Goal: Task Accomplishment & Management: Manage account settings

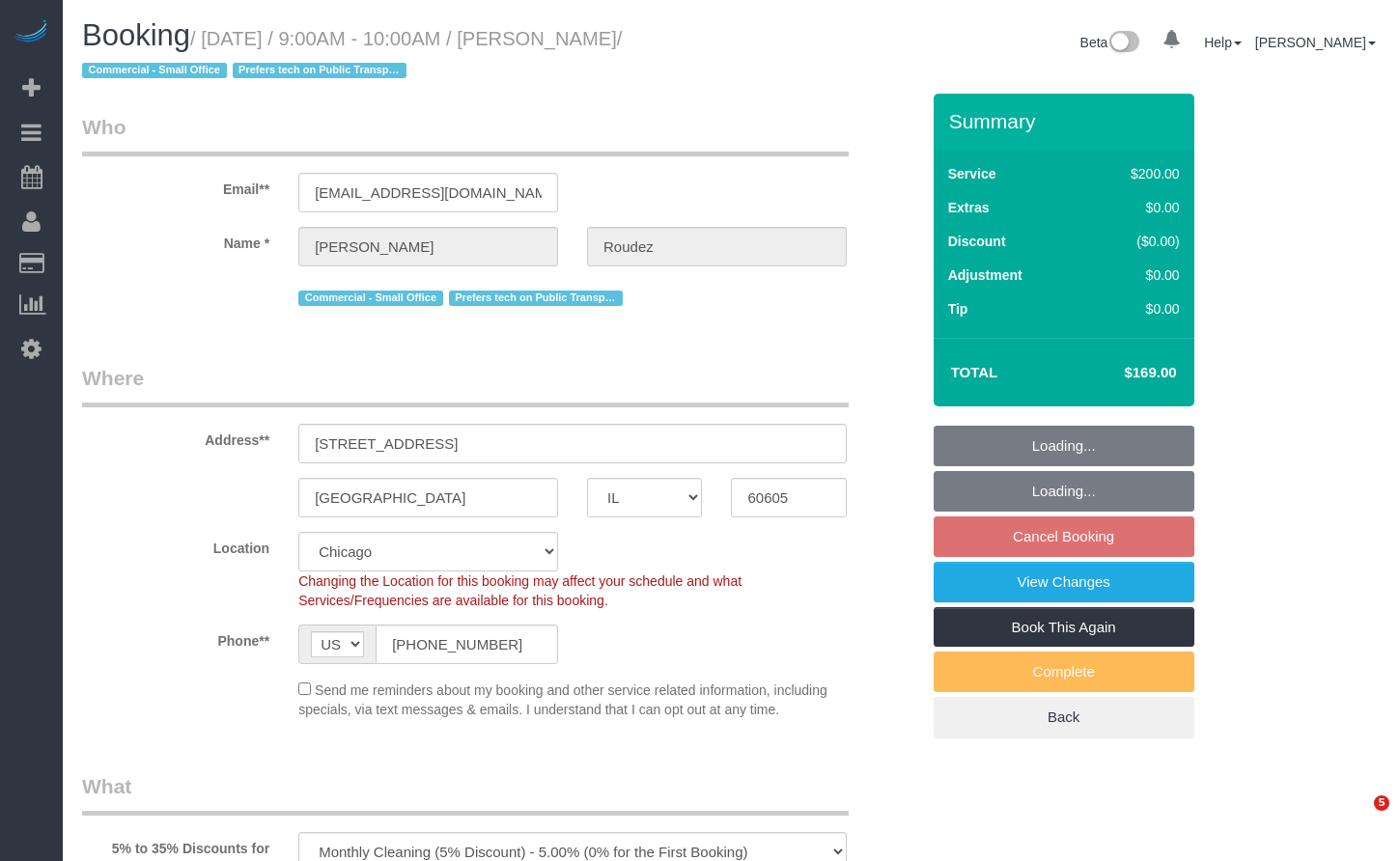
select select "IL"
select select "512"
select select "5"
select select "number:1"
select select "number:58"
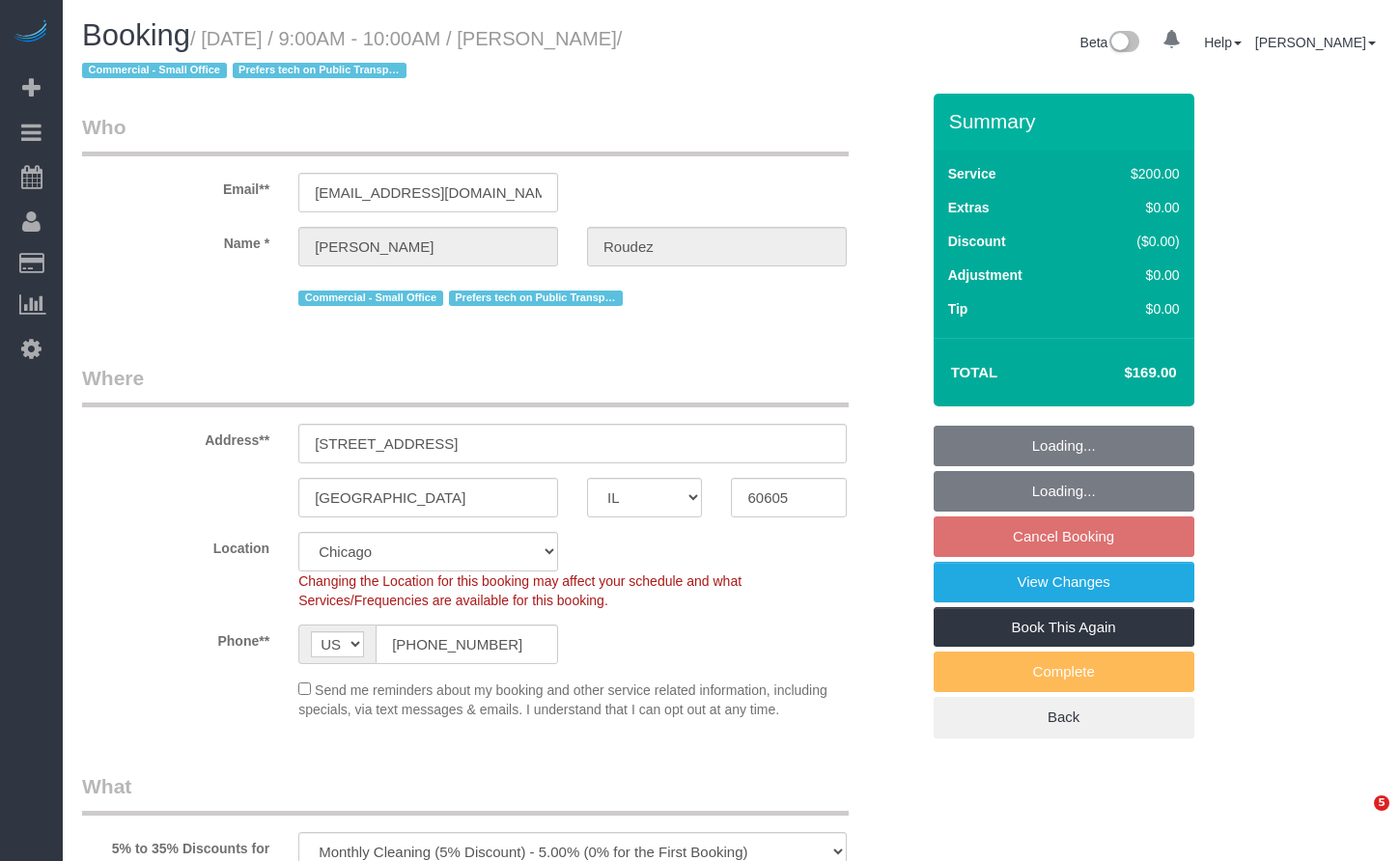
select select "number:139"
select select "number:104"
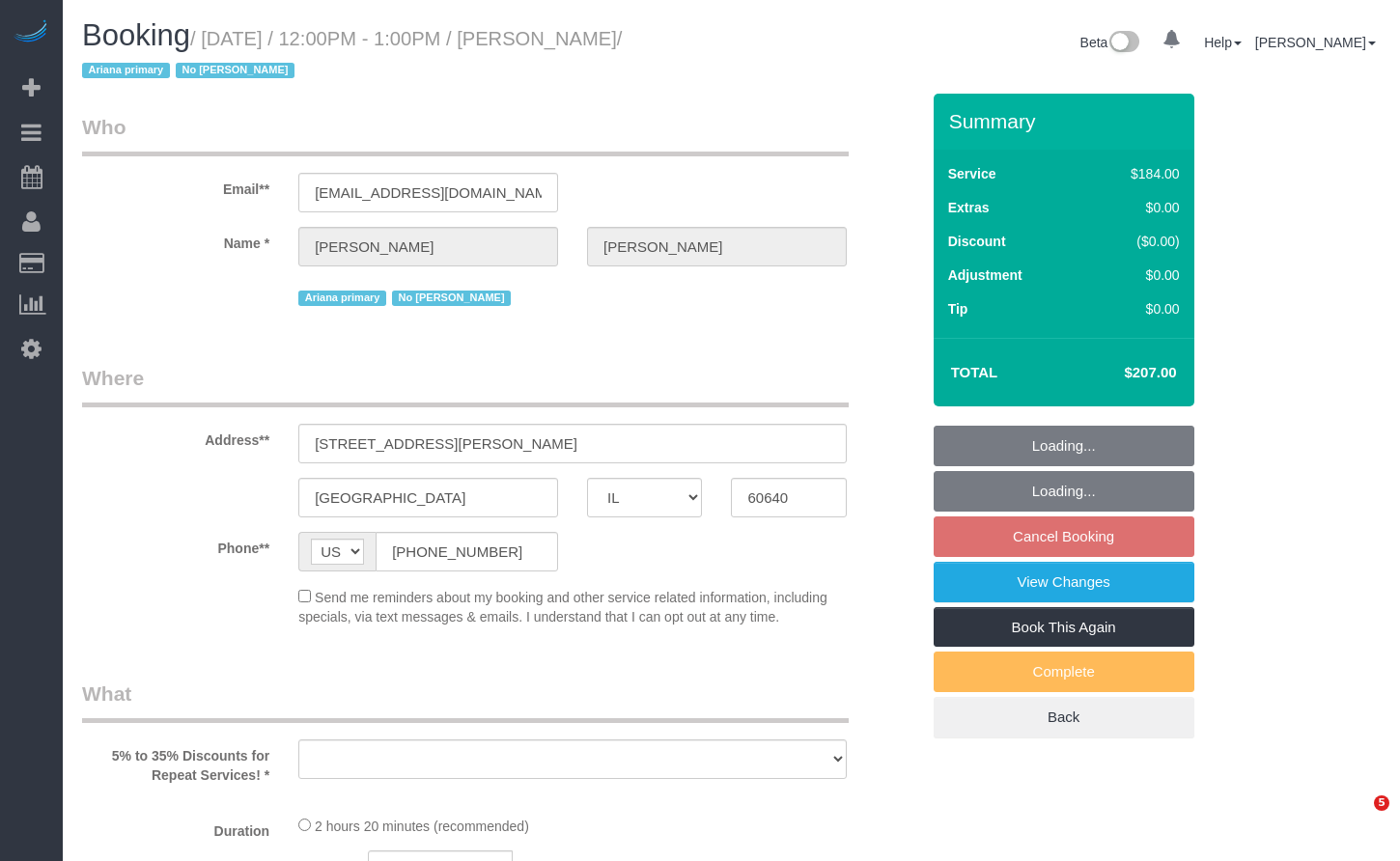
select select "IL"
select select "object:815"
select select "number:1"
select select "number:58"
select select "number:139"
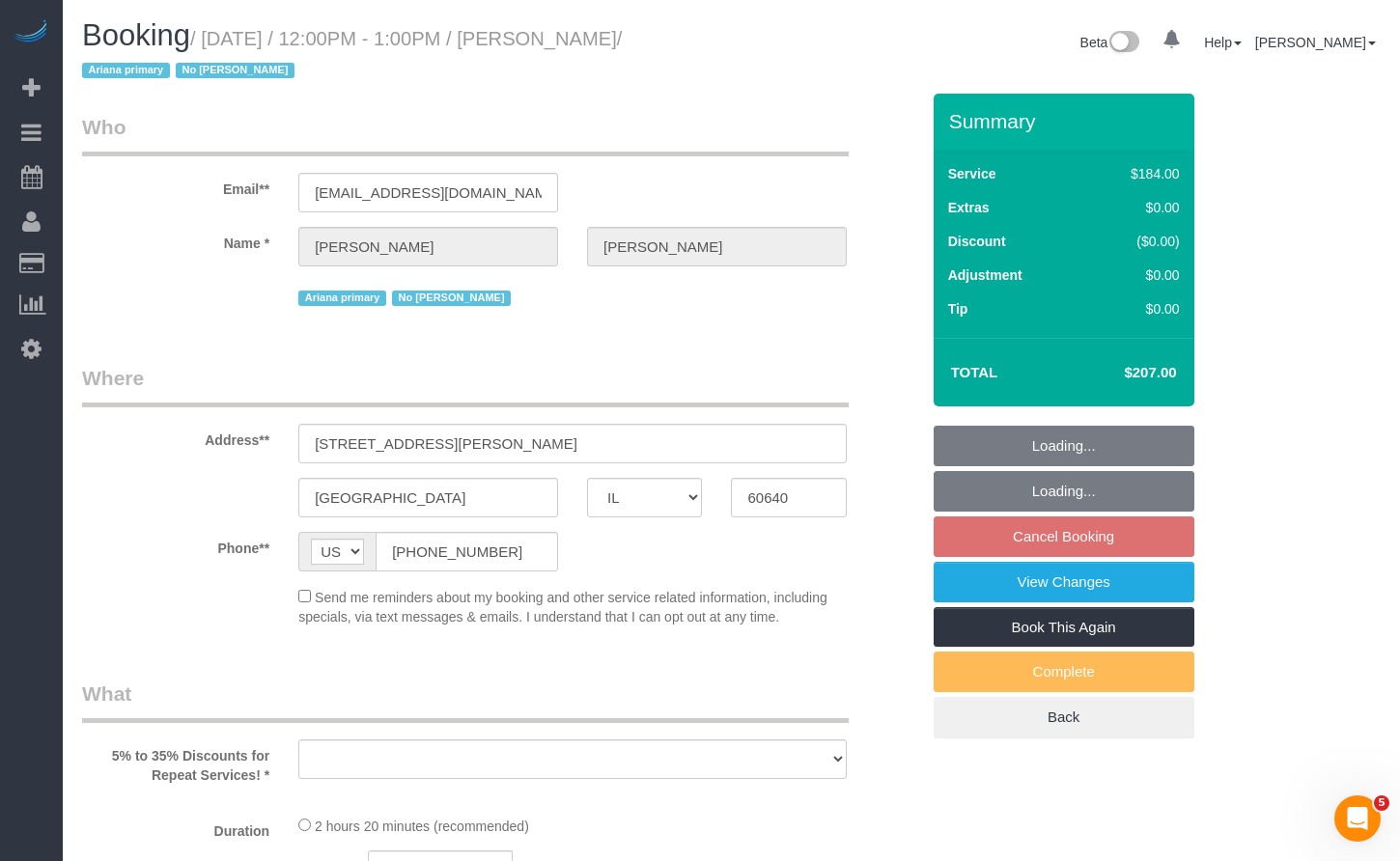
select select "number:106"
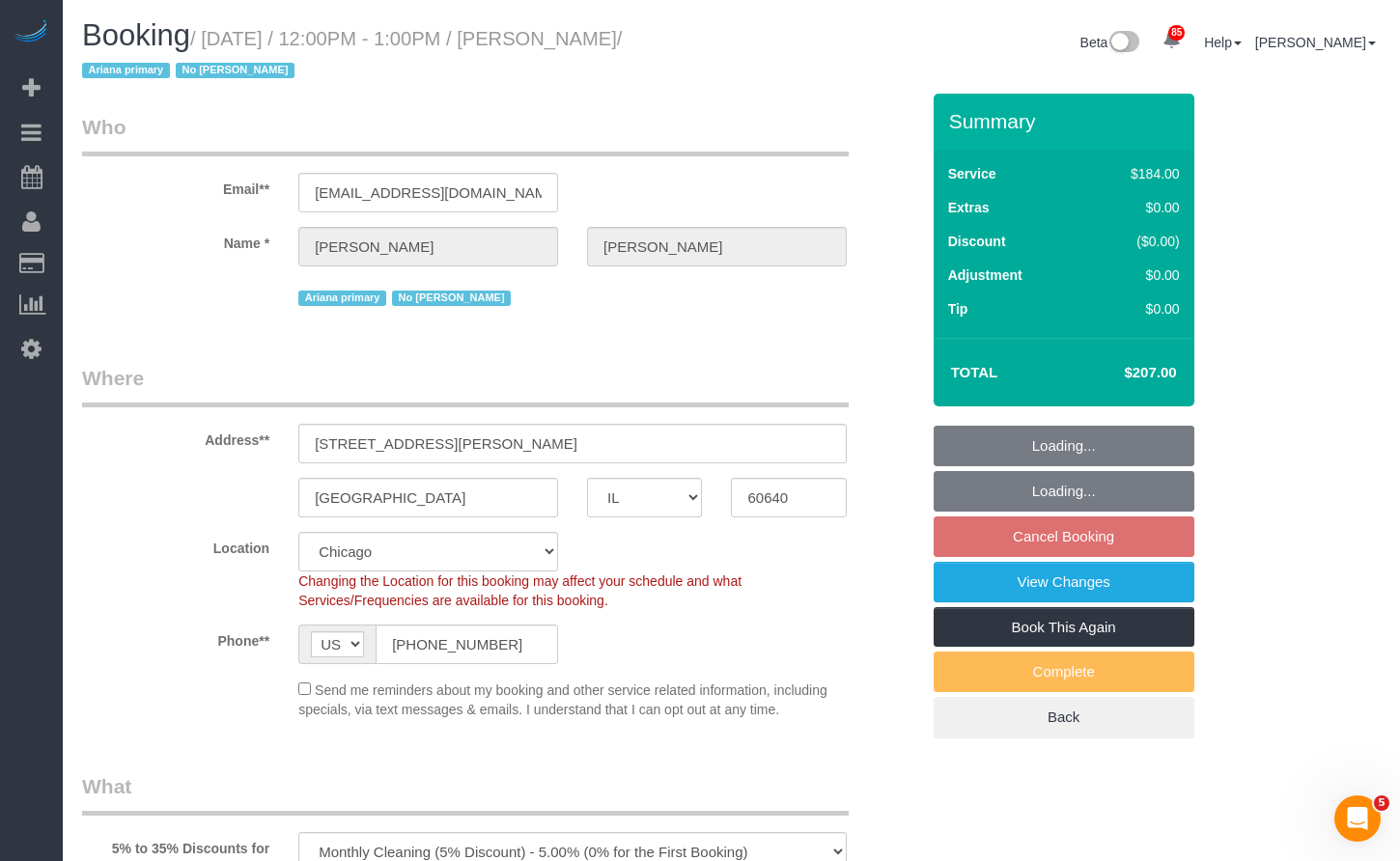
select select "string:fspay-aeaedf76-2f75-42ef-8b1f-555edced9f59"
select select "object:1046"
select select "512"
select select "7"
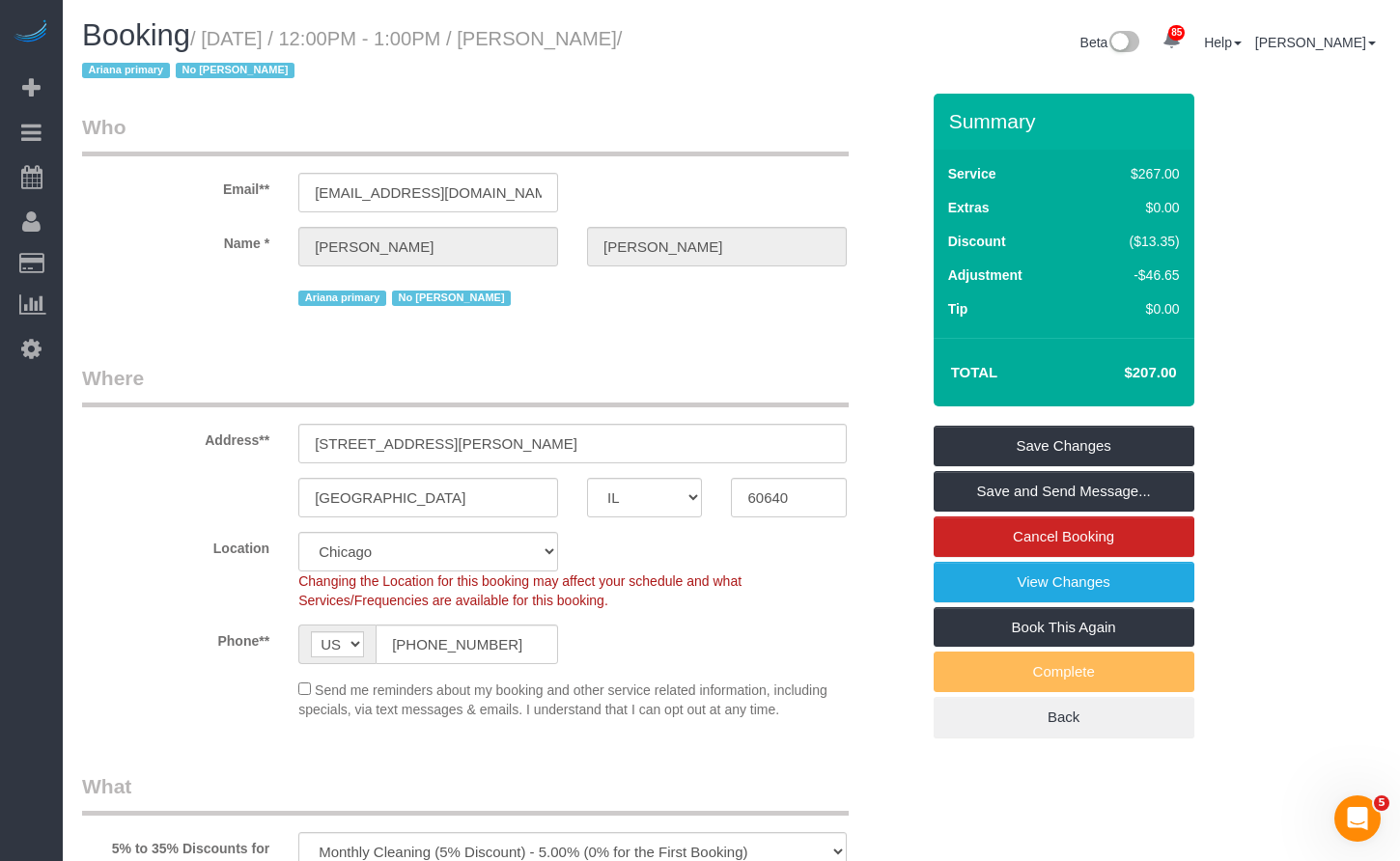
drag, startPoint x: 679, startPoint y: 35, endPoint x: 581, endPoint y: 46, distance: 98.6
click at [581, 46] on small "/ September 29, 2025 / 12:00PM - 1:00PM / Vera Cohen / Ariana primary No Corrina" at bounding box center [352, 55] width 540 height 54
click at [813, 61] on div "Beta 85 Your Notifications You have 0 alerts × You have 1 to charge for 09/23/2…" at bounding box center [1063, 45] width 664 height 51
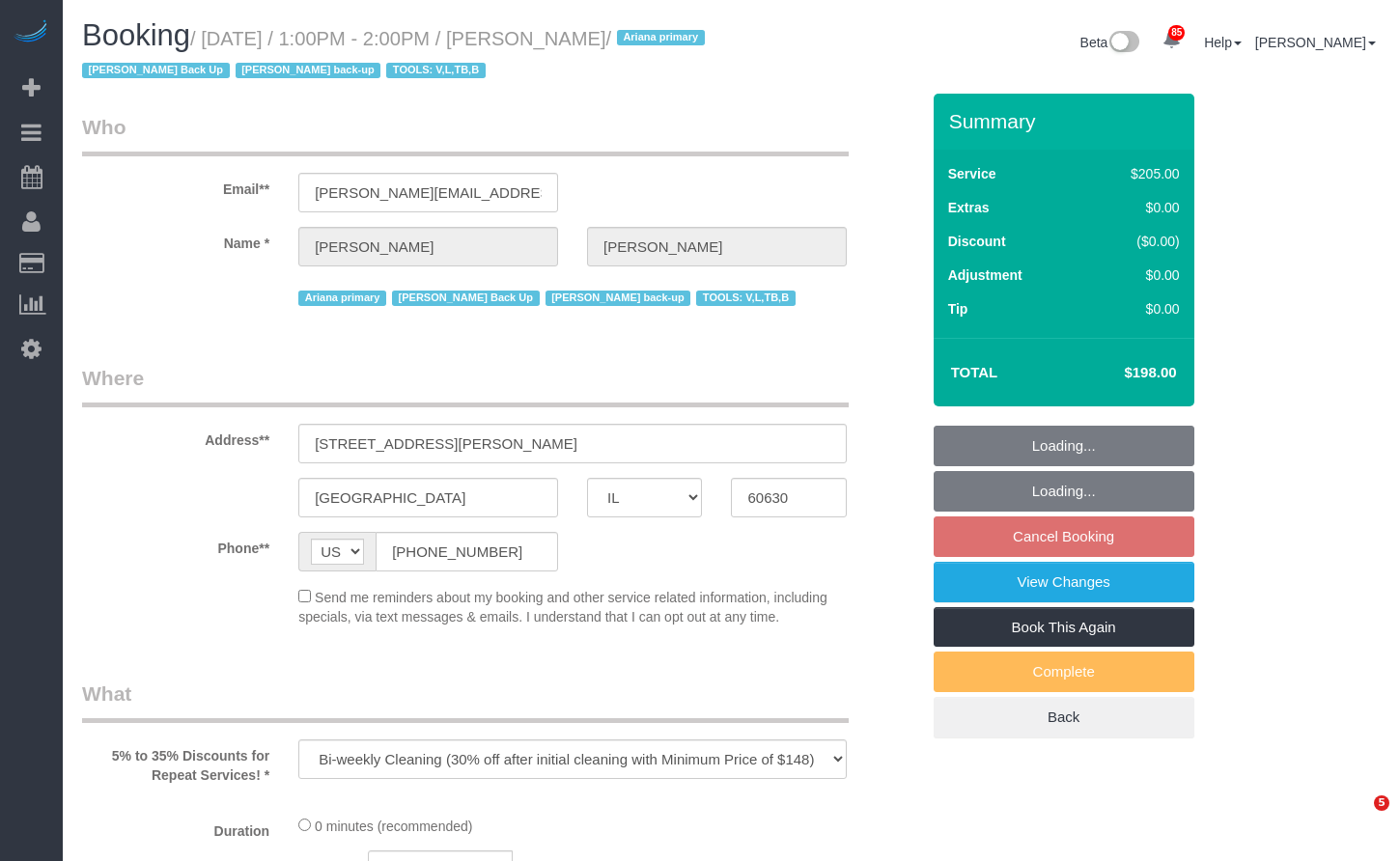
select select "IL"
select select "number:1"
select select "number:69"
select select "number:139"
select select "number:98"
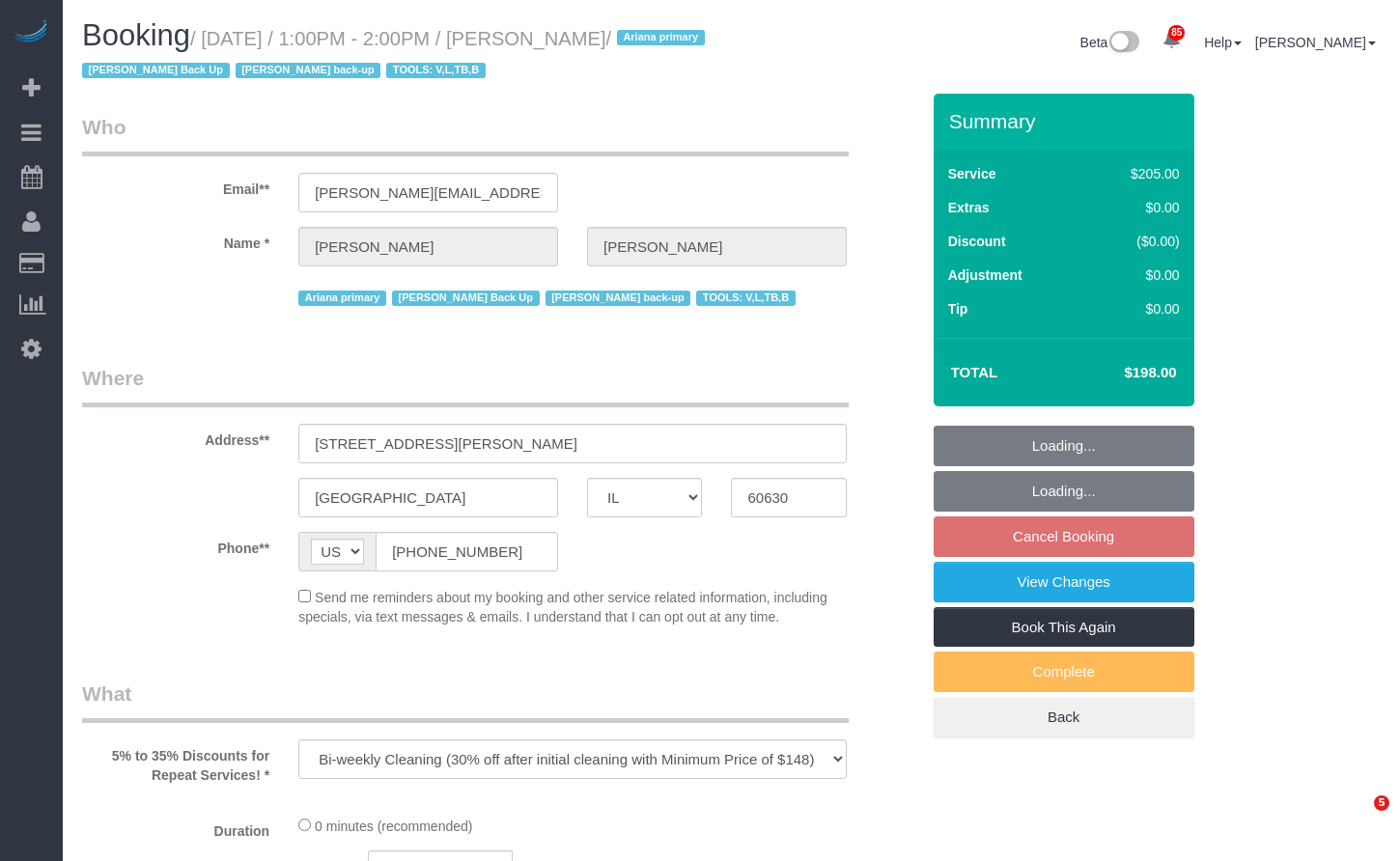
select select "number:141"
select select "number:143"
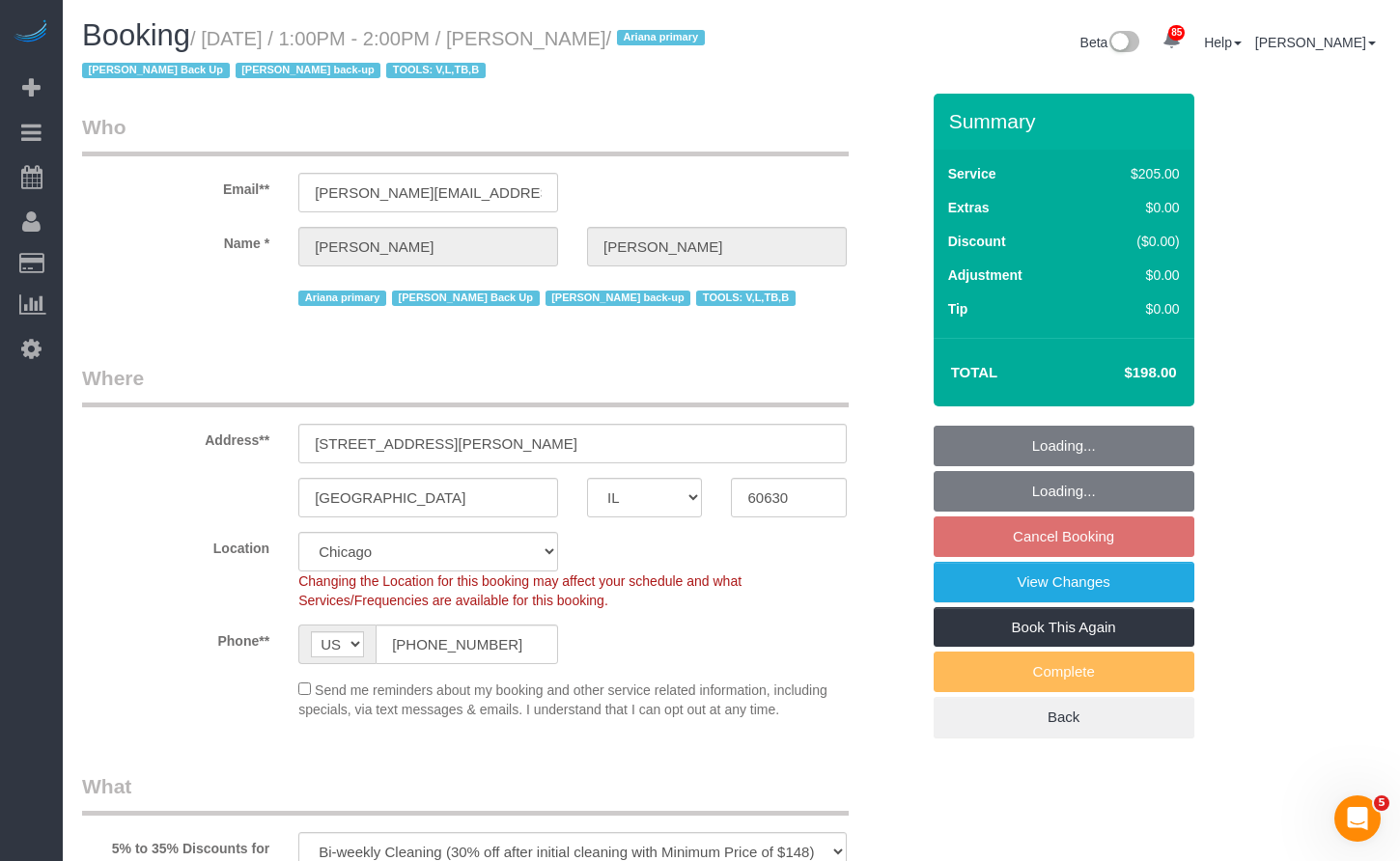
select select "string:fspay-32d6273e-5d93-4c5b-b611-1f7ba5f33c3a"
select select "2"
select select "object:1252"
click at [571, 38] on small "/ September 30, 2025 / 1:00PM - 2:00PM / Nicholas Caputi / Ariana primary Janne…" at bounding box center [397, 55] width 628 height 54
select select "2"
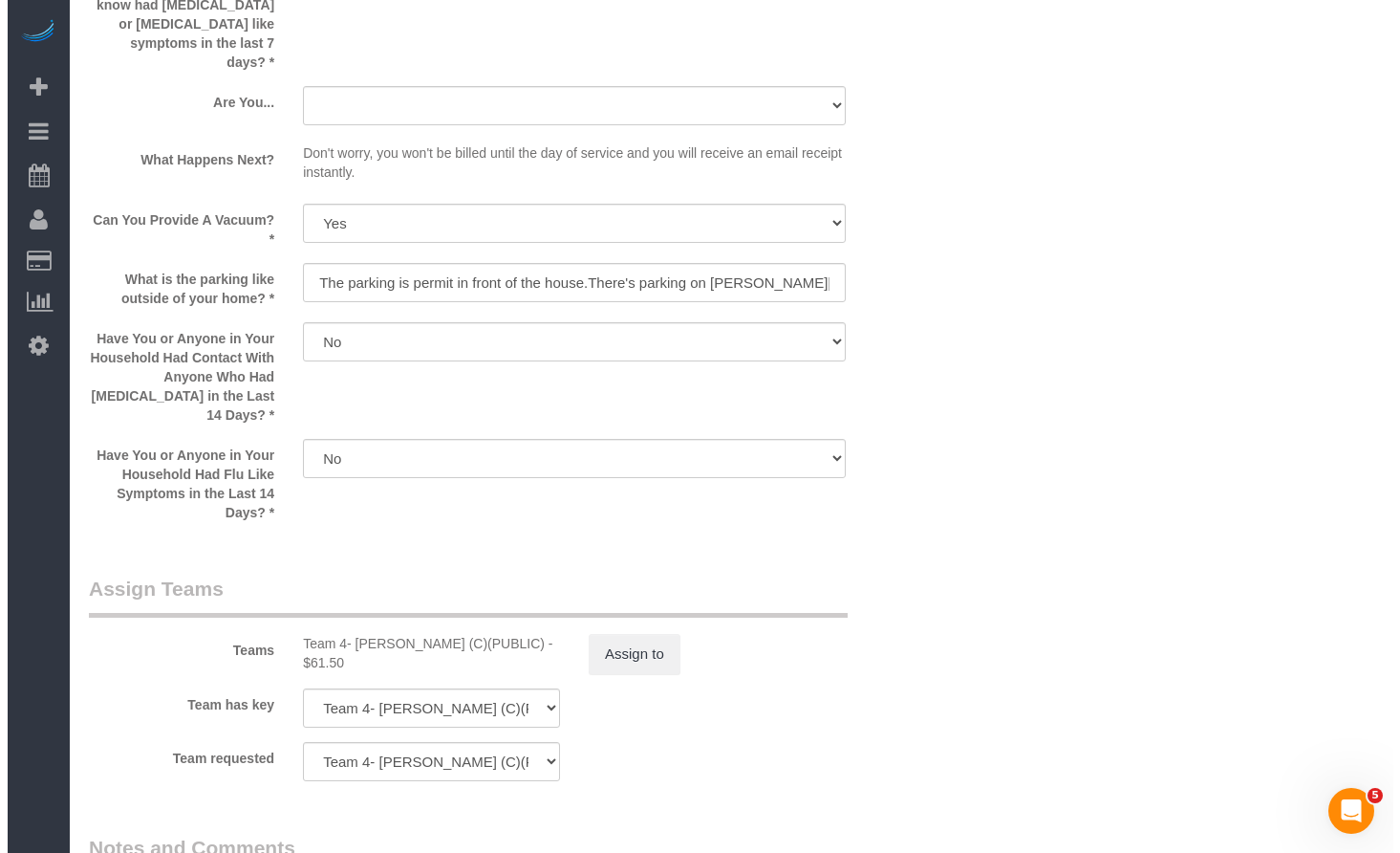
scroll to position [2979, 0]
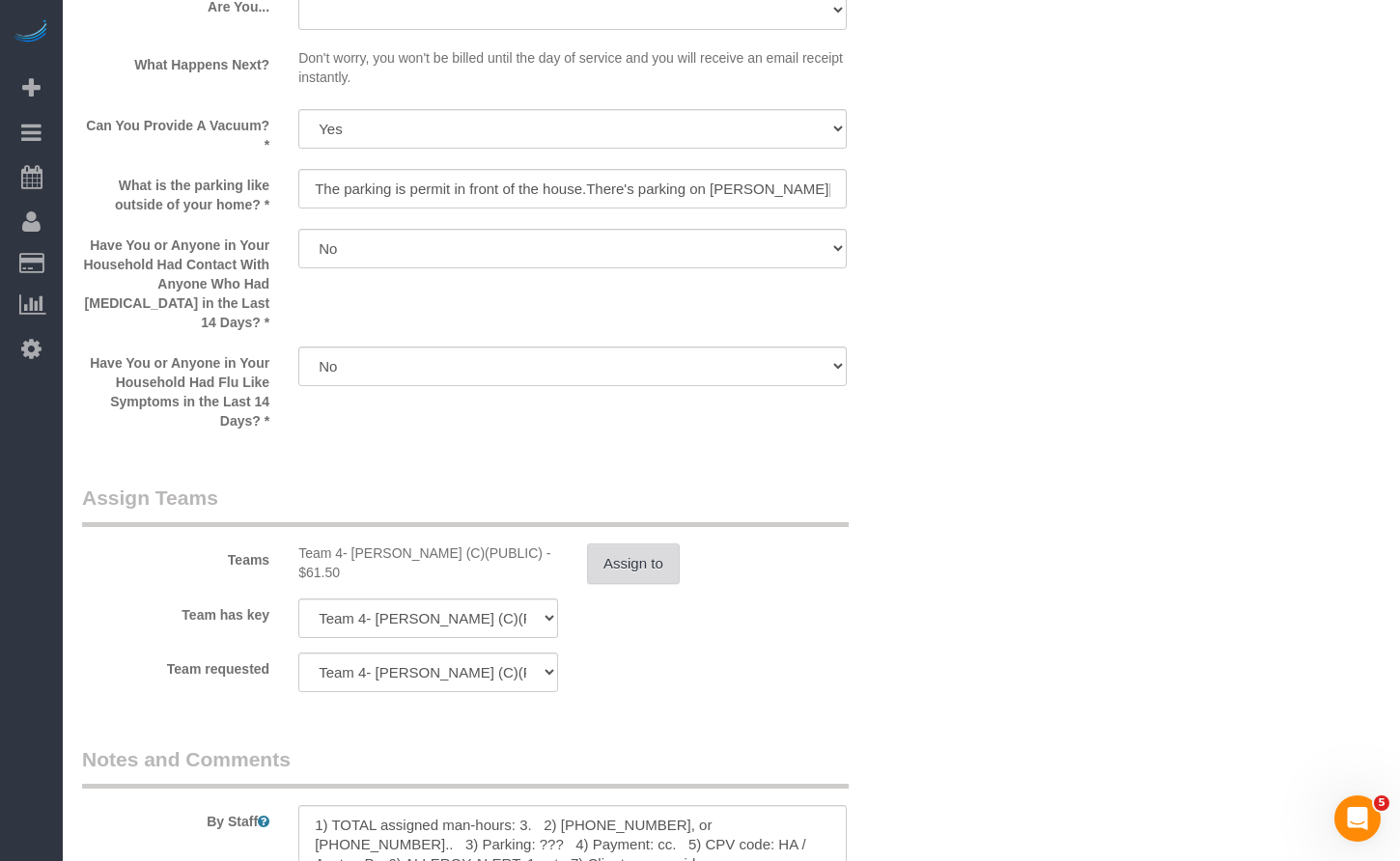
click at [636, 544] on button "Assign to" at bounding box center [633, 564] width 92 height 40
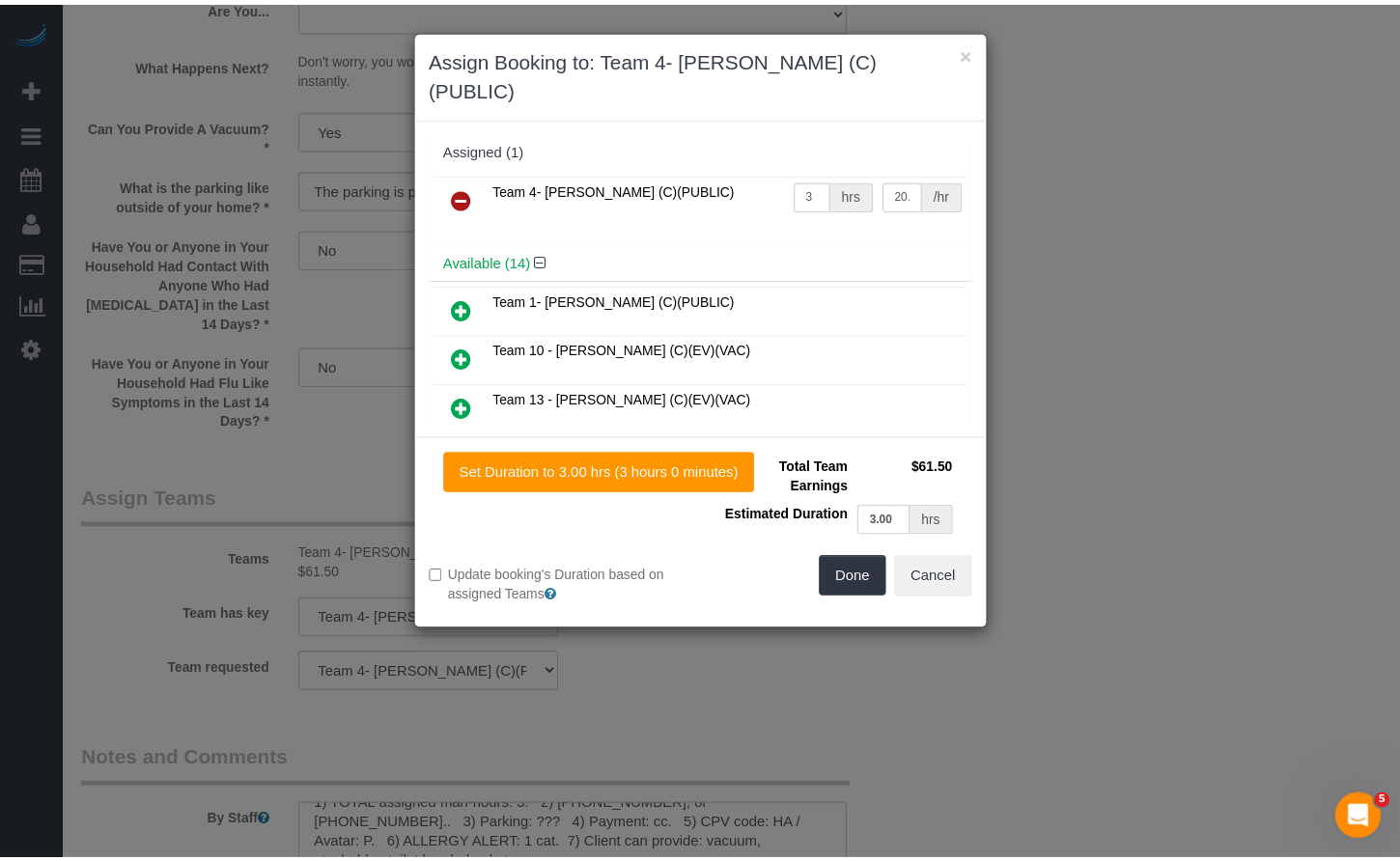
scroll to position [58, 0]
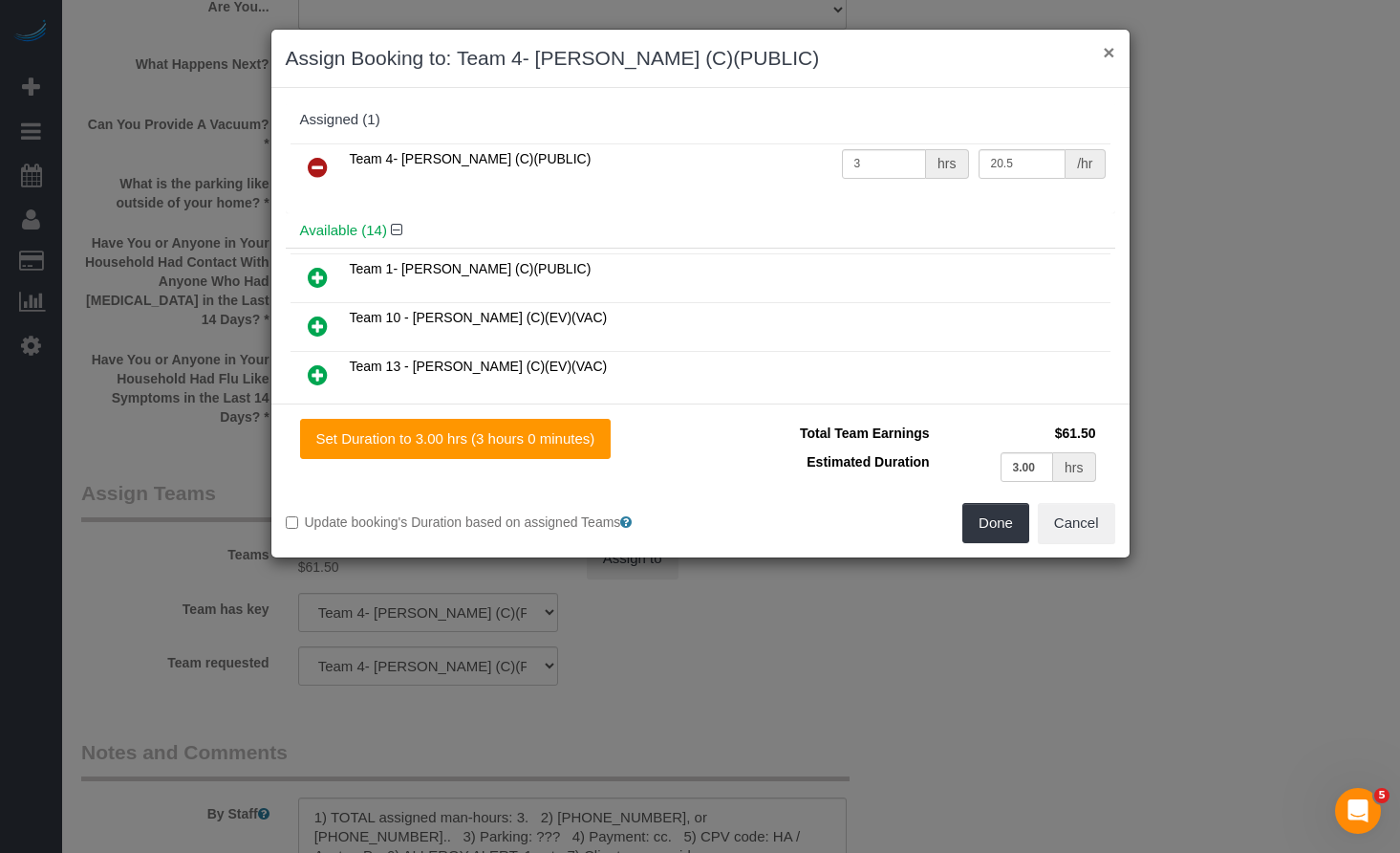
click at [1112, 52] on button "×" at bounding box center [1109, 52] width 12 height 20
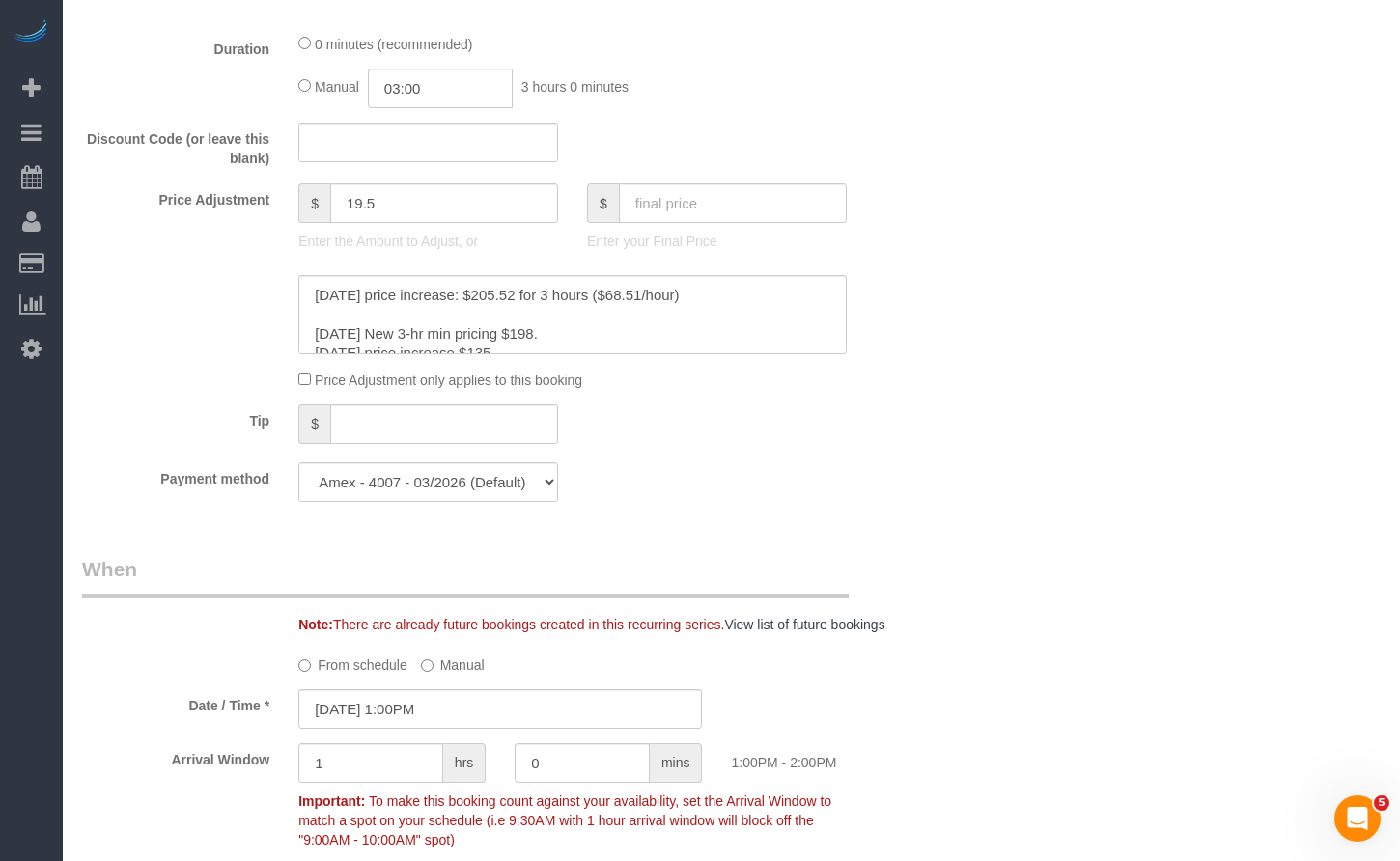
scroll to position [980, 0]
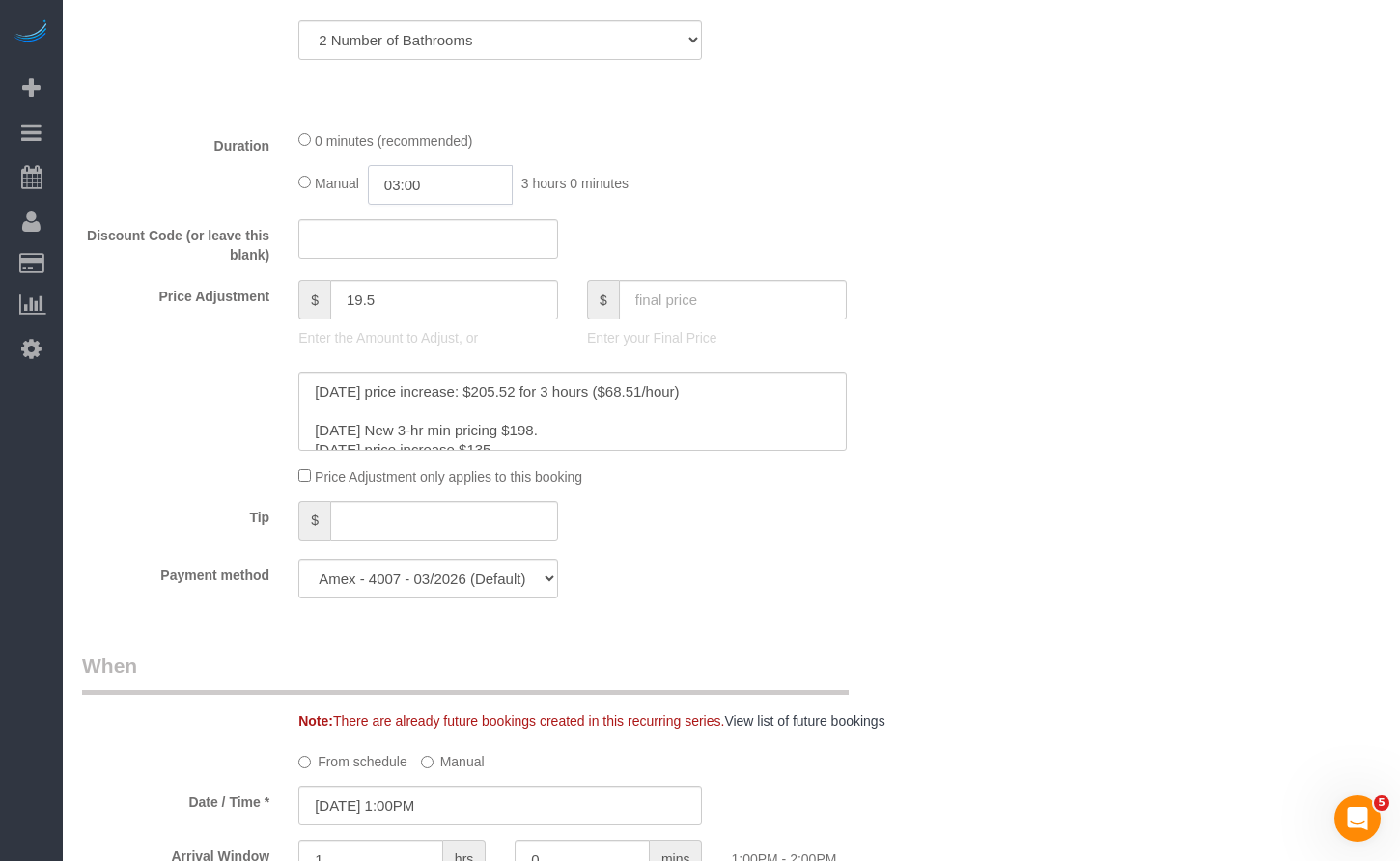
click at [454, 182] on input "03:00" at bounding box center [440, 185] width 144 height 39
drag, startPoint x: 431, startPoint y: 182, endPoint x: 413, endPoint y: 183, distance: 18.0
click at [413, 183] on input "03:00" at bounding box center [440, 185] width 144 height 39
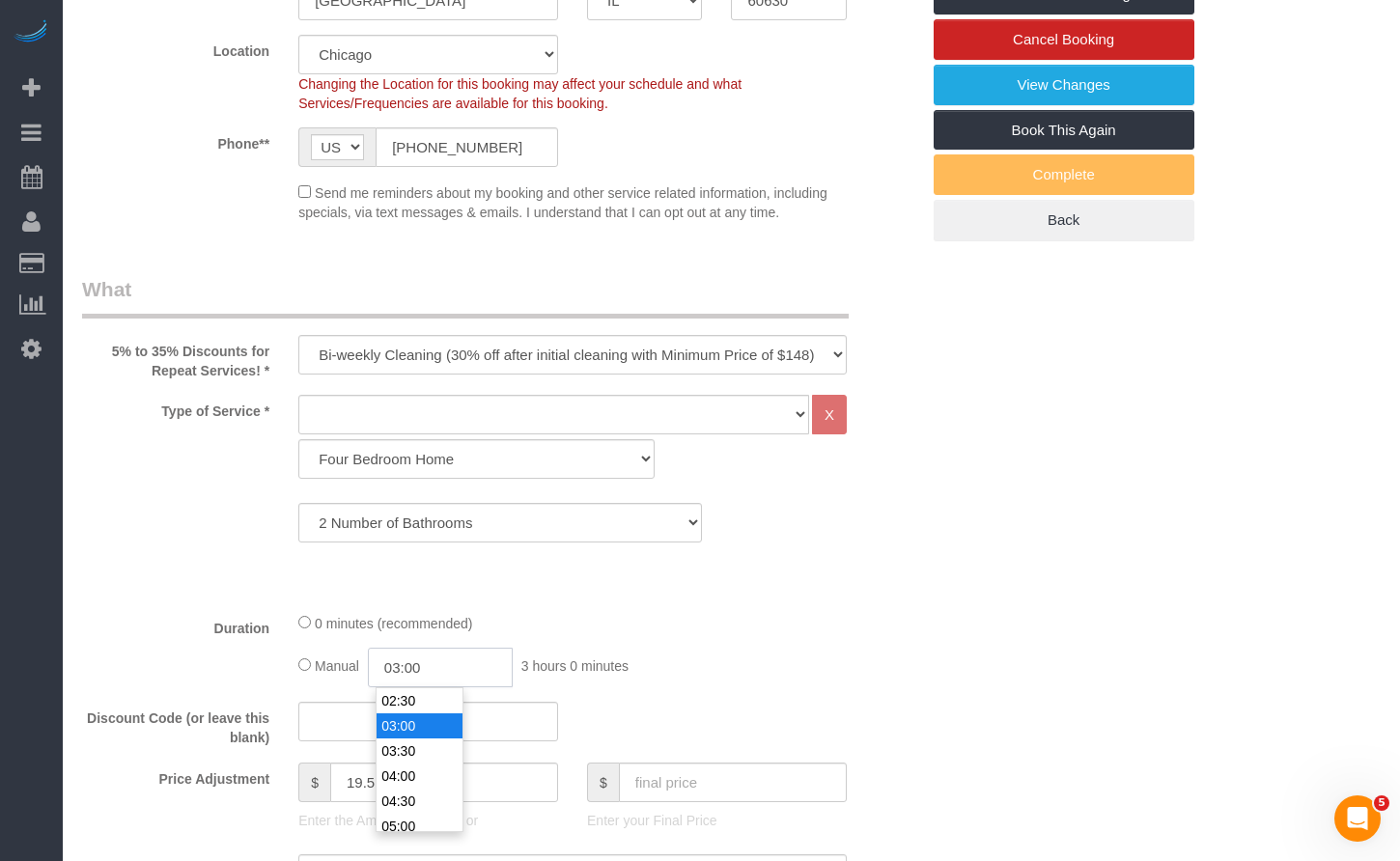
scroll to position [207, 0]
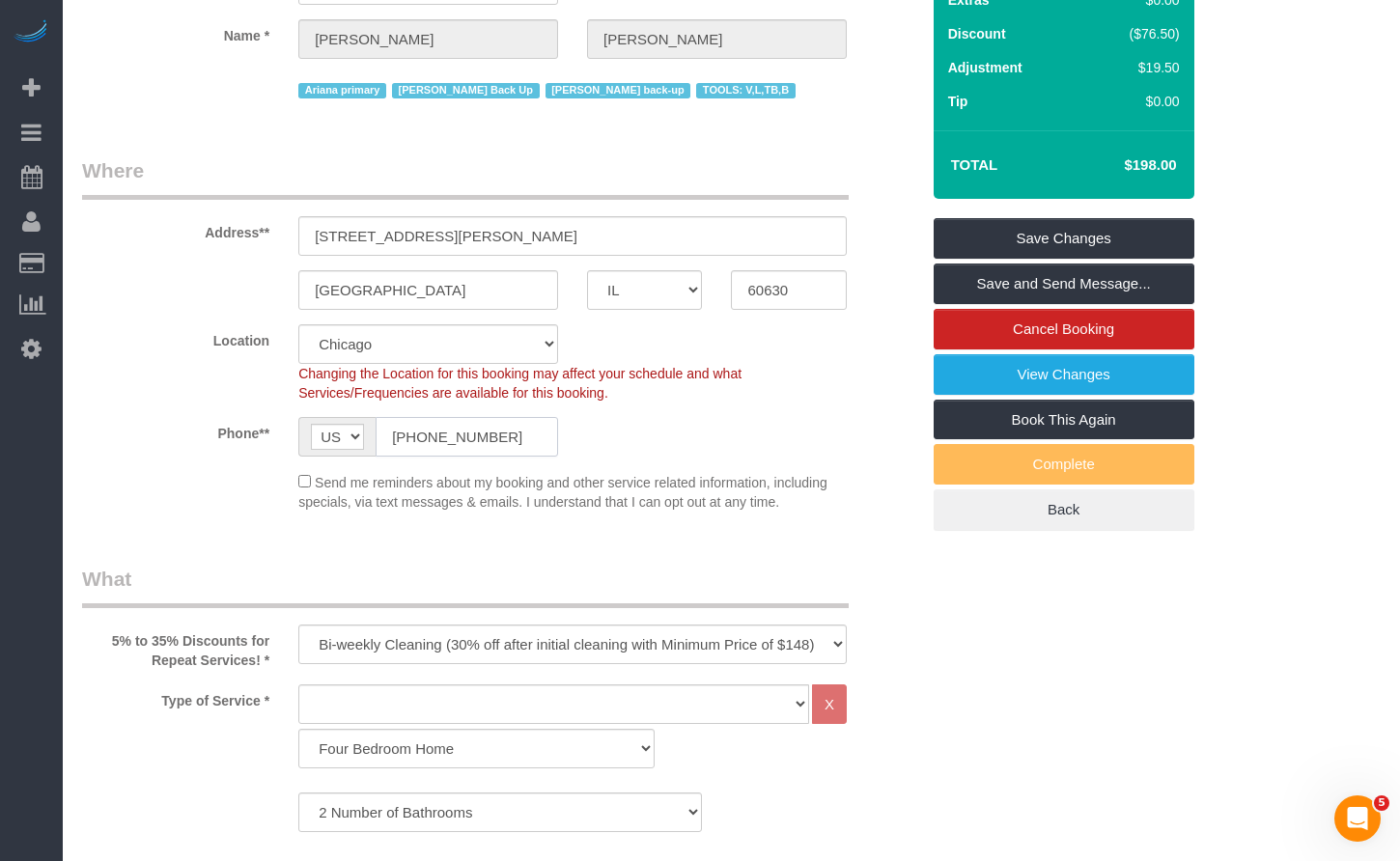
drag, startPoint x: 492, startPoint y: 442, endPoint x: 381, endPoint y: 434, distance: 111.3
click at [381, 434] on input "[PHONE_NUMBER]" at bounding box center [466, 437] width 183 height 39
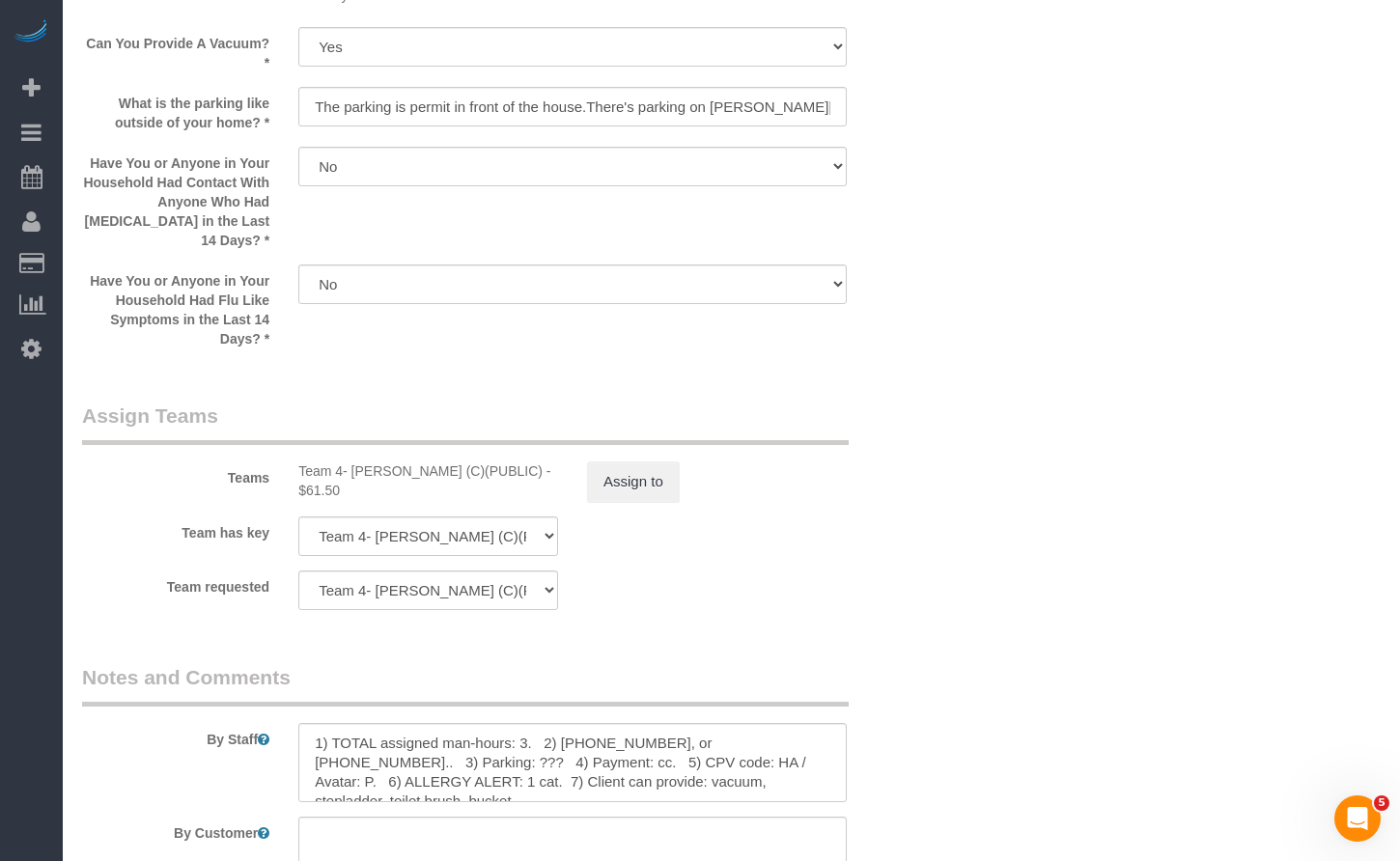
scroll to position [3393, 0]
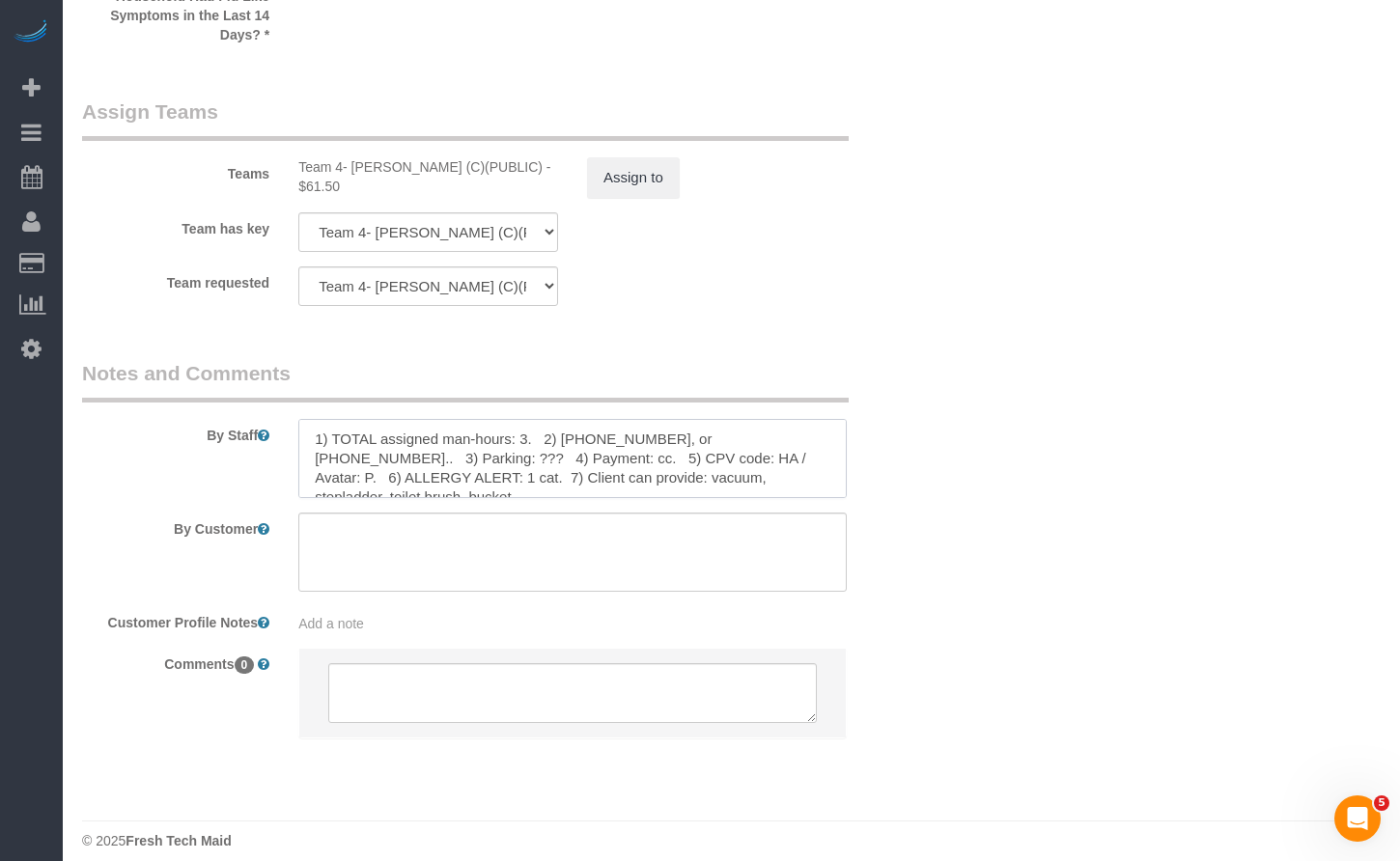
drag, startPoint x: 435, startPoint y: 437, endPoint x: 596, endPoint y: 431, distance: 161.1
click at [434, 437] on textarea at bounding box center [572, 458] width 548 height 80
click at [667, 432] on textarea at bounding box center [572, 458] width 548 height 80
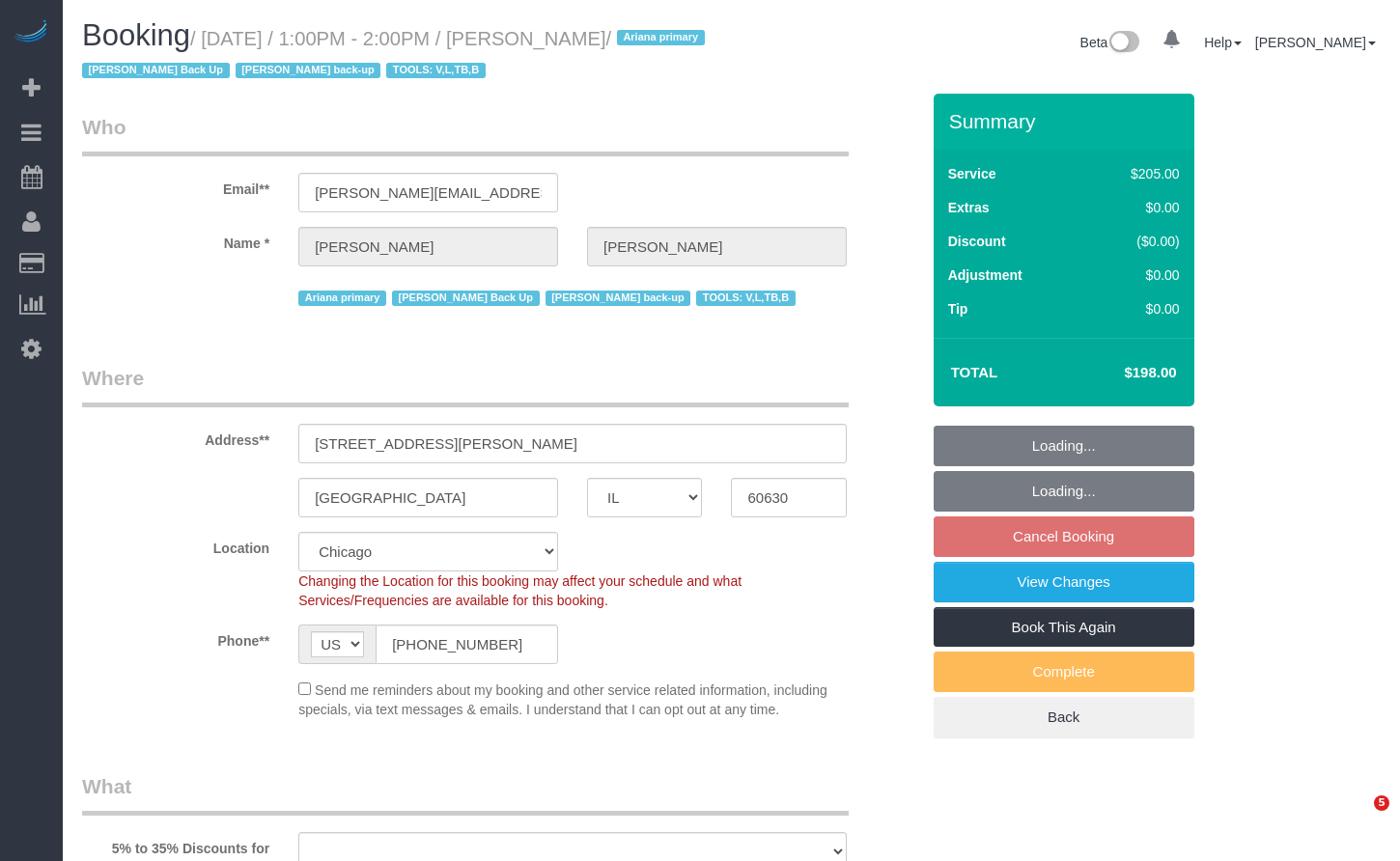
select select "IL"
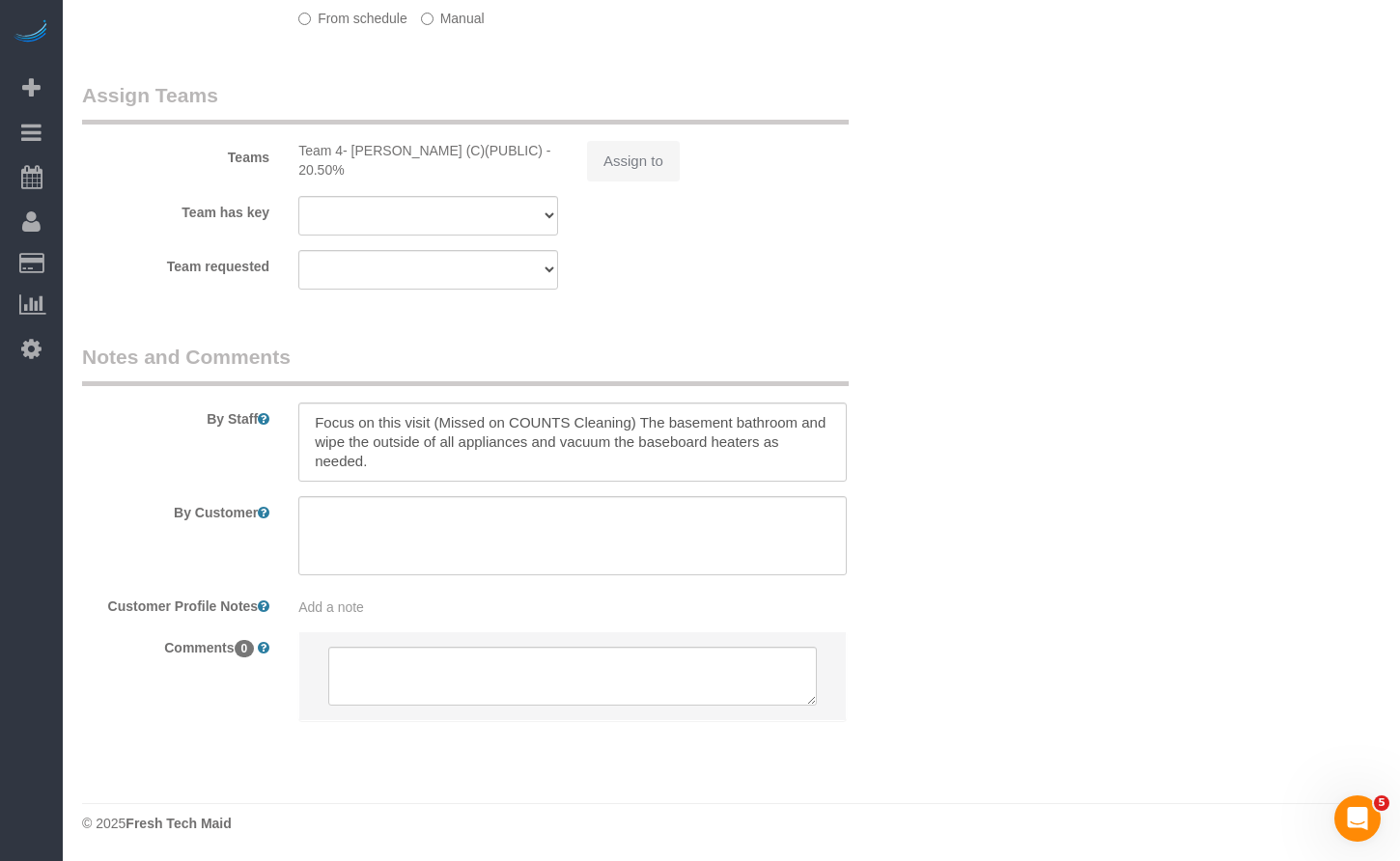
select select "object:825"
select select "number:1"
select select "number:69"
select select "number:139"
select select "number:98"
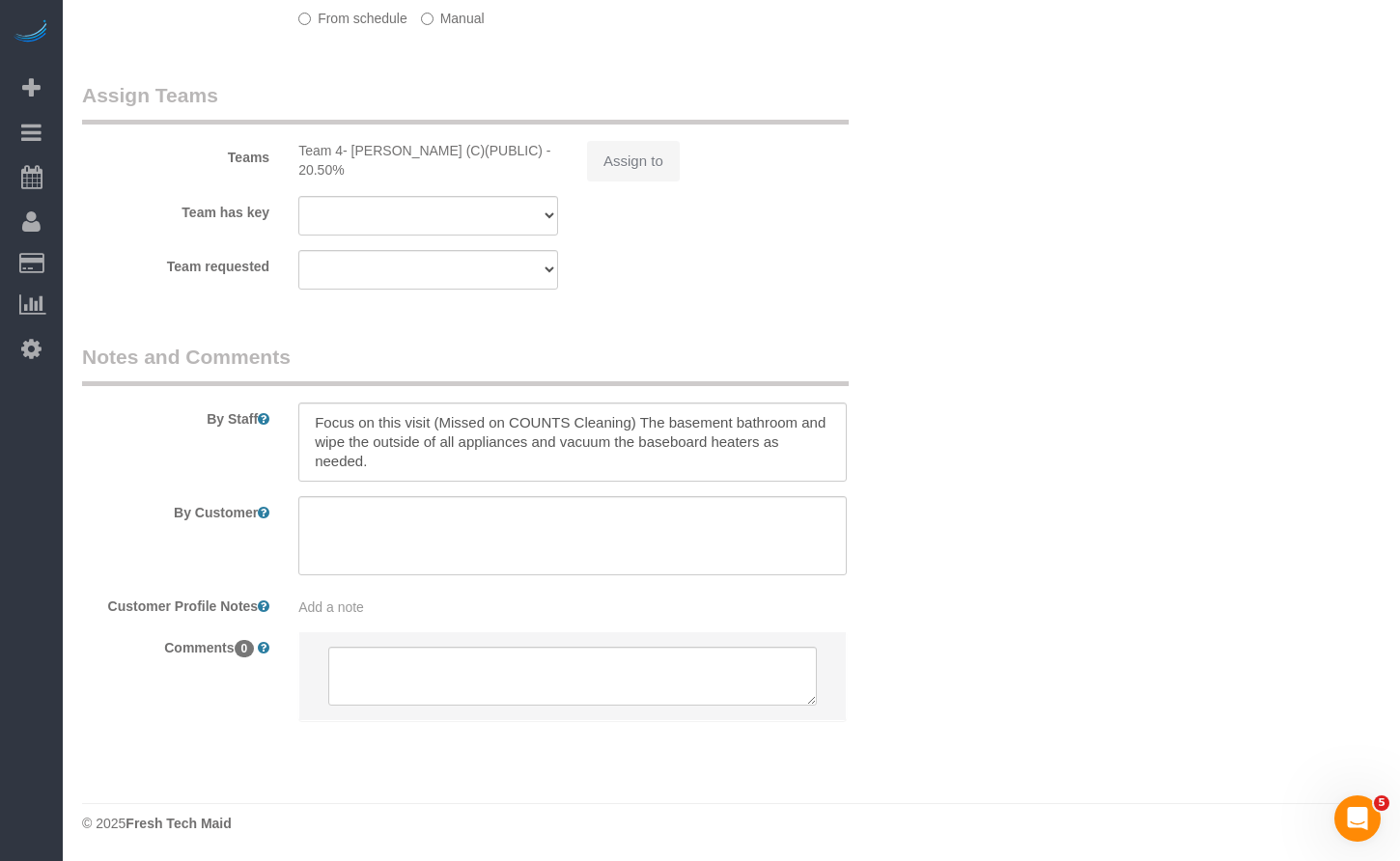
select select "number:141"
select select "number:143"
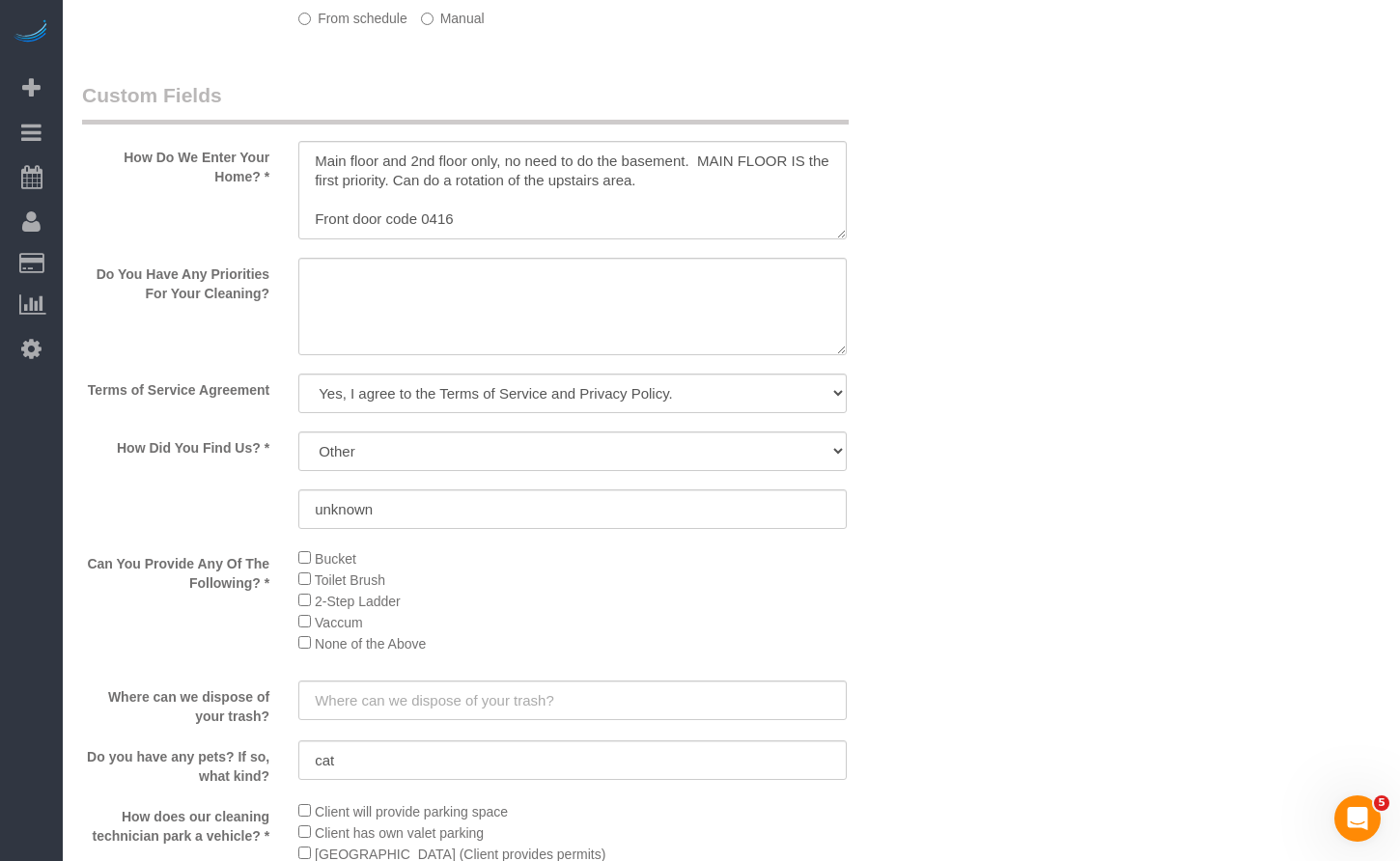
select select "2"
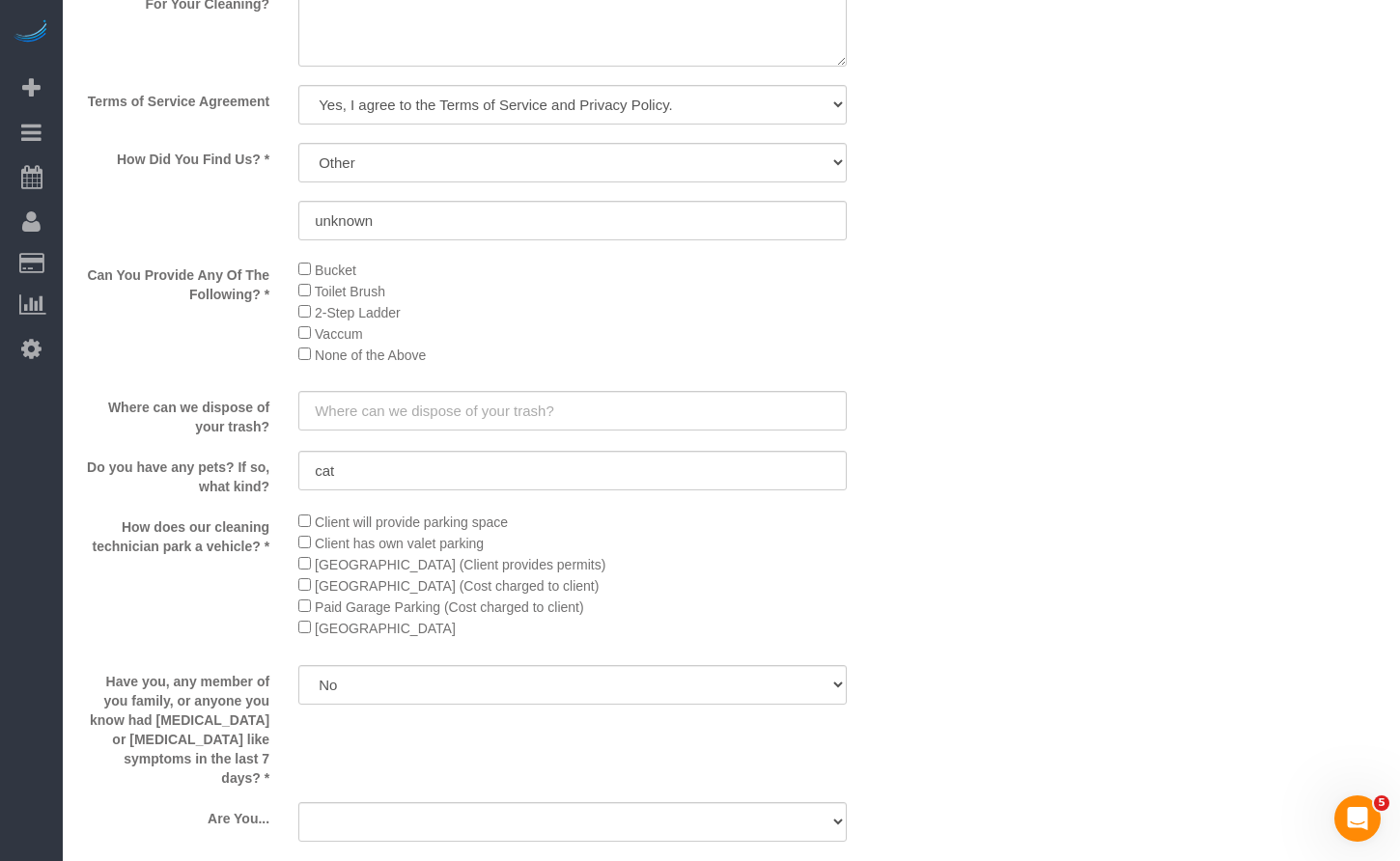
select select "object:1249"
select select "2"
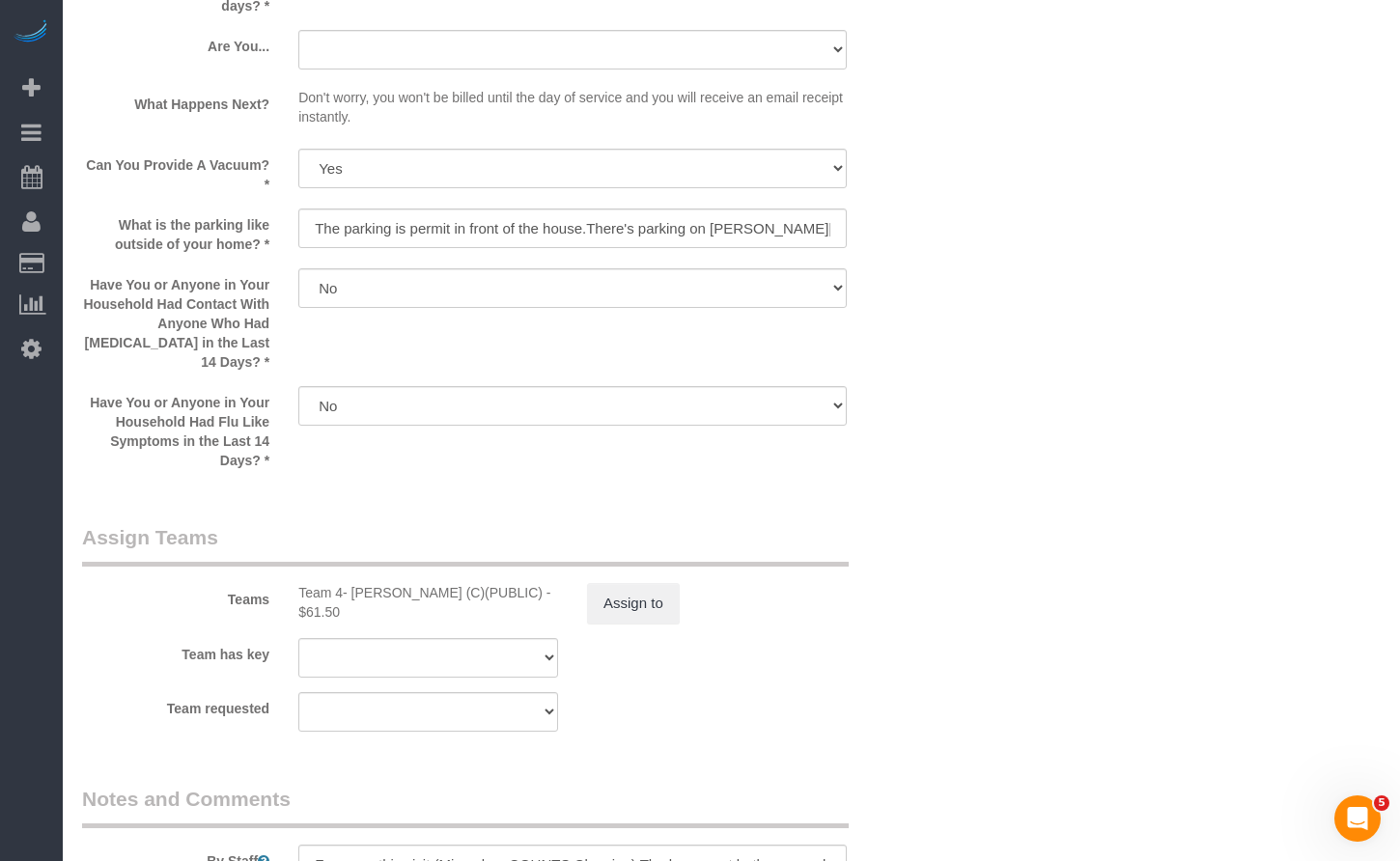
scroll to position [3064, 0]
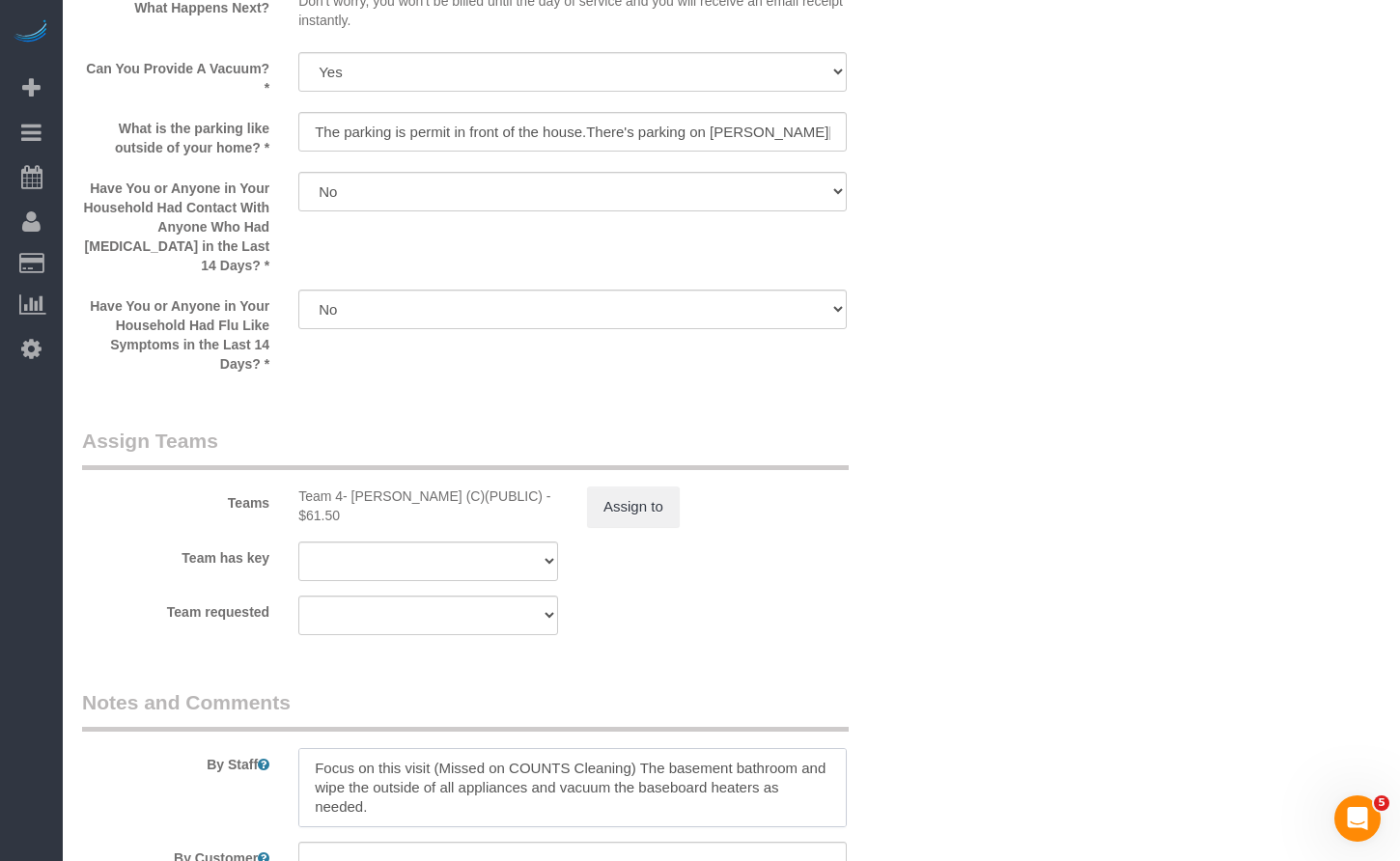
click at [484, 759] on textarea at bounding box center [572, 787] width 548 height 80
click at [449, 789] on textarea at bounding box center [572, 787] width 548 height 80
click at [761, 782] on textarea at bounding box center [572, 787] width 548 height 80
click at [359, 789] on textarea at bounding box center [572, 787] width 548 height 80
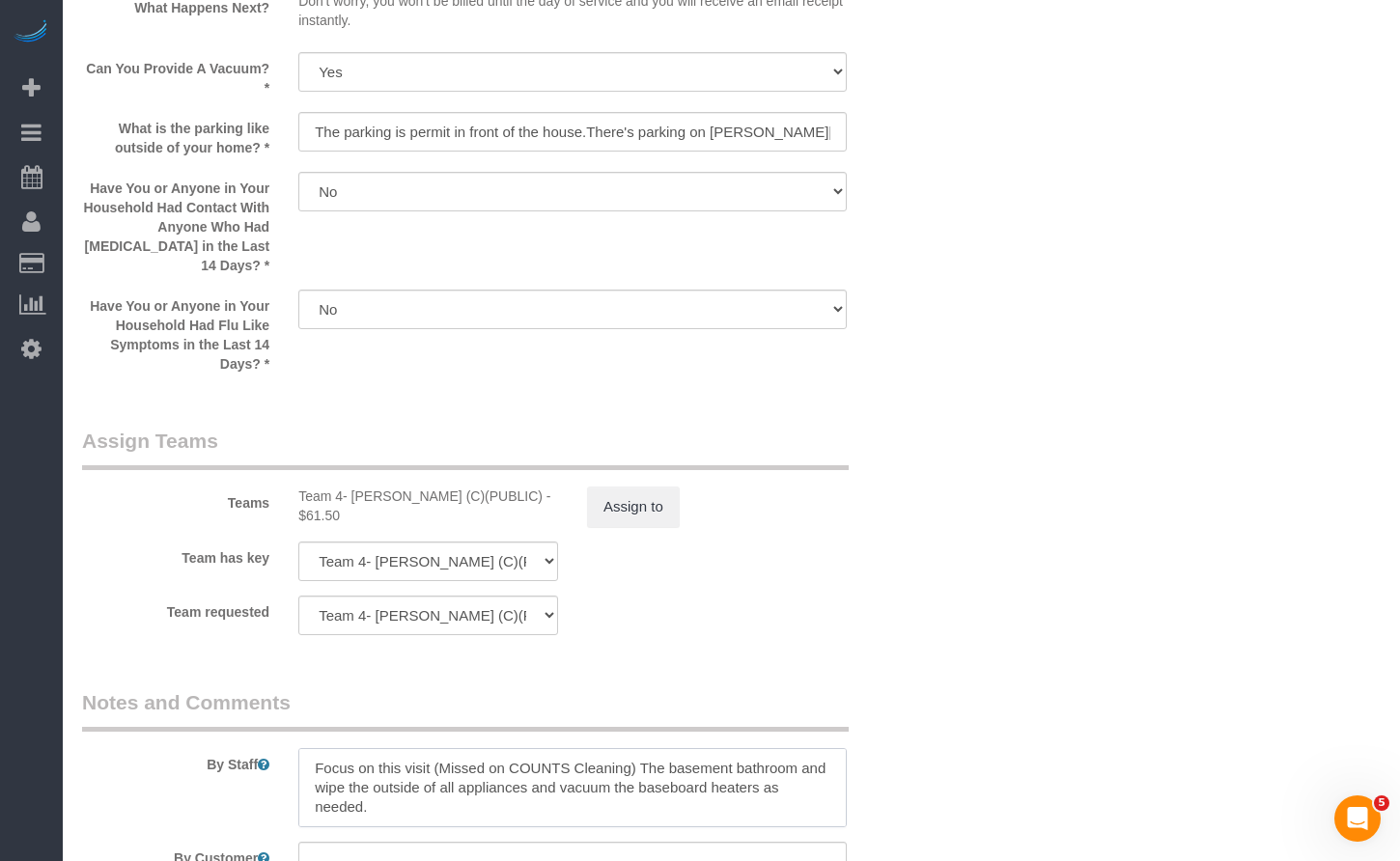
click at [386, 802] on textarea at bounding box center [572, 787] width 548 height 80
click at [358, 793] on textarea at bounding box center [572, 787] width 548 height 80
click at [418, 790] on textarea at bounding box center [572, 787] width 548 height 80
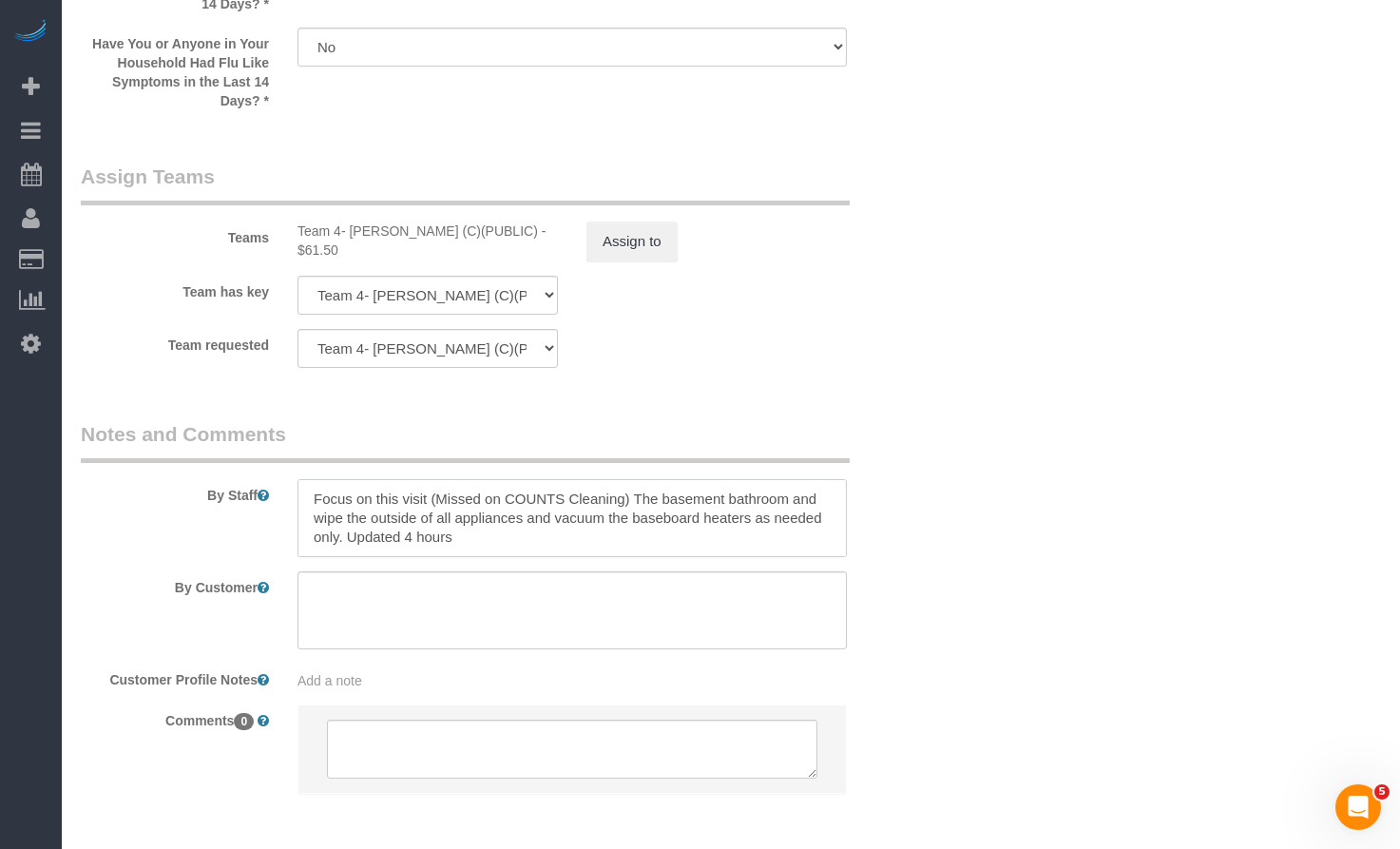
scroll to position [3339, 0]
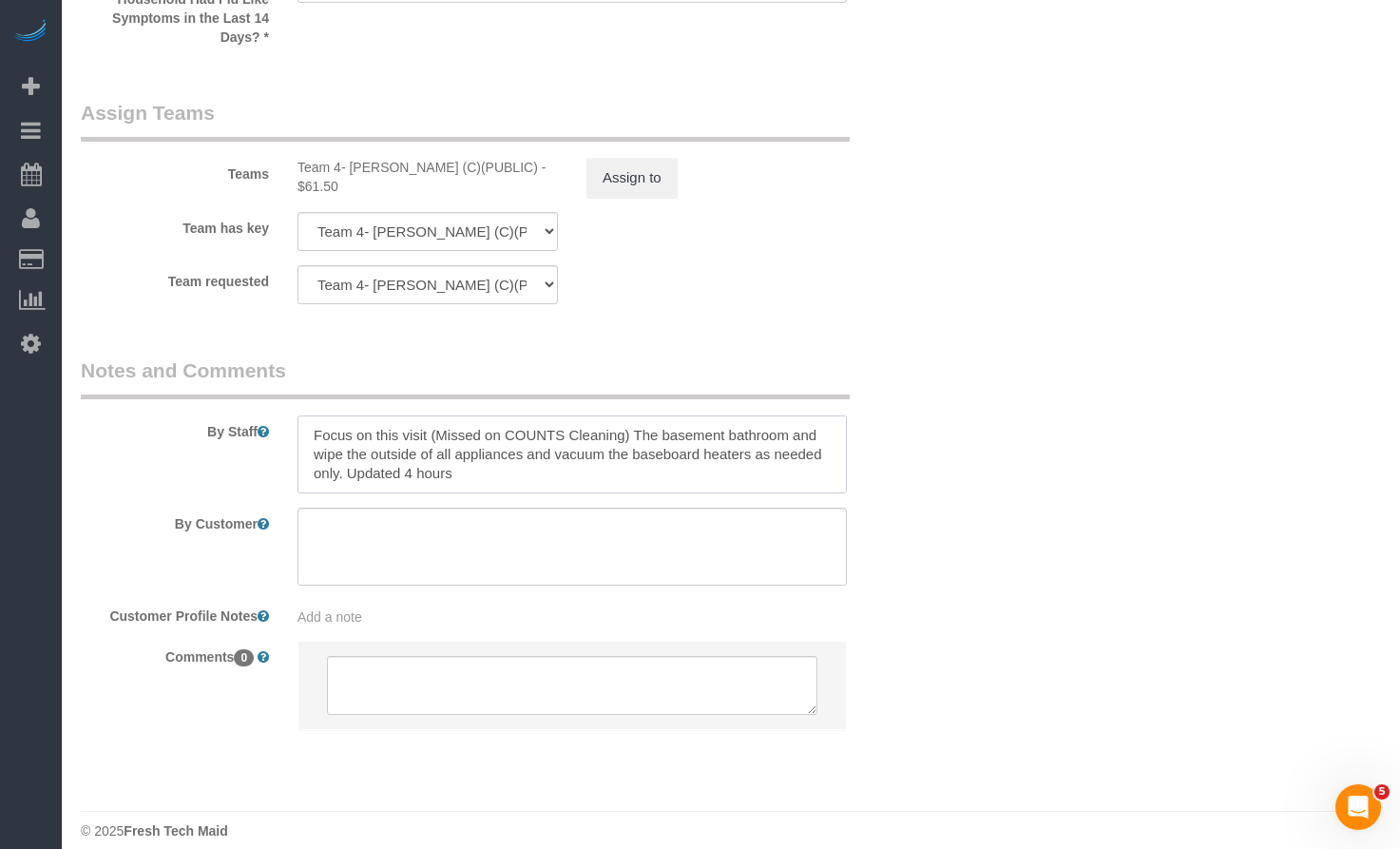
drag, startPoint x: 1409, startPoint y: 477, endPoint x: 36, endPoint y: 5, distance: 1451.9
drag, startPoint x: 468, startPoint y: 454, endPoint x: 368, endPoint y: 461, distance: 100.2
click at [368, 461] on textarea at bounding box center [572, 454] width 549 height 78
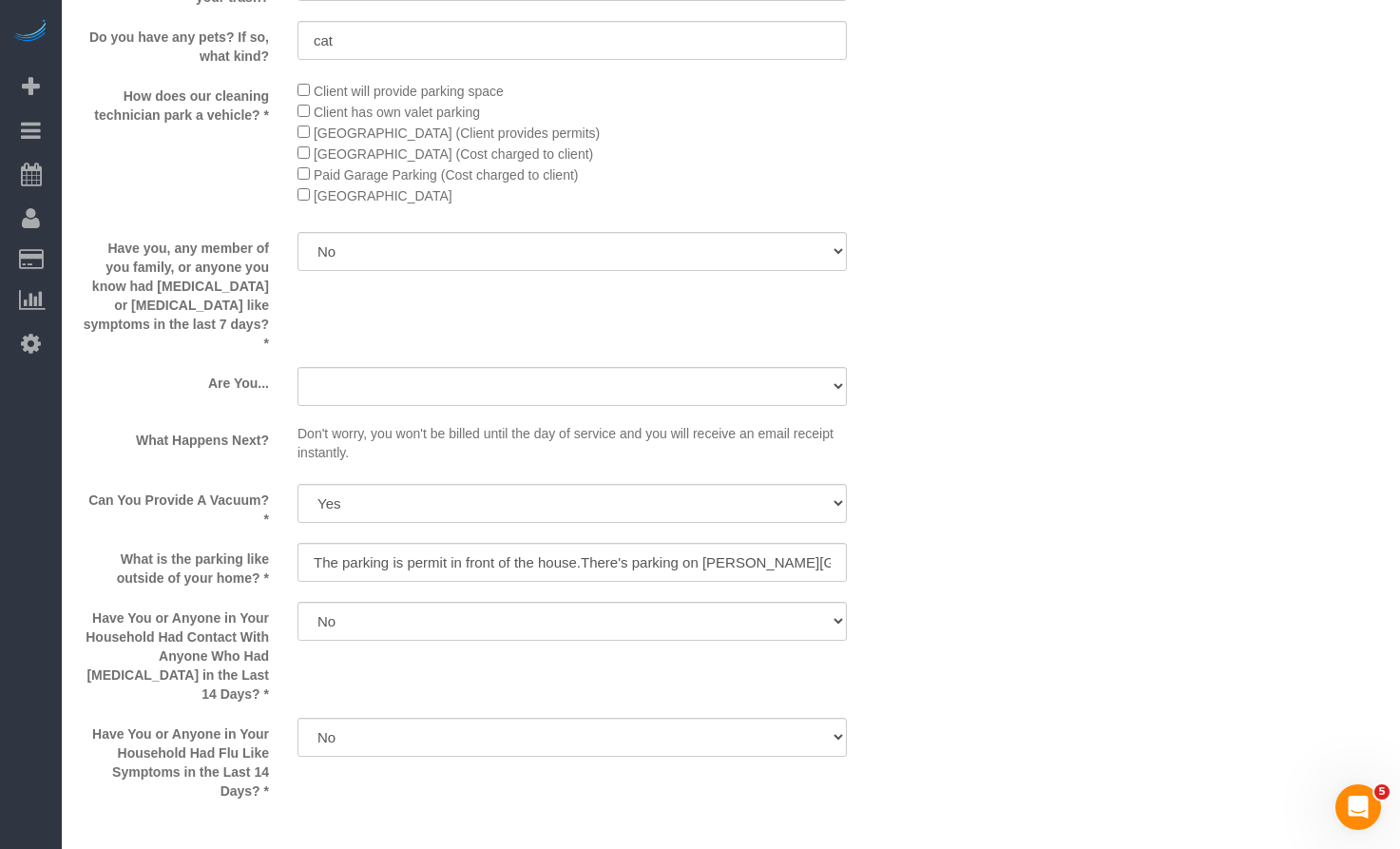
scroll to position [3339, 0]
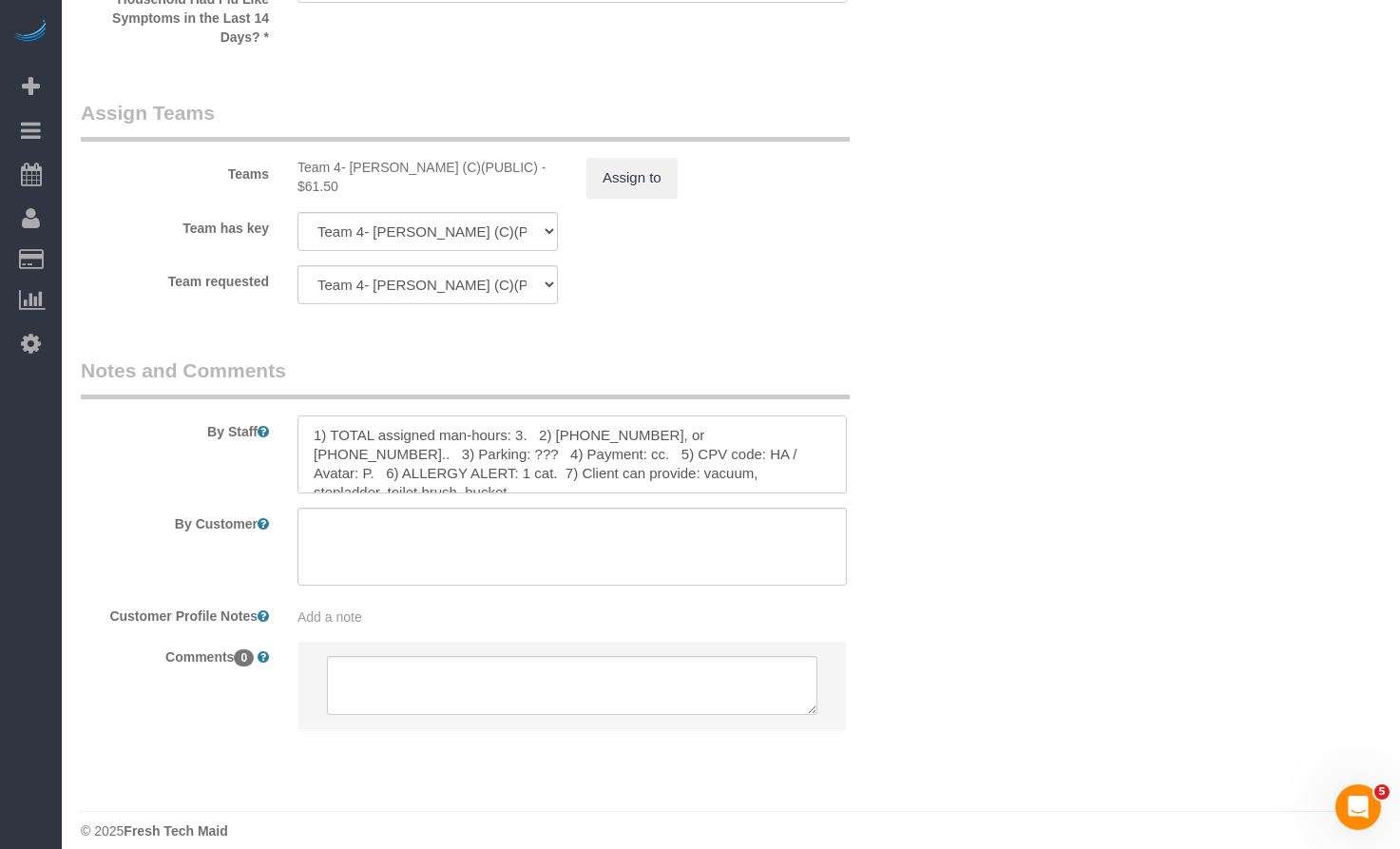
click at [533, 424] on textarea at bounding box center [572, 454] width 549 height 78
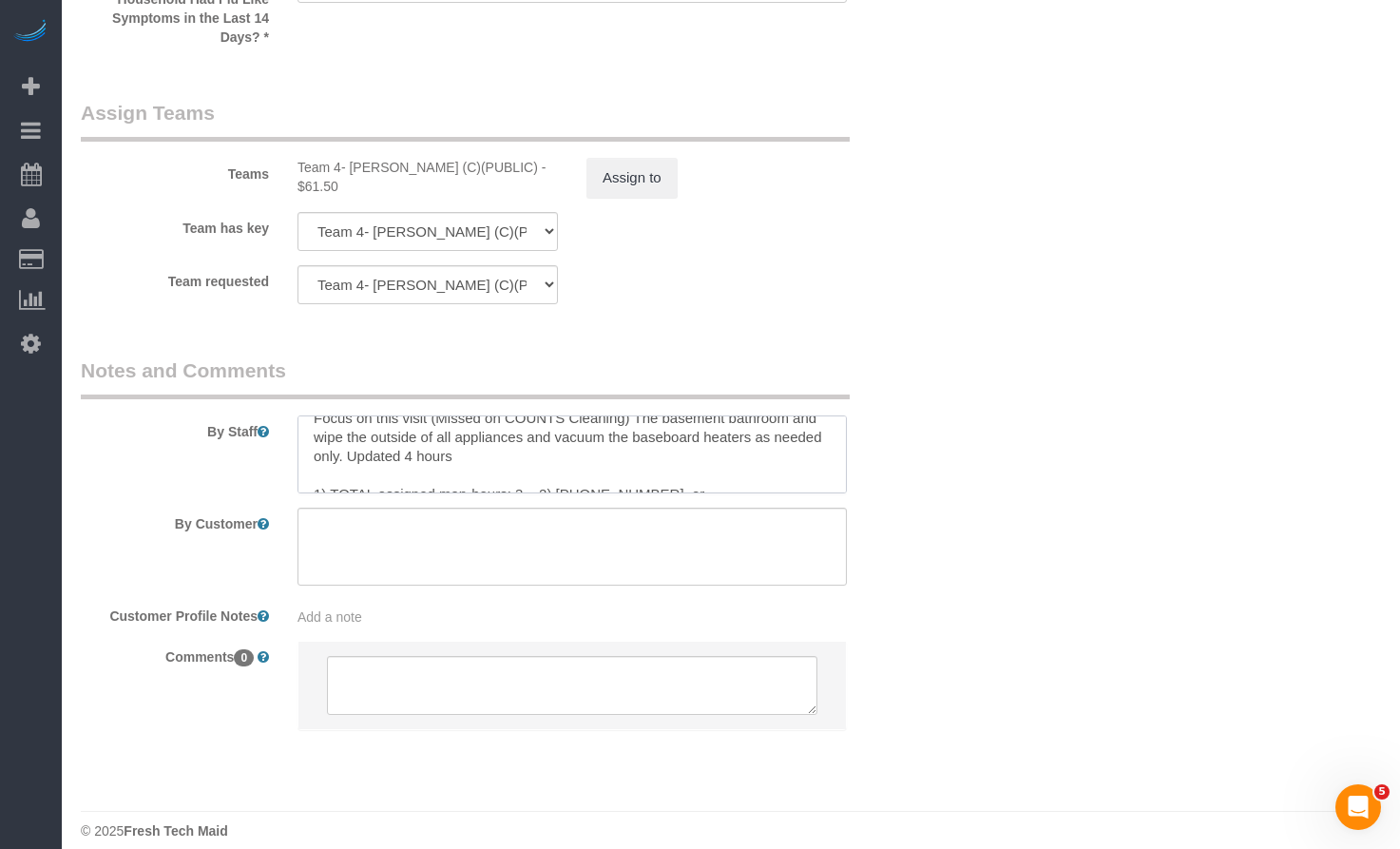
scroll to position [7, 0]
click at [466, 446] on textarea at bounding box center [572, 454] width 549 height 78
drag, startPoint x: 450, startPoint y: 448, endPoint x: 347, endPoint y: 451, distance: 103.0
click at [347, 451] on textarea at bounding box center [572, 454] width 549 height 78
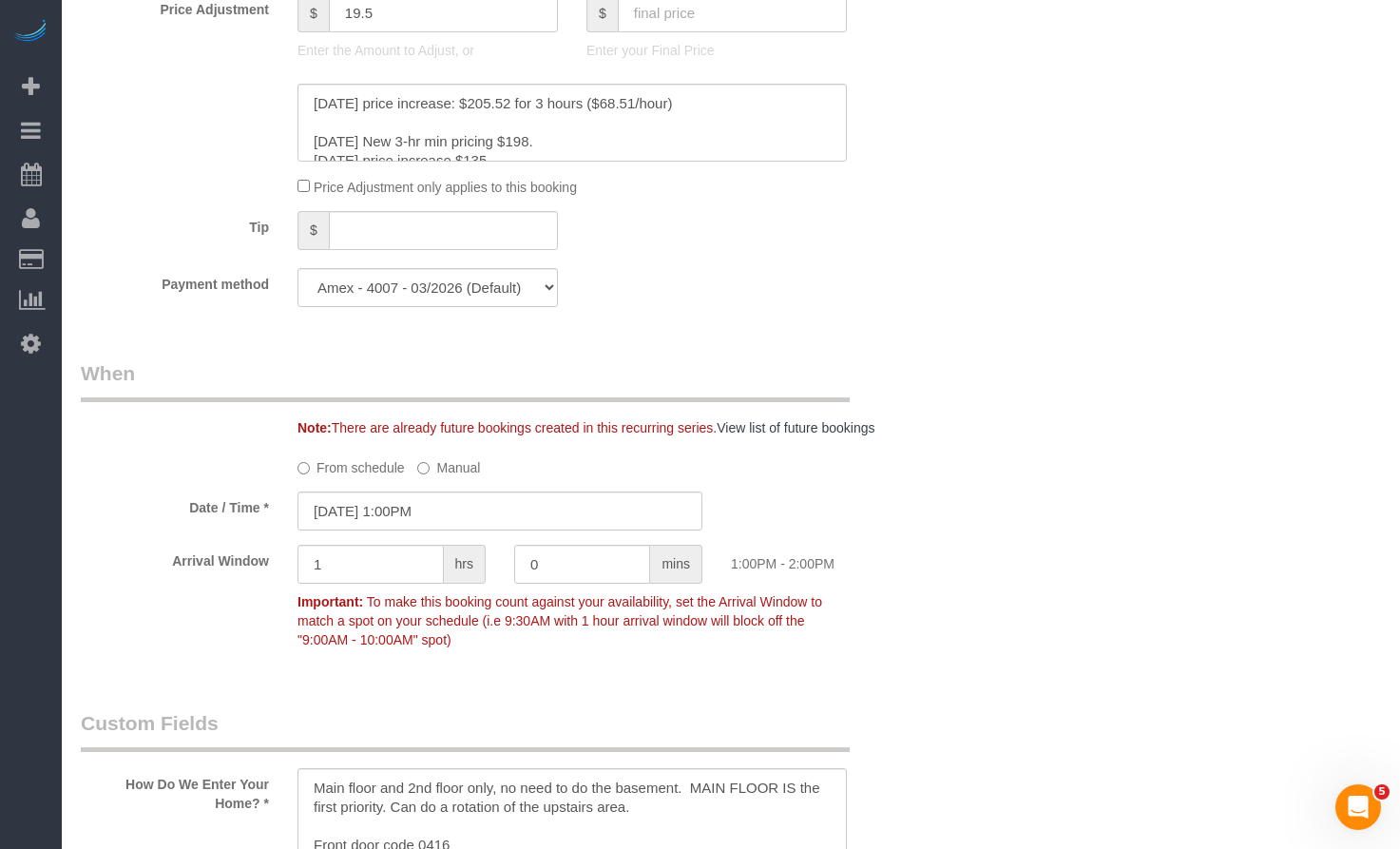
scroll to position [772, 0]
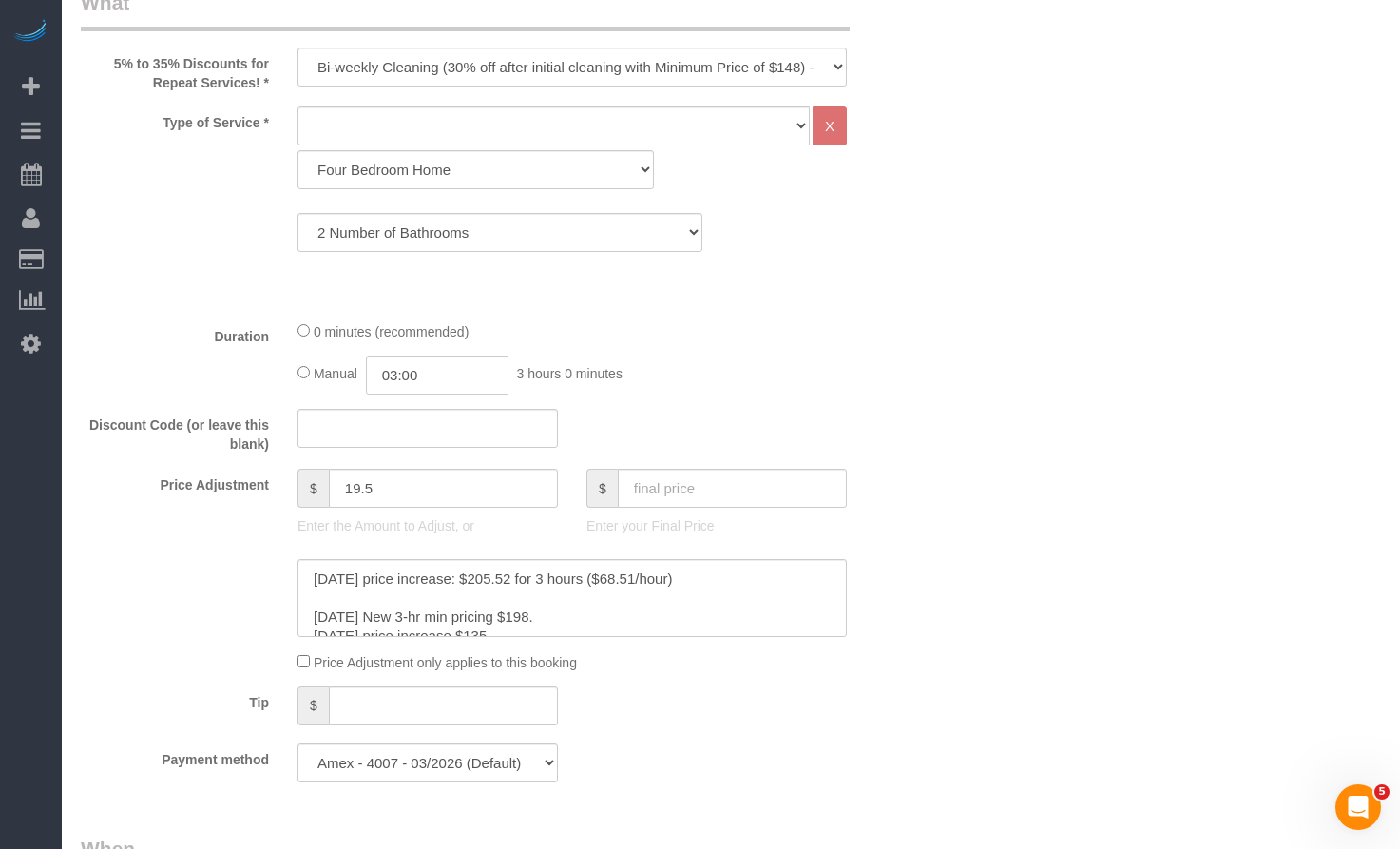
type textarea "Focus on this visit (Missed on COUNTS Cleaning) The basement bathroom and wipe …"
drag, startPoint x: 445, startPoint y: 375, endPoint x: 237, endPoint y: 379, distance: 208.0
click at [244, 379] on div "Duration 0 minutes (recommended) Manual 03:00 3 hours 0 minutes" at bounding box center [500, 357] width 867 height 74
type input "04:00"
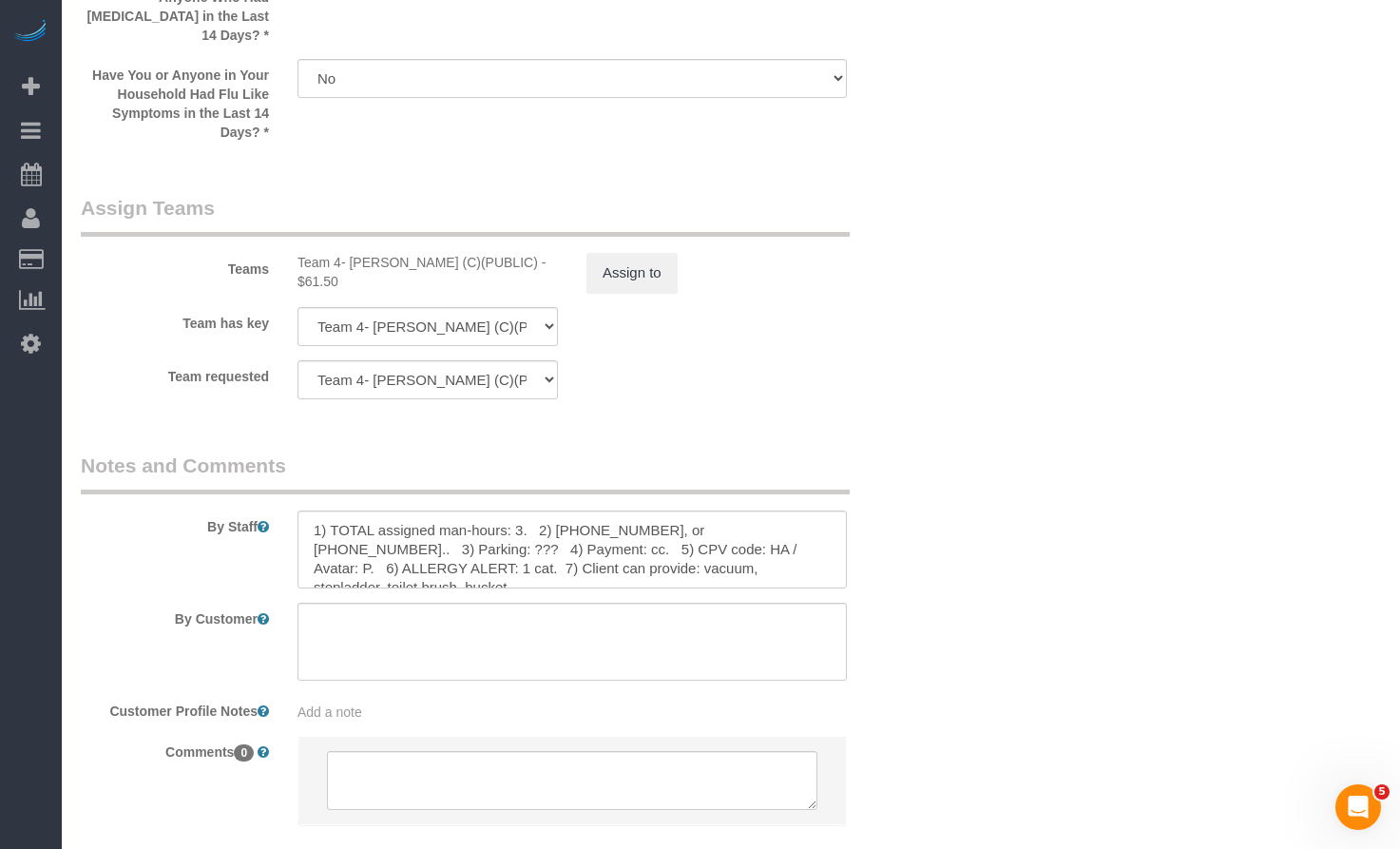
scroll to position [0, 0]
click at [401, 541] on textarea at bounding box center [572, 549] width 549 height 78
click at [390, 552] on textarea at bounding box center [572, 549] width 549 height 78
click at [622, 550] on textarea at bounding box center [572, 549] width 549 height 78
click at [619, 531] on textarea at bounding box center [572, 549] width 549 height 78
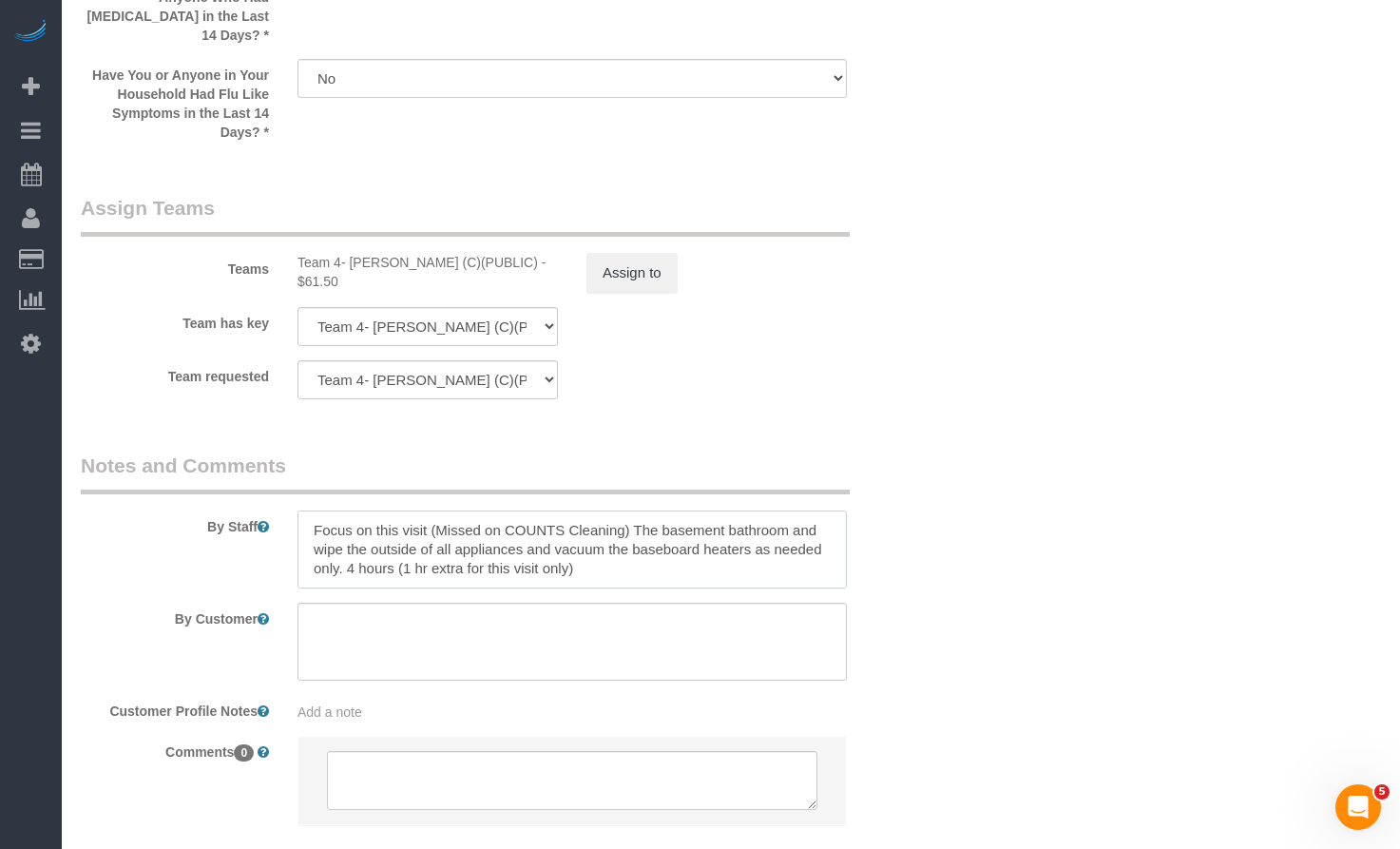
click at [683, 549] on textarea at bounding box center [572, 549] width 549 height 78
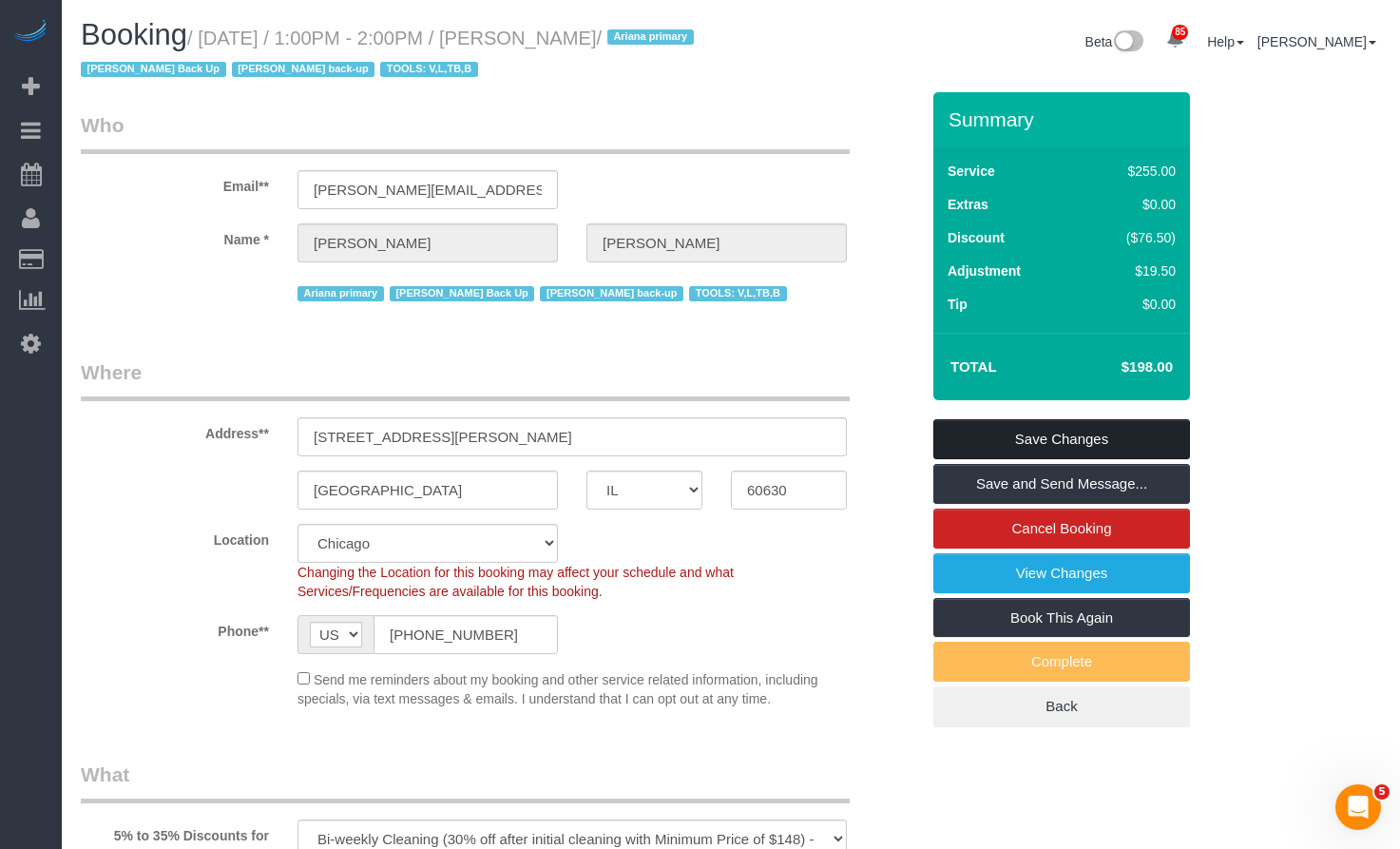
type textarea "Focus on this visit (Missed on COUNTS Cleaning) The basement bathroom and wipe …"
click at [1010, 445] on link "Save Changes" at bounding box center [1062, 439] width 256 height 40
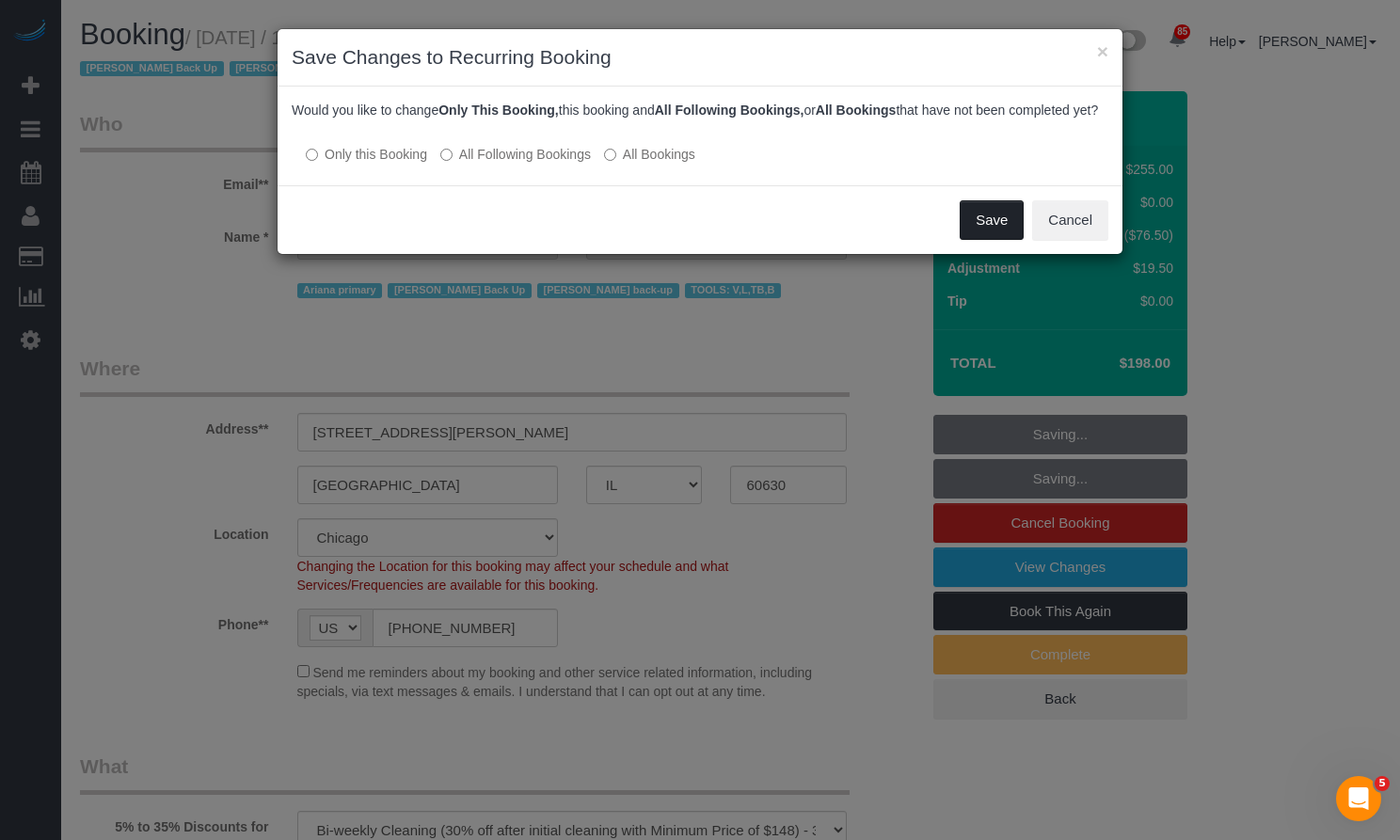
click at [990, 240] on button "Save" at bounding box center [991, 219] width 64 height 39
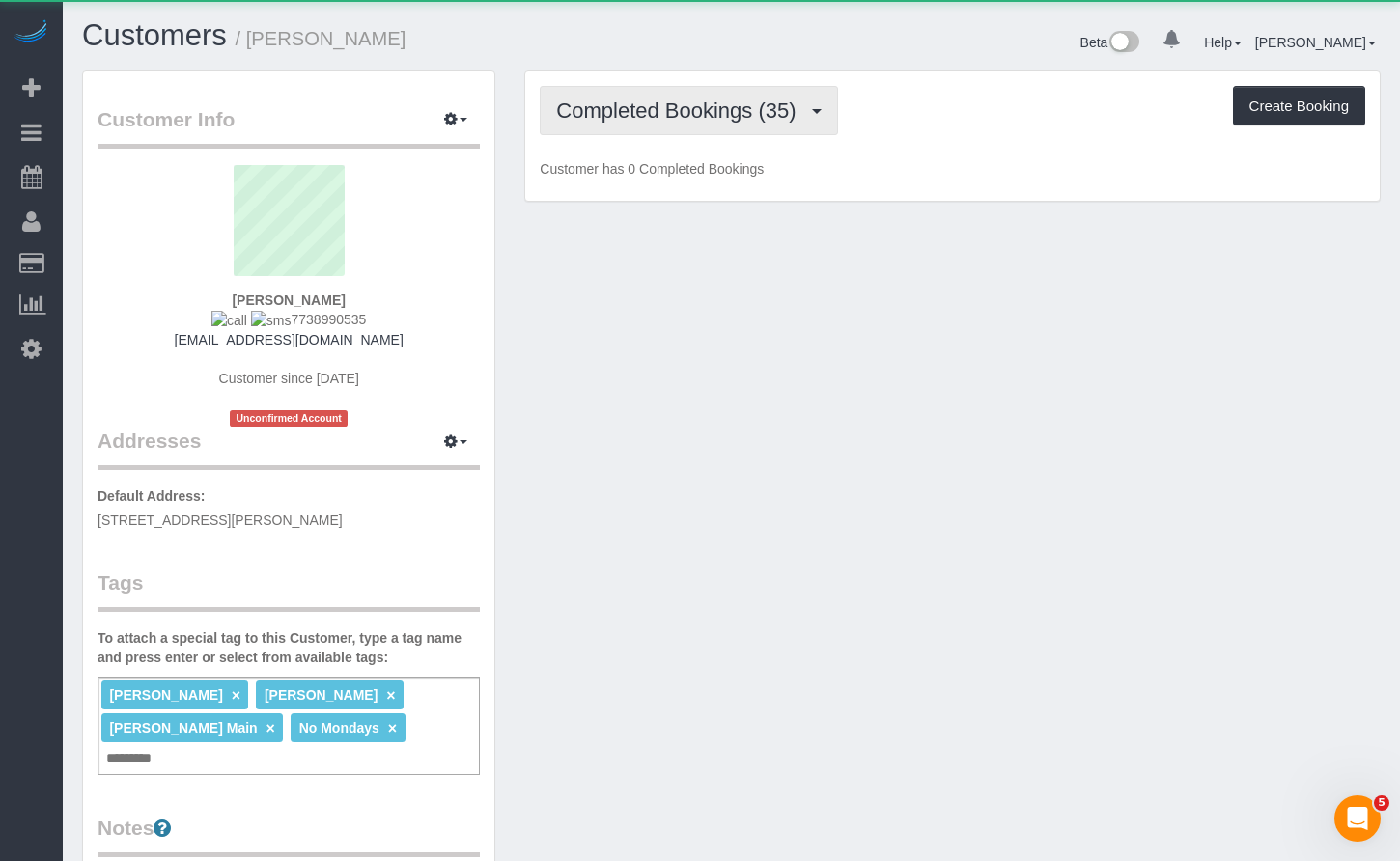
click at [720, 110] on span "Completed Bookings (35)" at bounding box center [680, 110] width 249 height 25
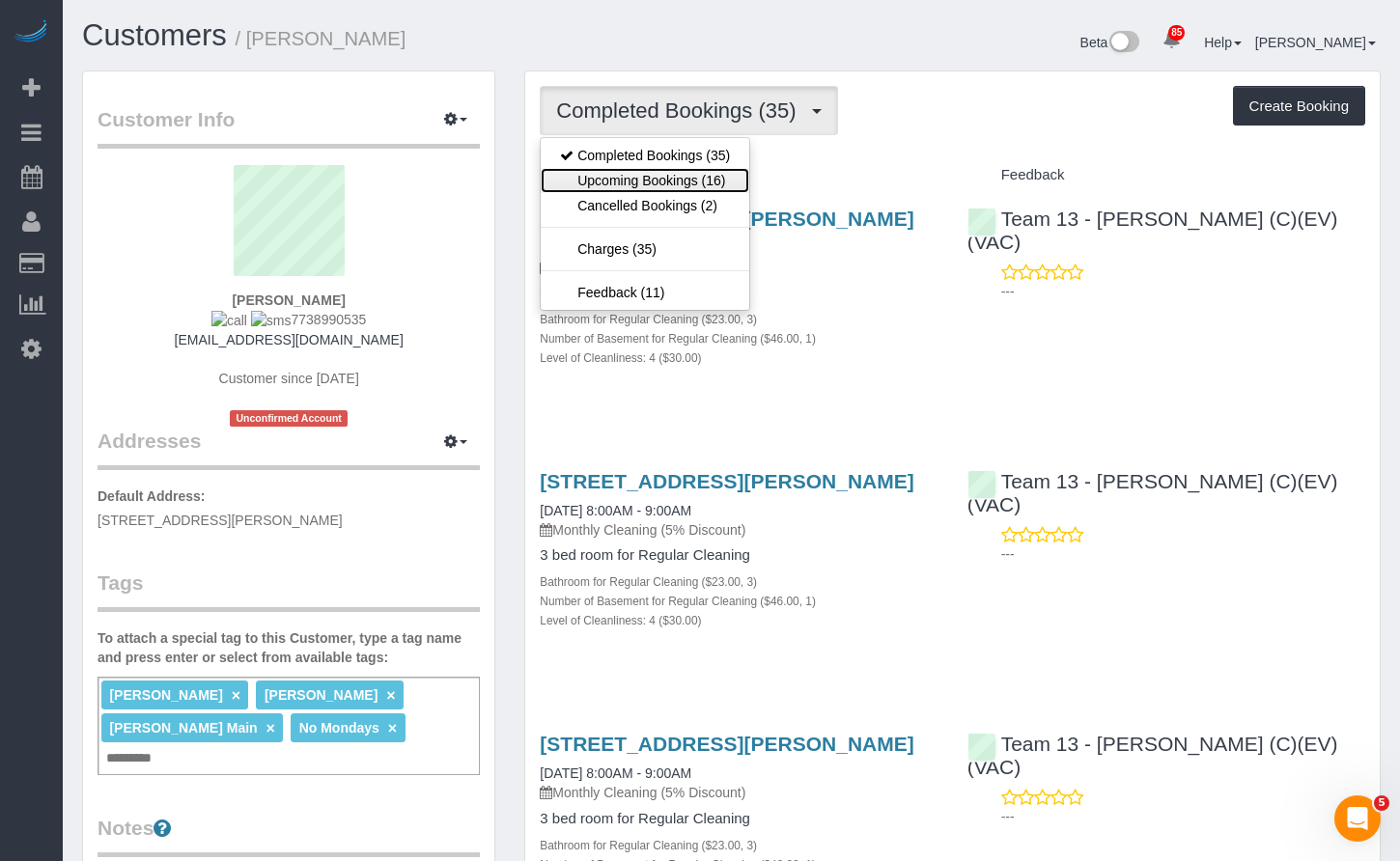
click at [684, 183] on link "Upcoming Bookings (16)" at bounding box center [645, 181] width 208 height 26
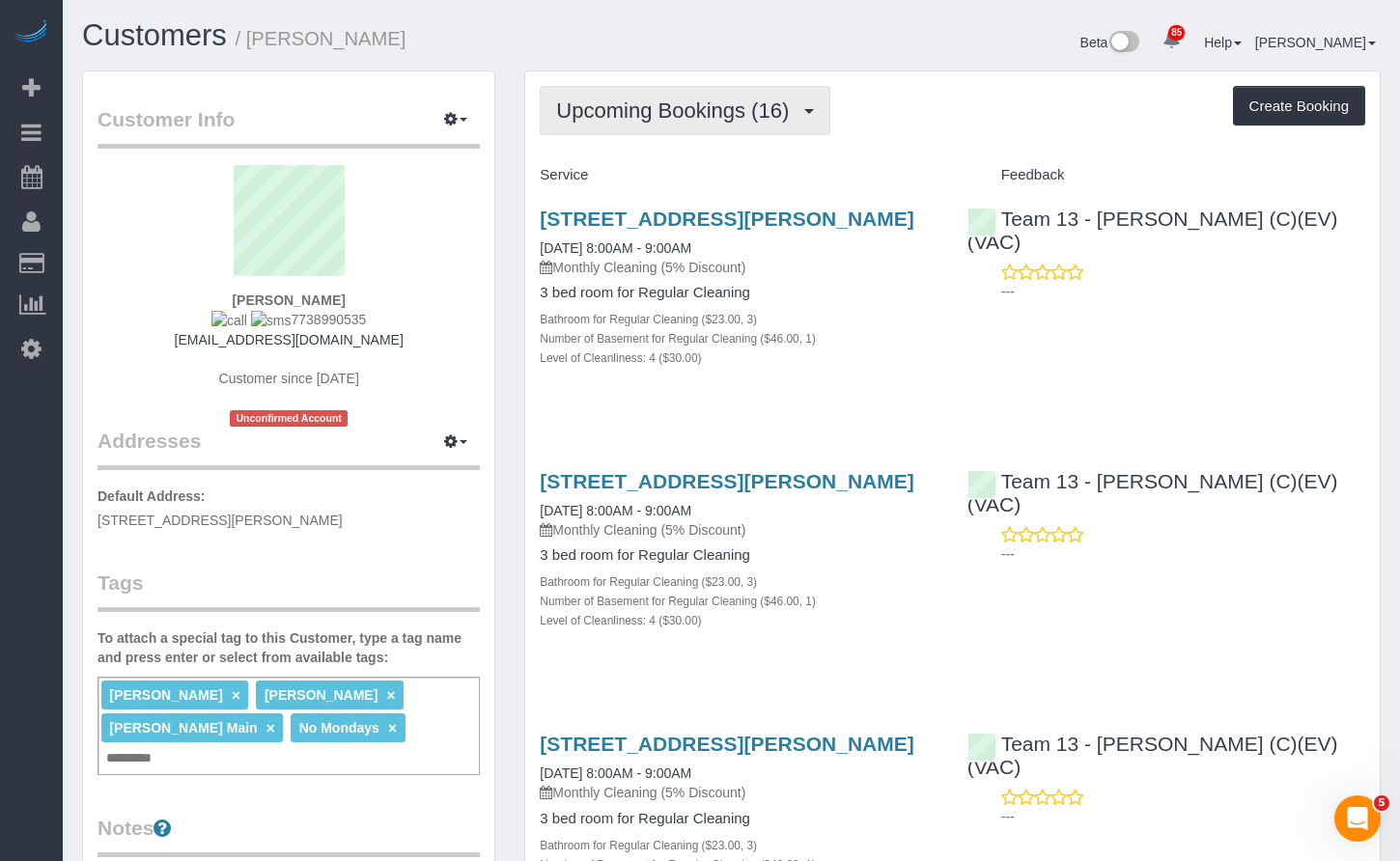
drag, startPoint x: 753, startPoint y: 98, endPoint x: 734, endPoint y: 150, distance: 55.4
click at [752, 99] on span "Upcoming Bookings (16)" at bounding box center [676, 110] width 242 height 25
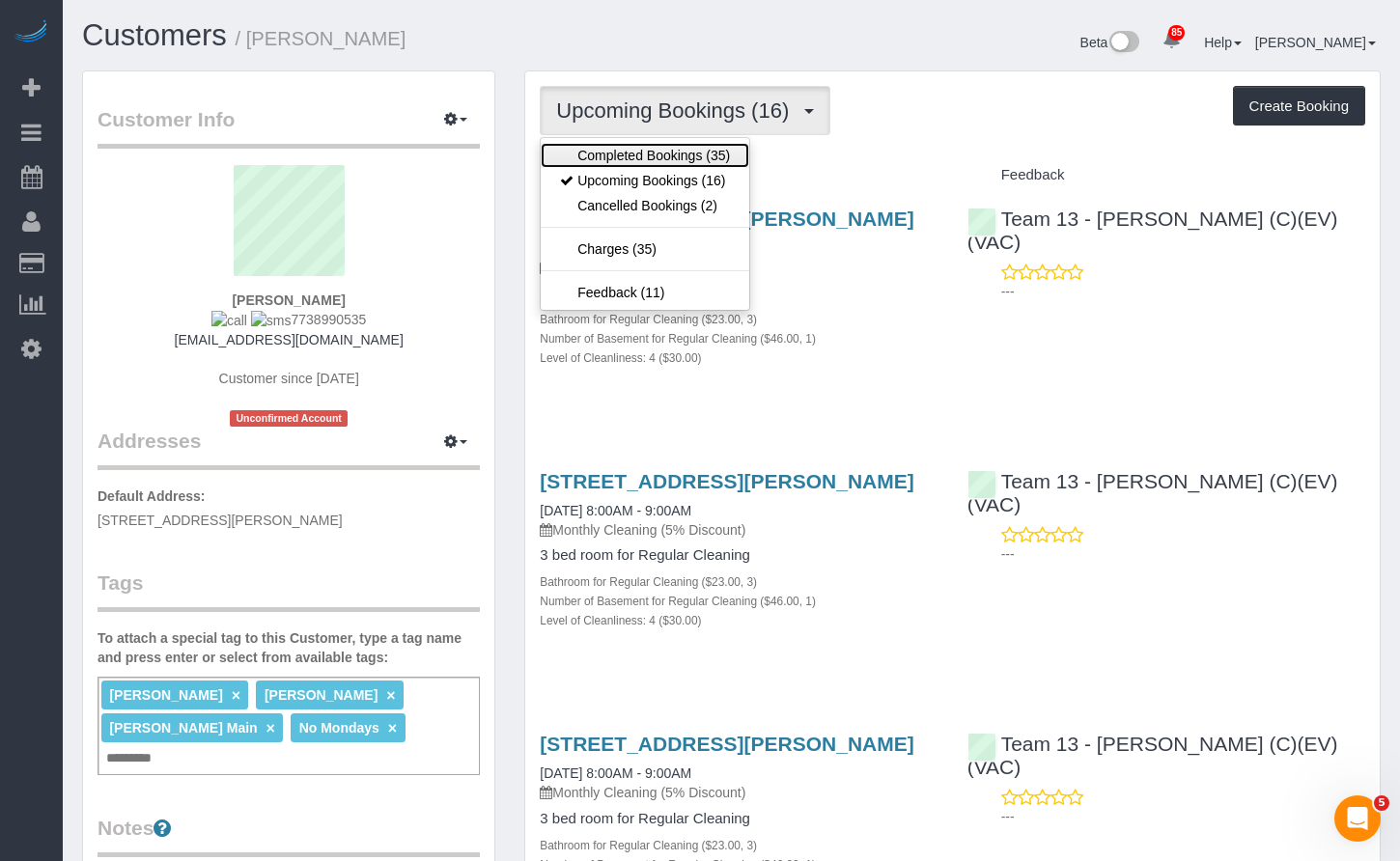
click at [632, 150] on link "Completed Bookings (35)" at bounding box center [645, 156] width 208 height 26
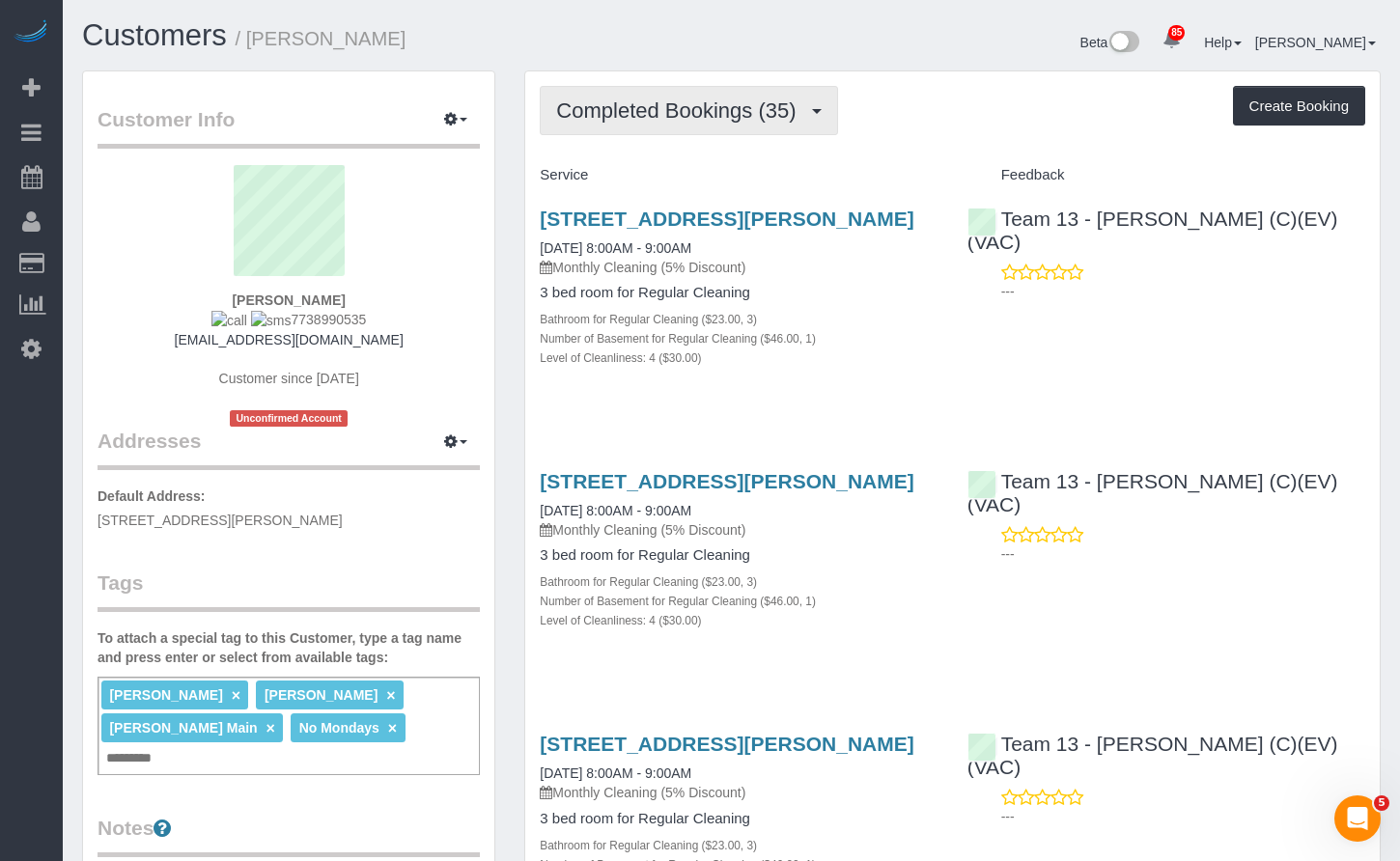
click at [772, 104] on span "Completed Bookings (35)" at bounding box center [680, 110] width 249 height 25
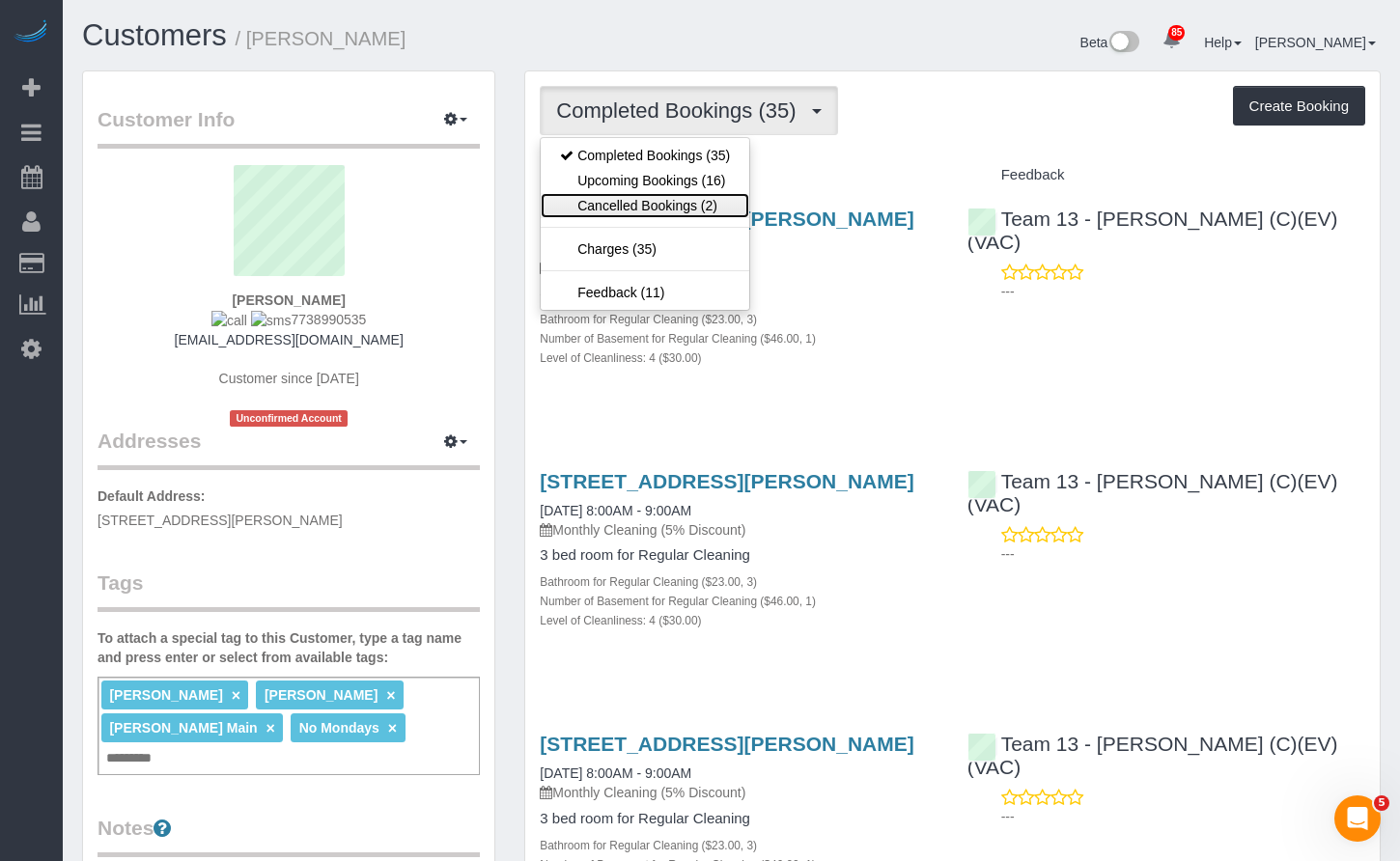
click at [720, 195] on link "Cancelled Bookings (2)" at bounding box center [645, 206] width 208 height 26
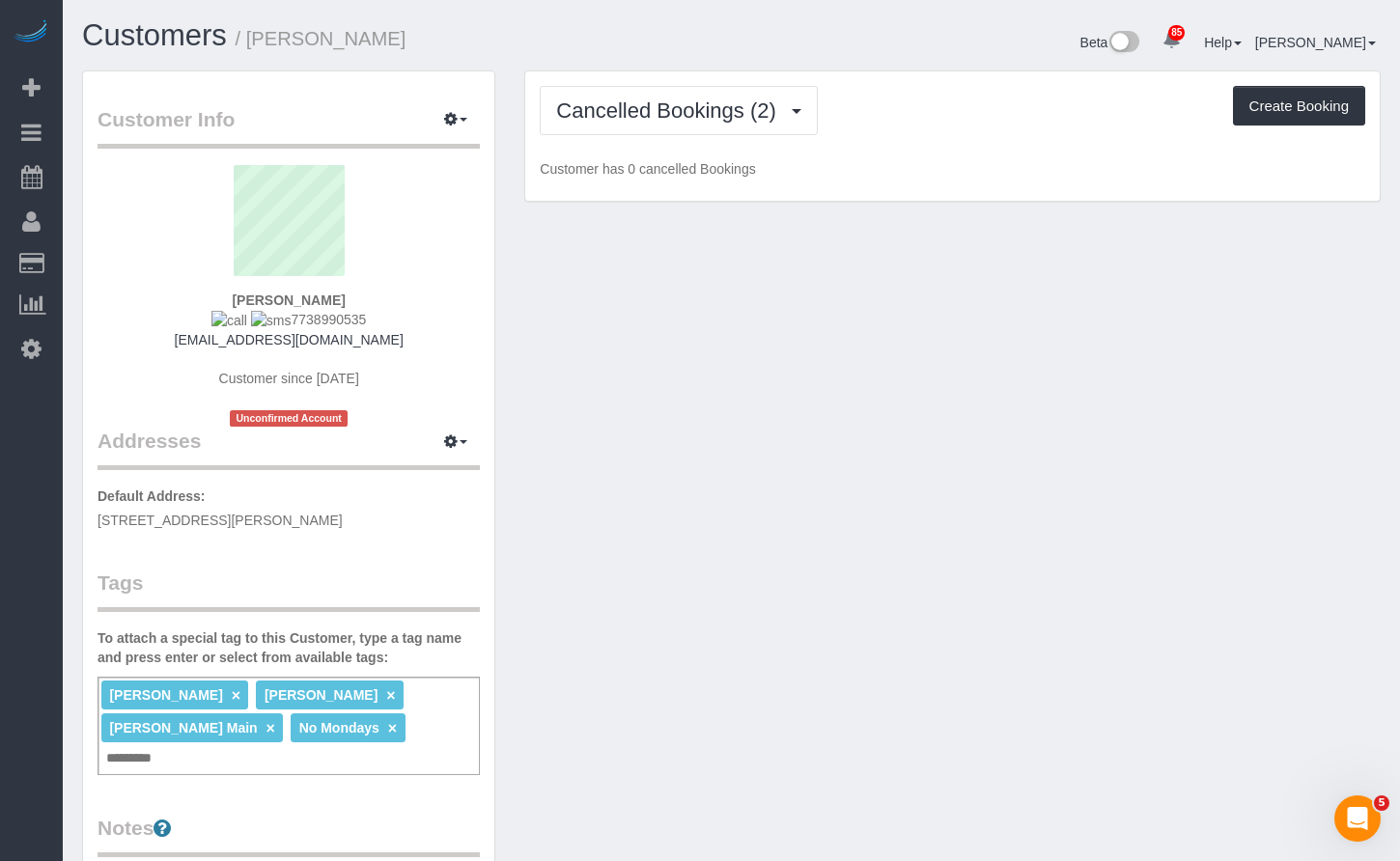
click at [715, 59] on div "Customers / Deanna Keehan" at bounding box center [400, 40] width 664 height 41
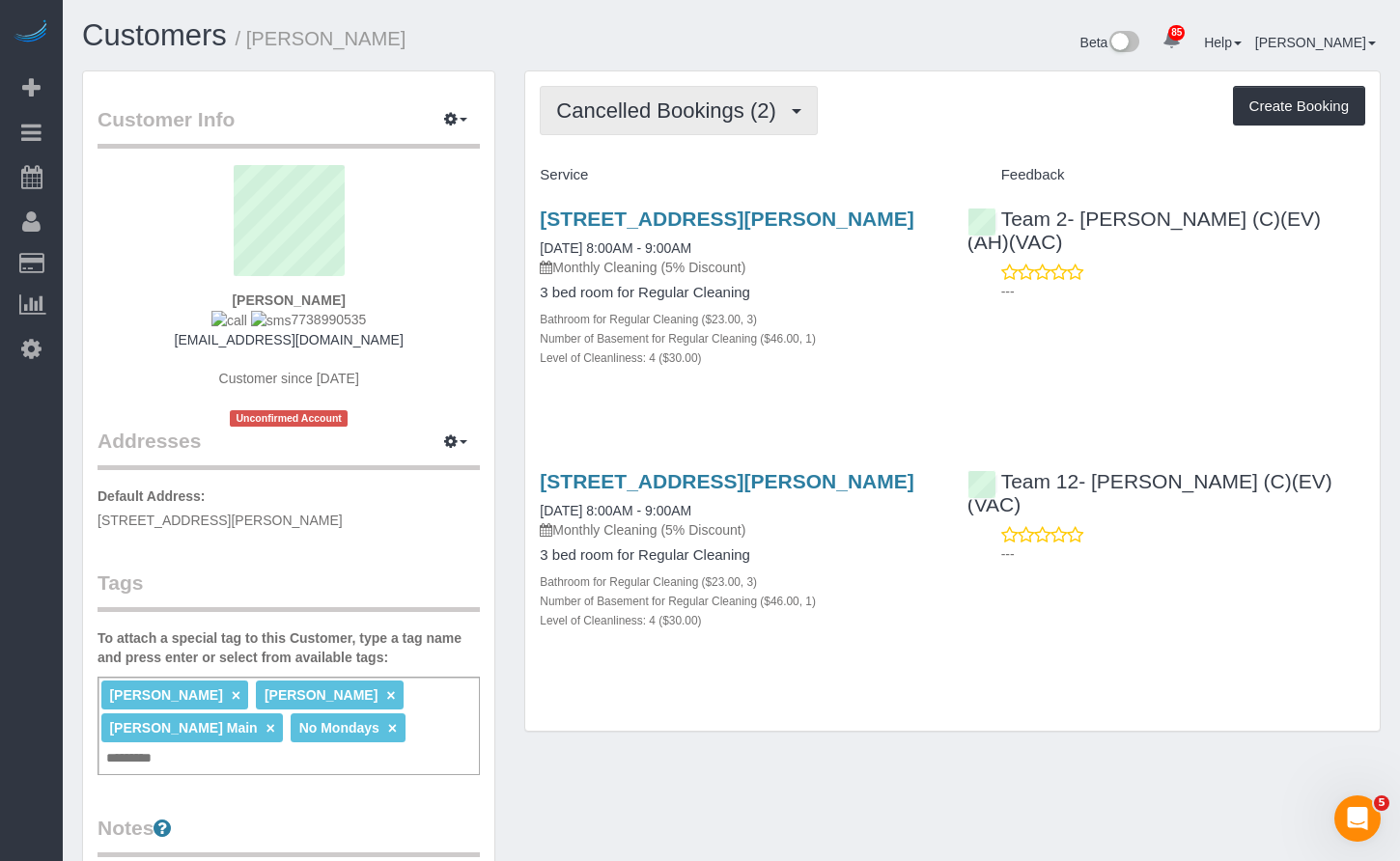
click at [711, 93] on button "Cancelled Bookings (2)" at bounding box center [678, 111] width 278 height 49
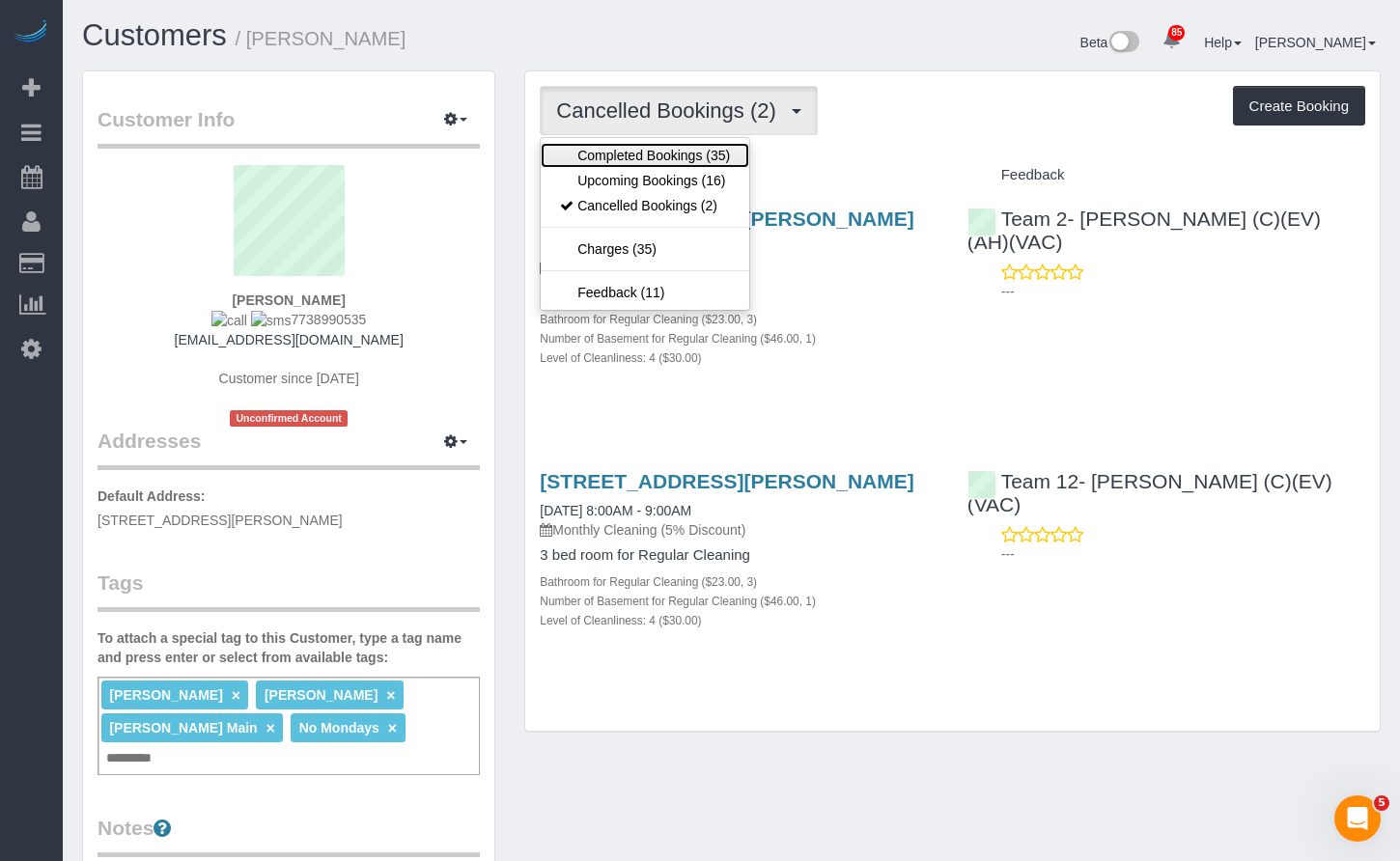
click at [697, 146] on link "Completed Bookings (35)" at bounding box center [645, 156] width 208 height 26
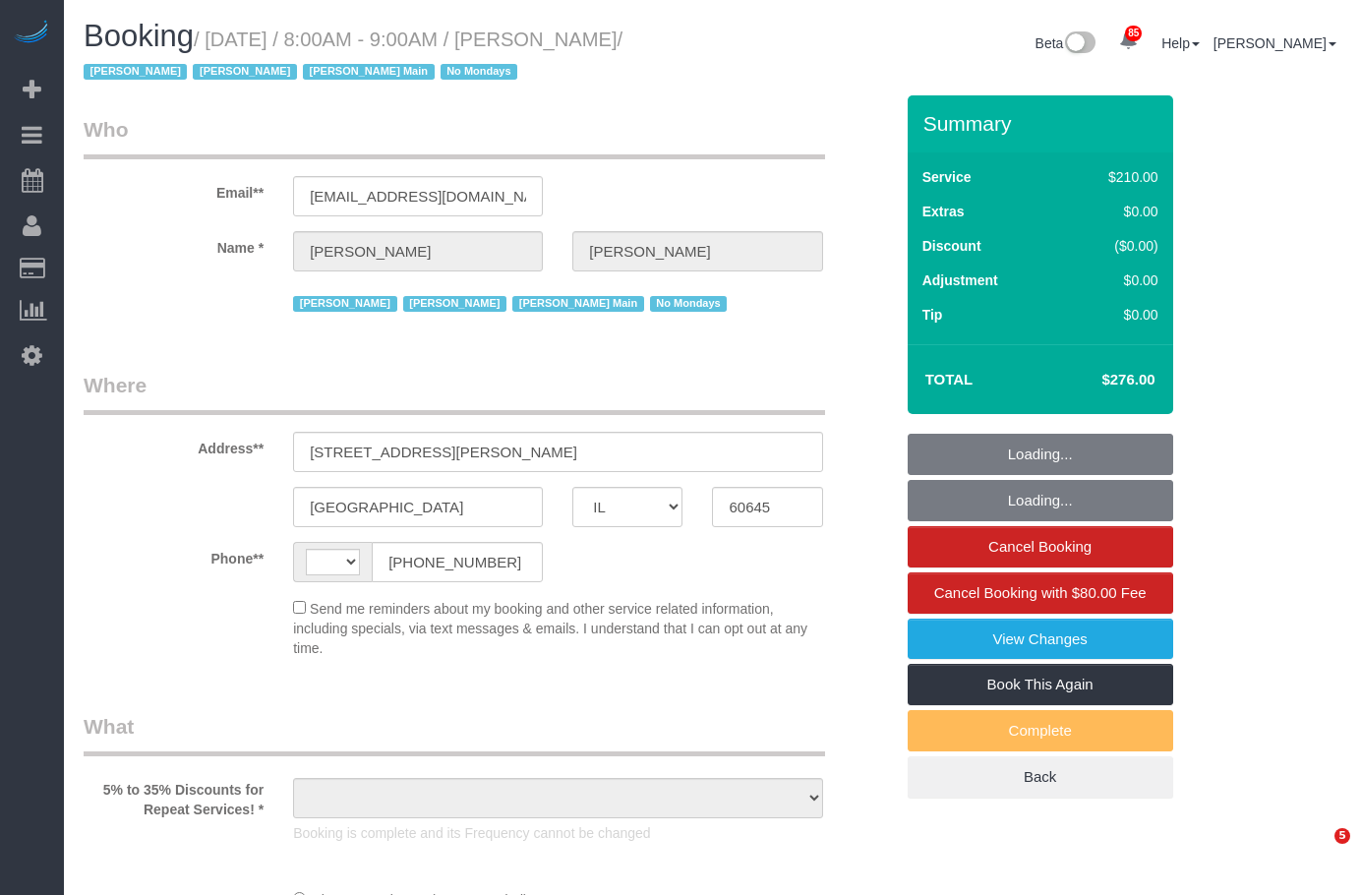
select select "IL"
select select "string:fspay-a3793411-fa28-4971-b6b1-e1c6370e6d18"
select select "512"
select select "3"
select select "1"
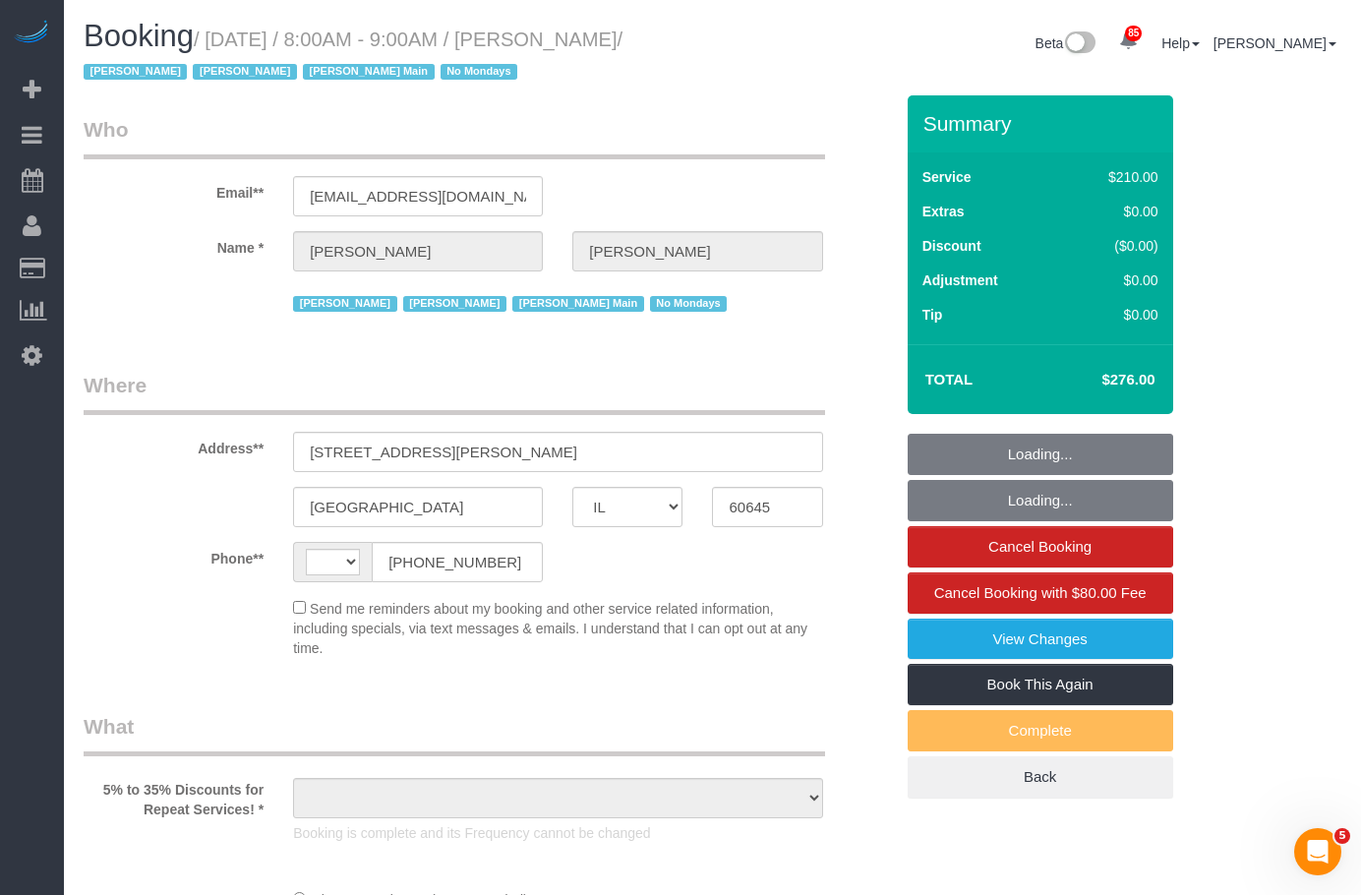
select select "4"
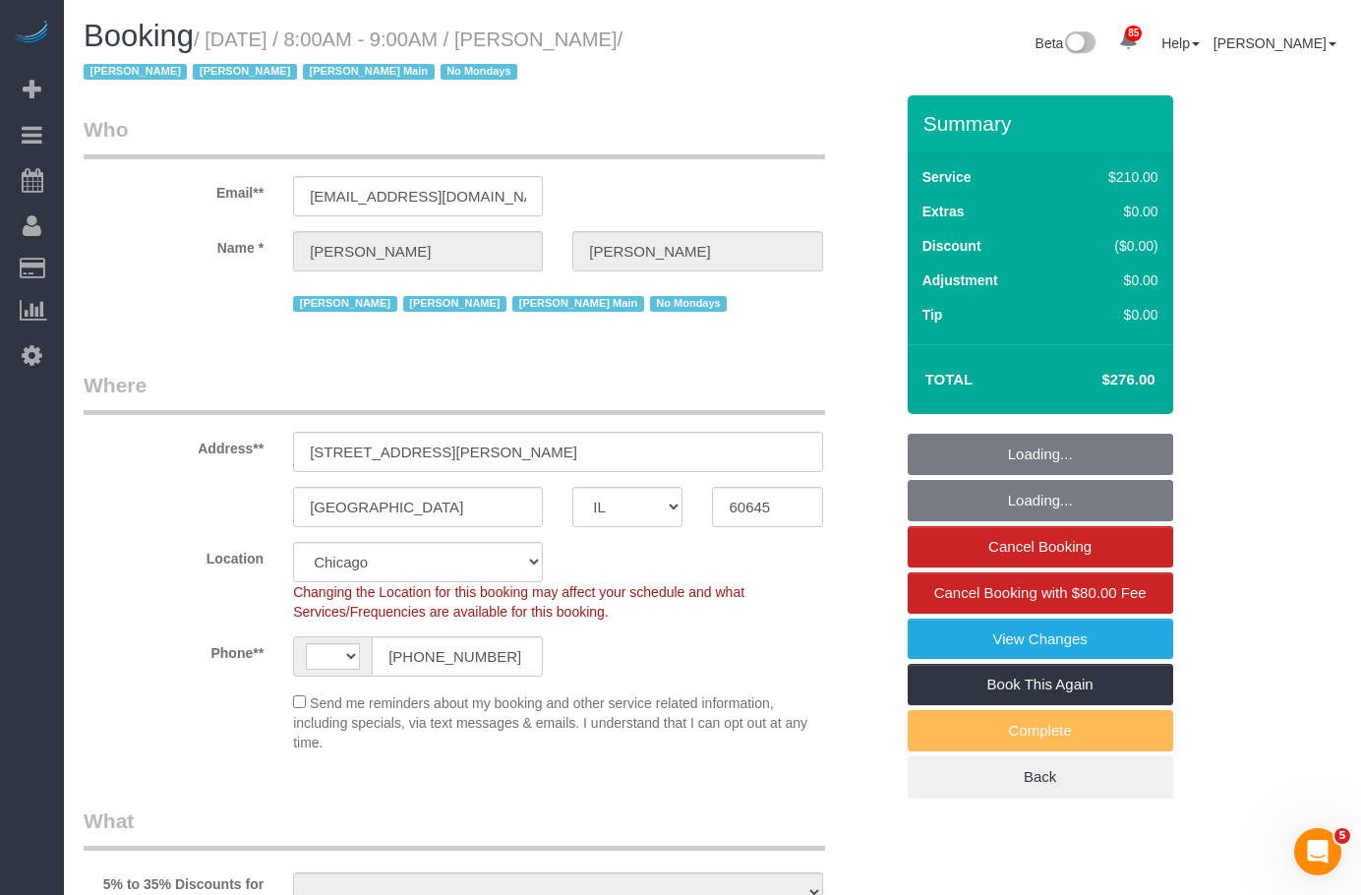
select select "string:US"
select select "object:733"
select select "spot1"
select select "object:1311"
select select "number:1"
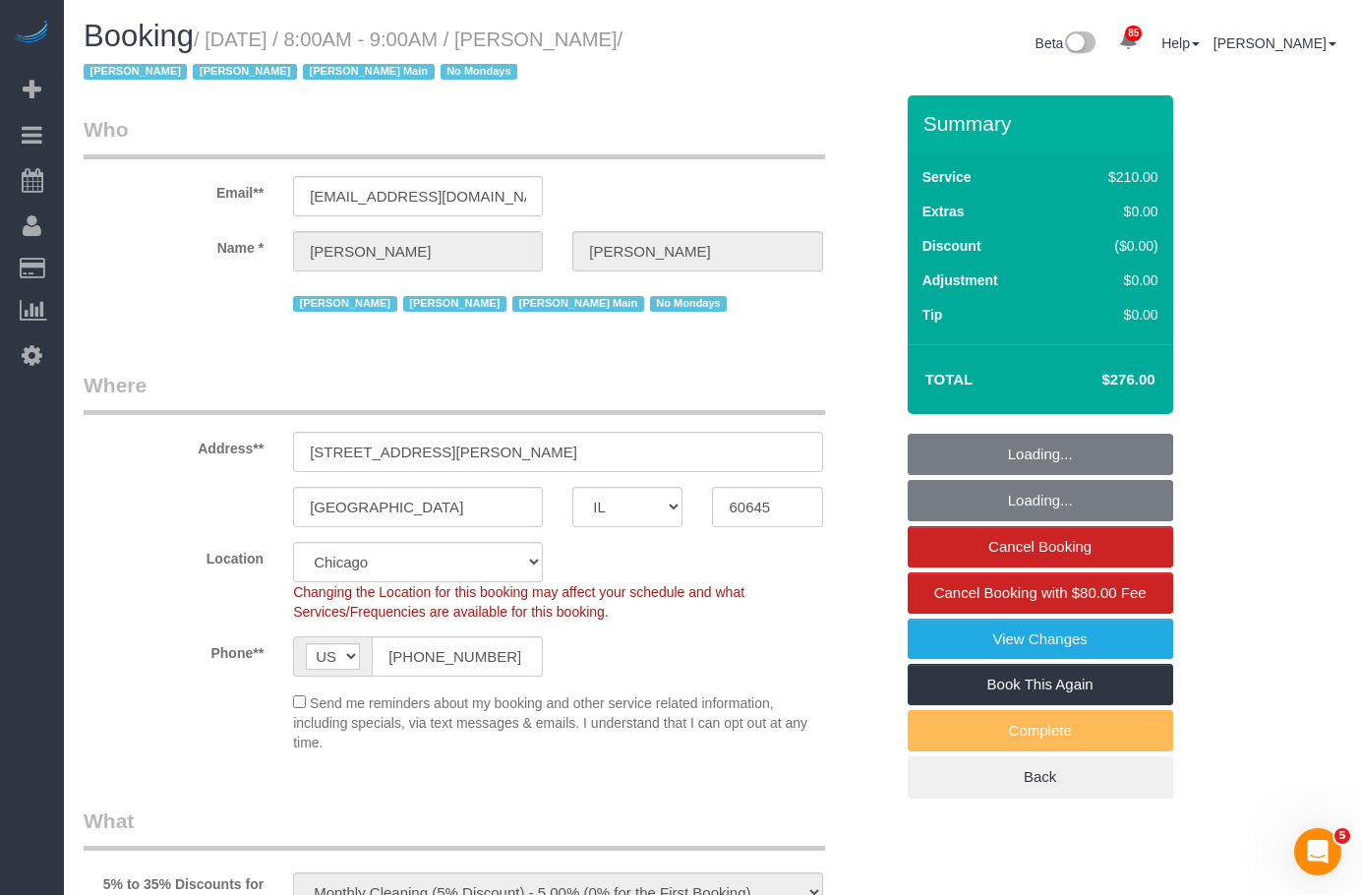
select select "number:58"
select select "number:139"
select select "number:107"
select select "3"
select select "1"
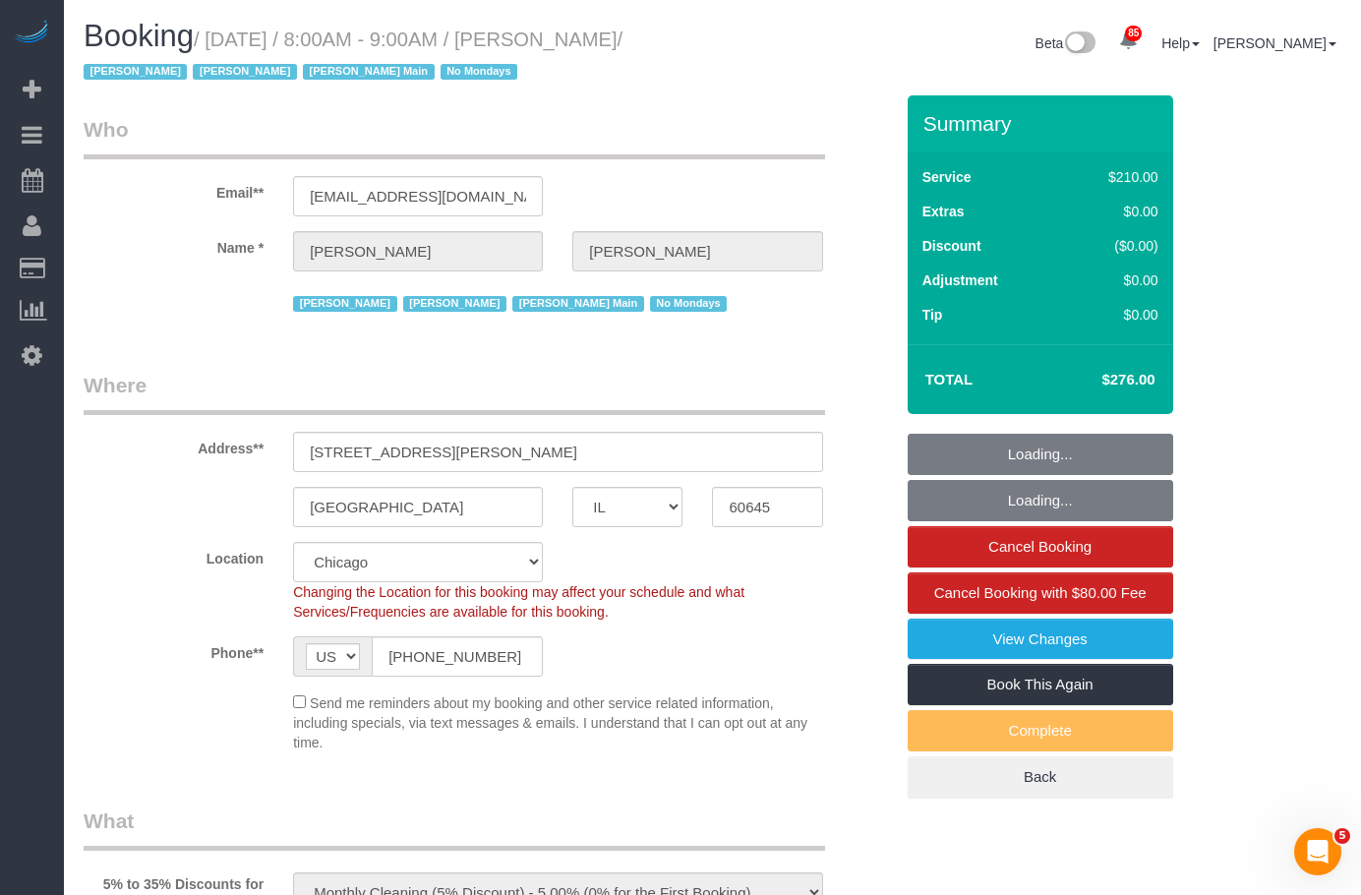
select select "4"
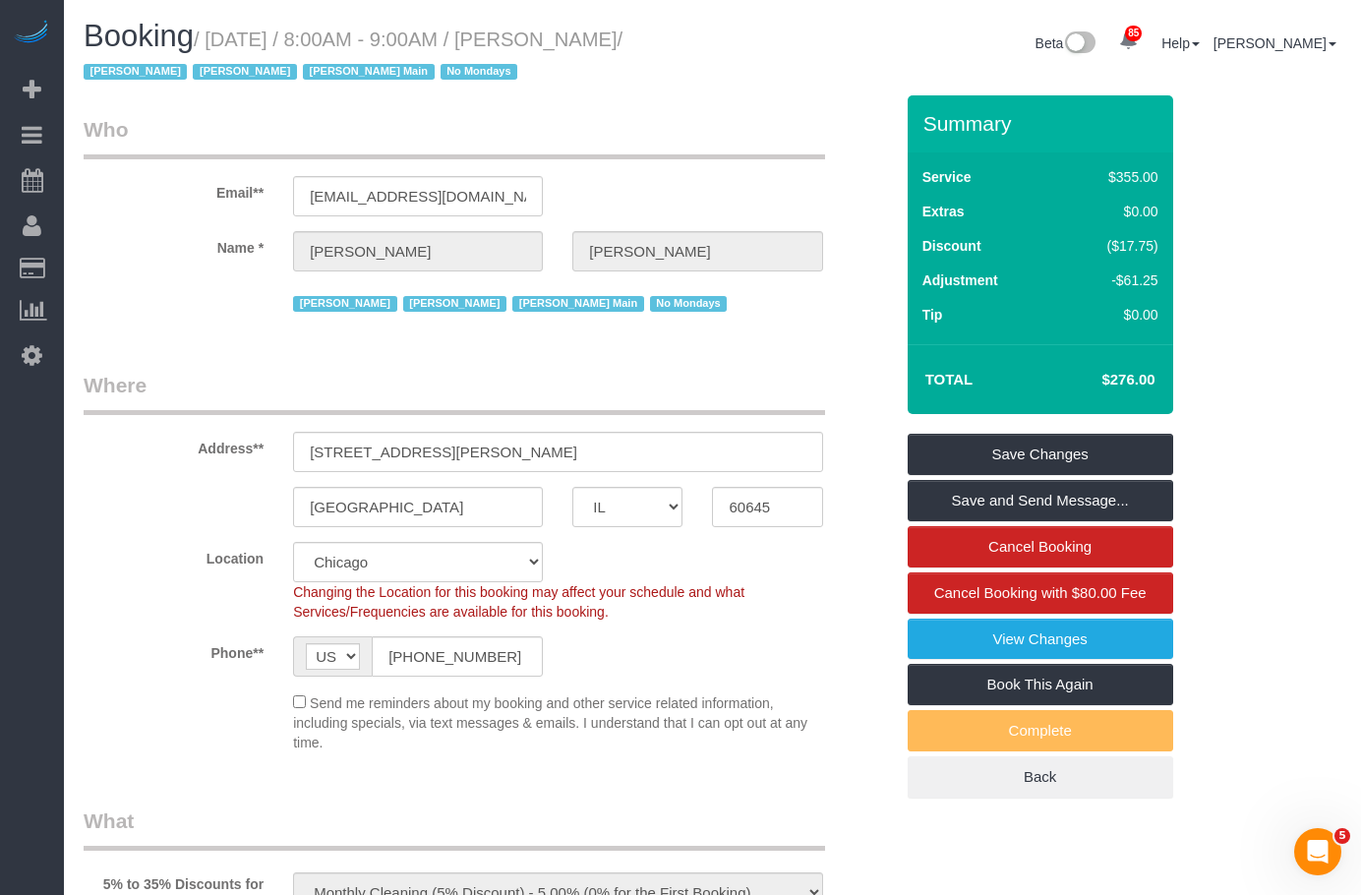
drag, startPoint x: 1117, startPoint y: 376, endPoint x: 1133, endPoint y: 375, distance: 15.8
click at [1133, 375] on h4 "$276.00" at bounding box center [1098, 380] width 112 height 17
copy h4 "$276"
drag, startPoint x: 1117, startPoint y: 376, endPoint x: 1094, endPoint y: 404, distance: 36.4
click at [1094, 404] on div "Total $276.00" at bounding box center [1040, 379] width 265 height 70
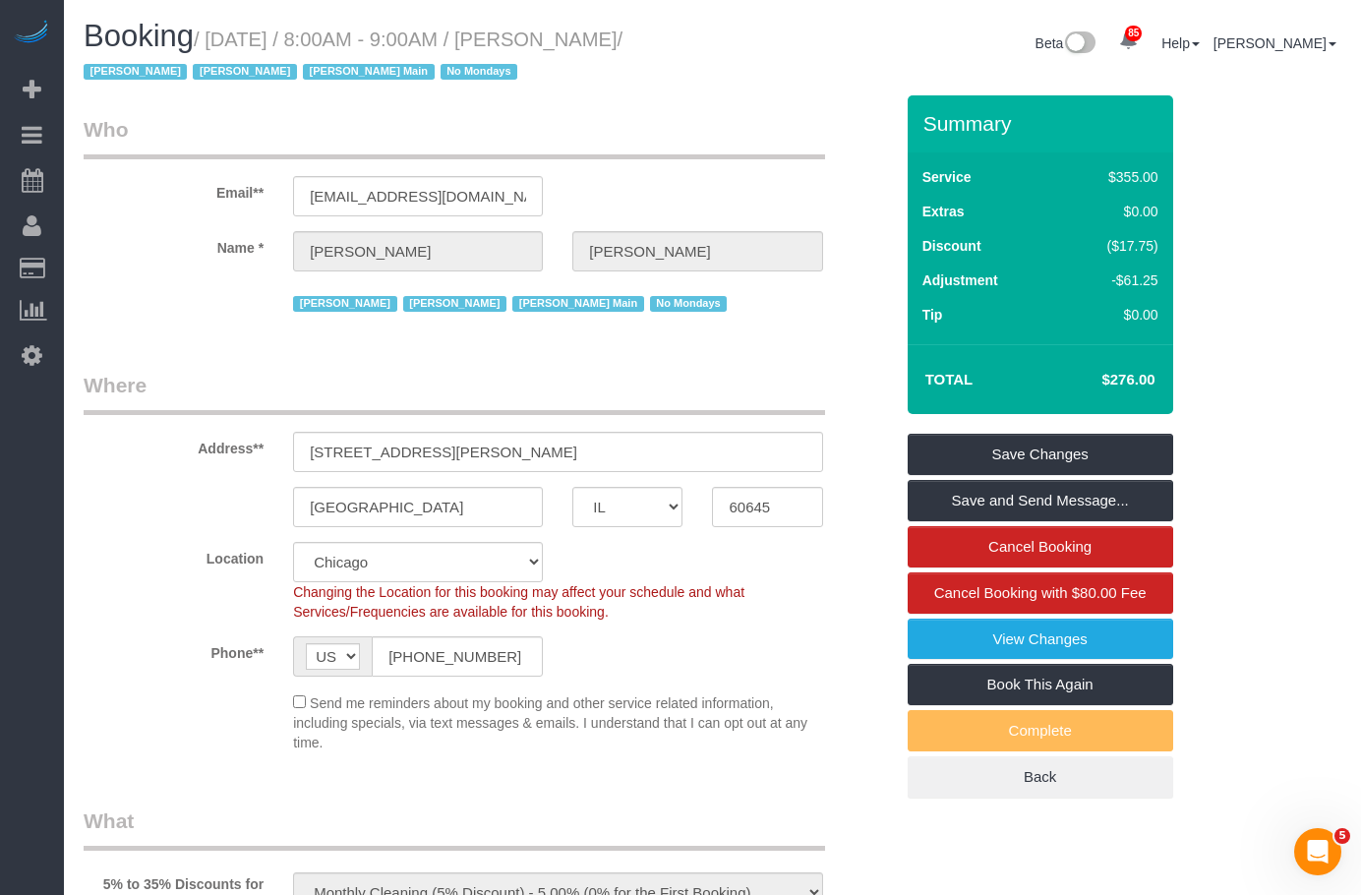
scroll to position [393, 0]
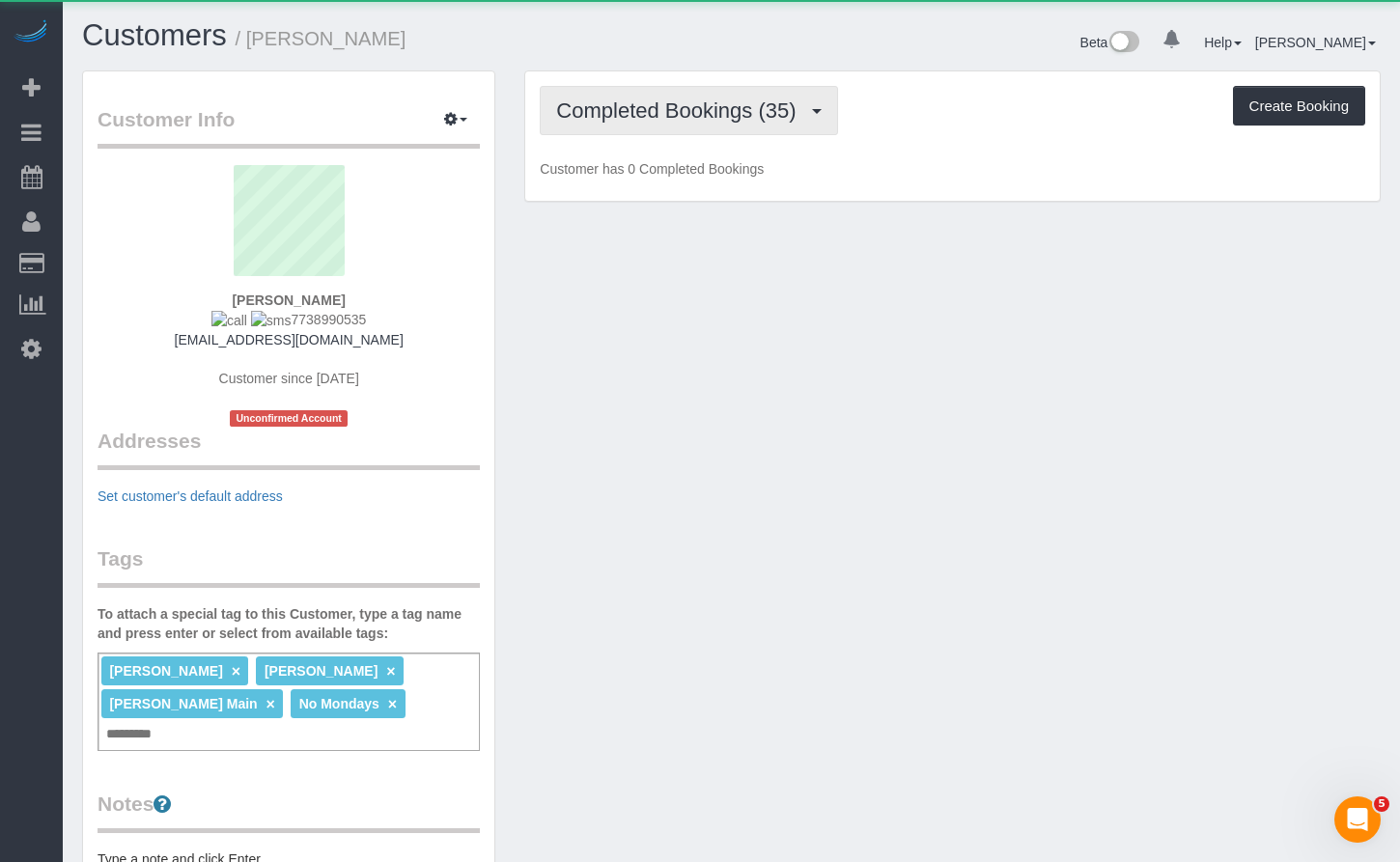
click at [749, 91] on button "Completed Bookings (35)" at bounding box center [688, 111] width 297 height 49
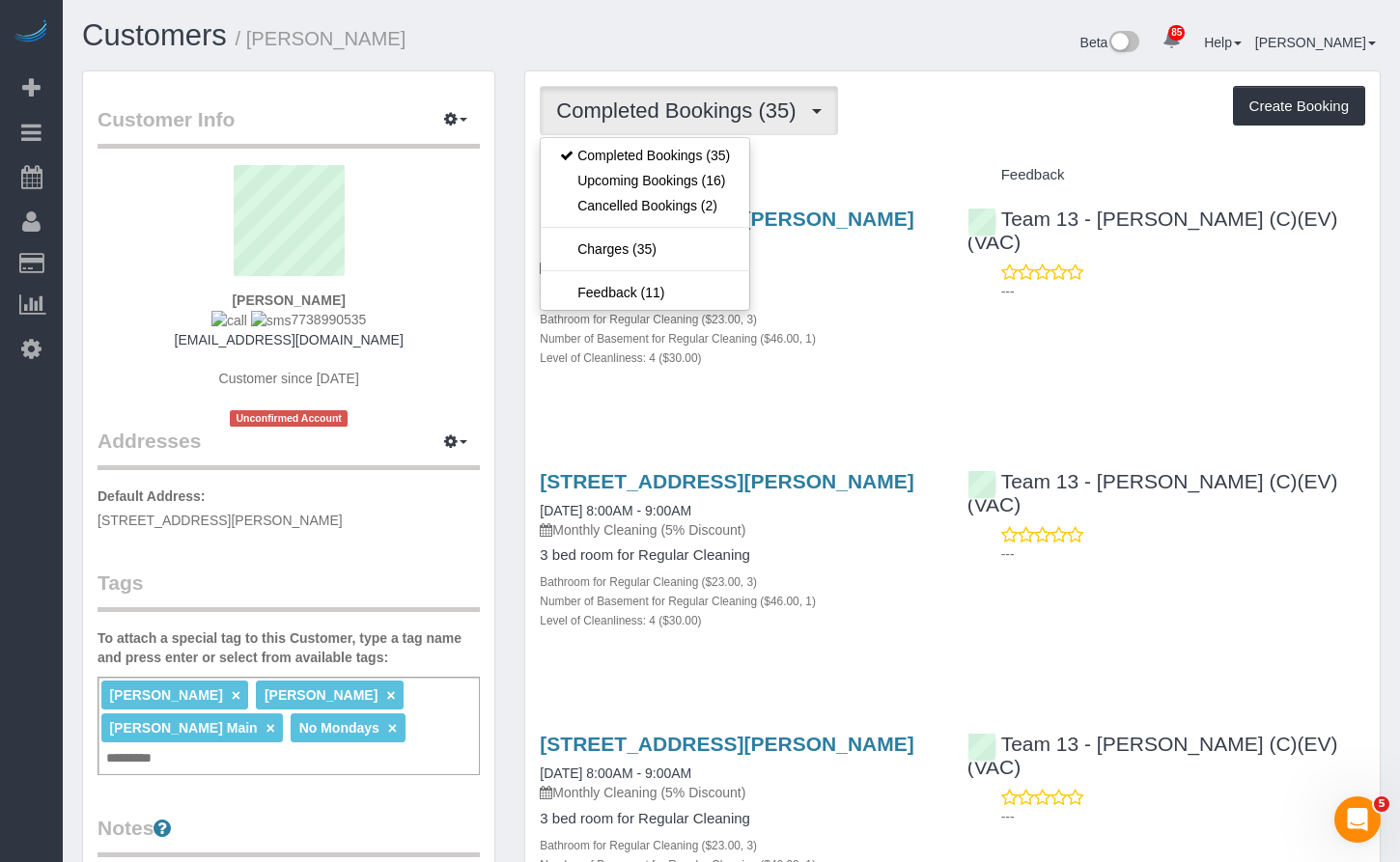
click at [766, 54] on div "Beta 85 Your Notifications You have 0 alerts × You have 1 to charge for [DATE] …" at bounding box center [1063, 45] width 664 height 51
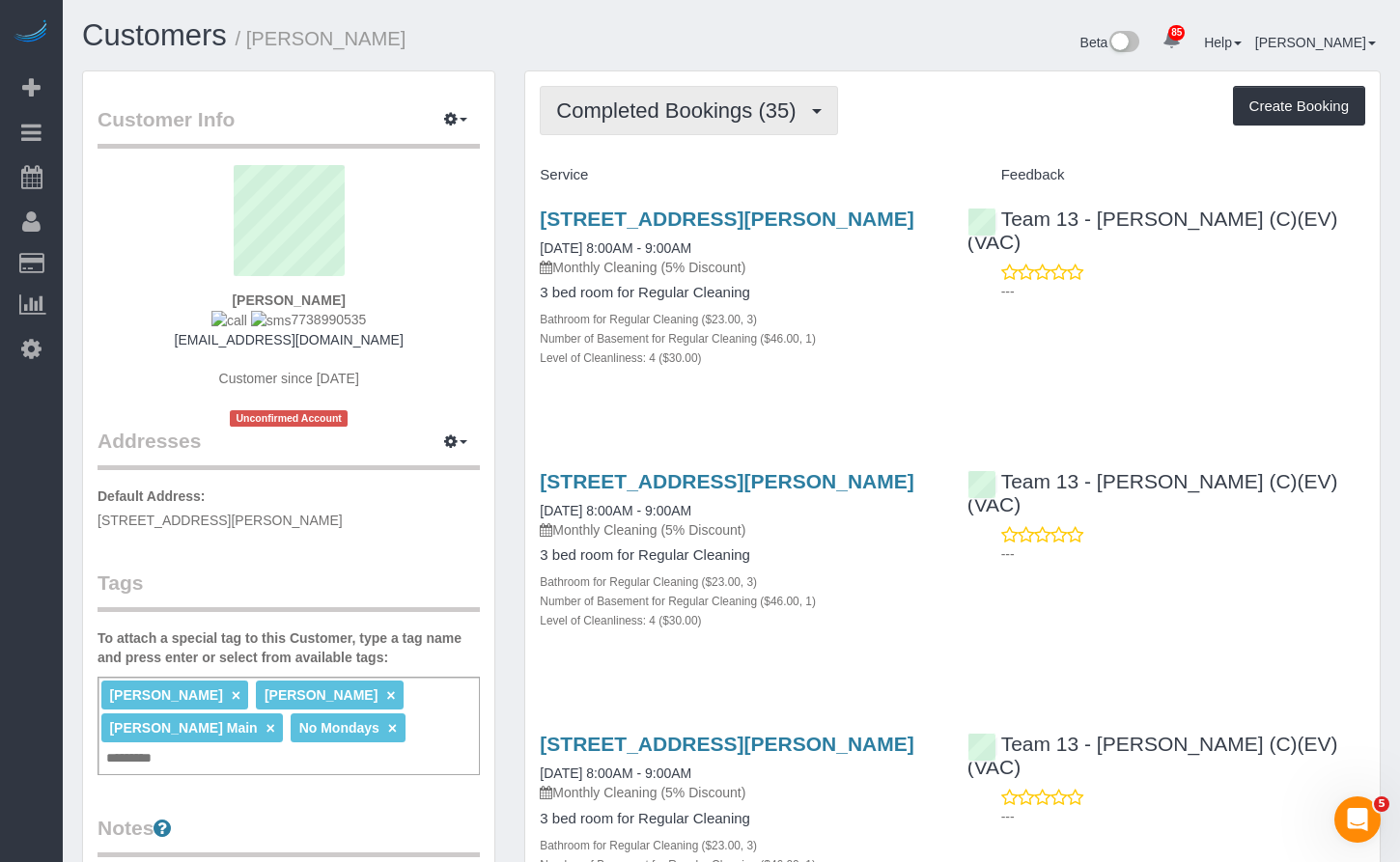
click at [693, 103] on span "Completed Bookings (35)" at bounding box center [680, 110] width 249 height 25
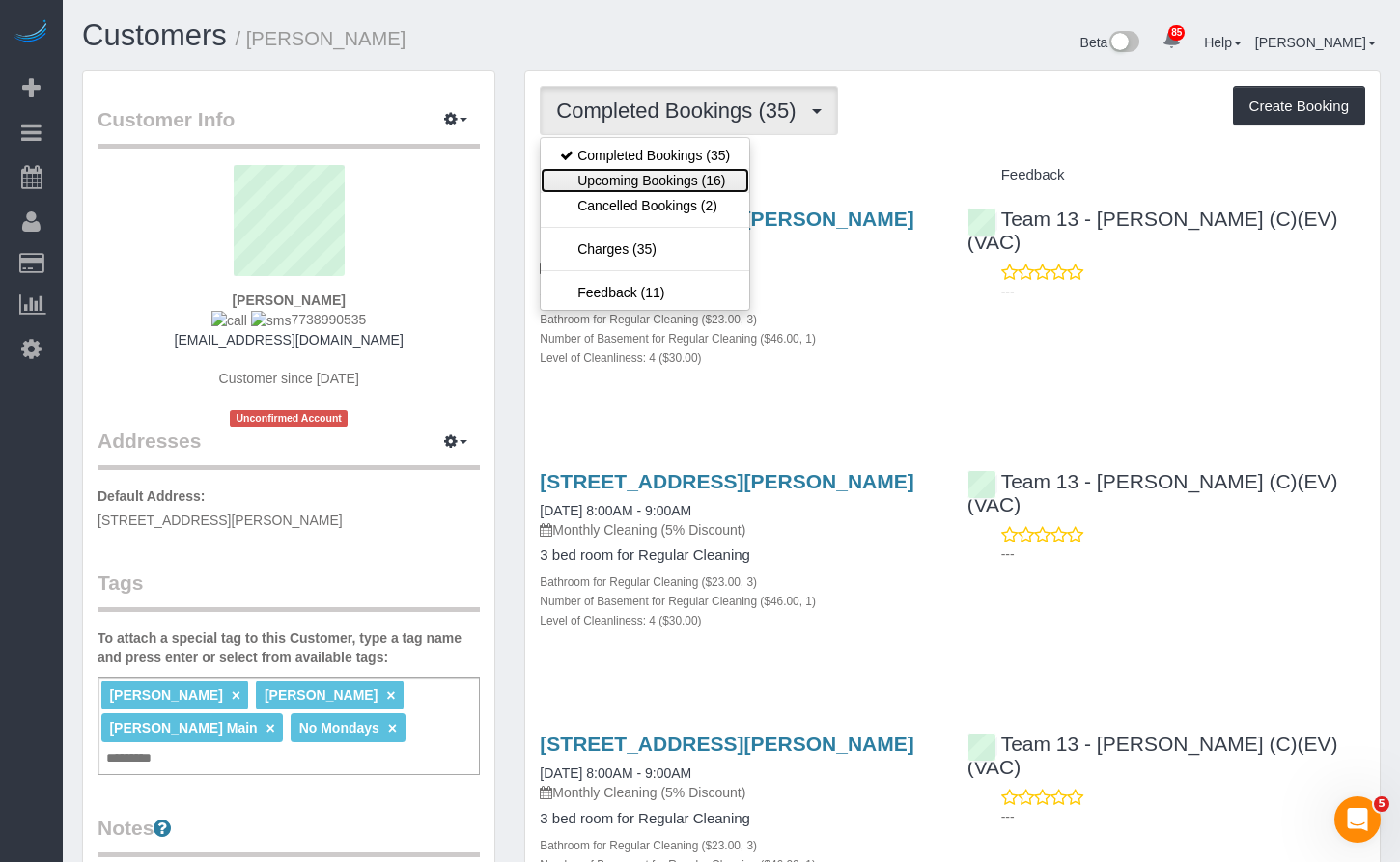
click at [716, 181] on link "Upcoming Bookings (16)" at bounding box center [645, 181] width 208 height 26
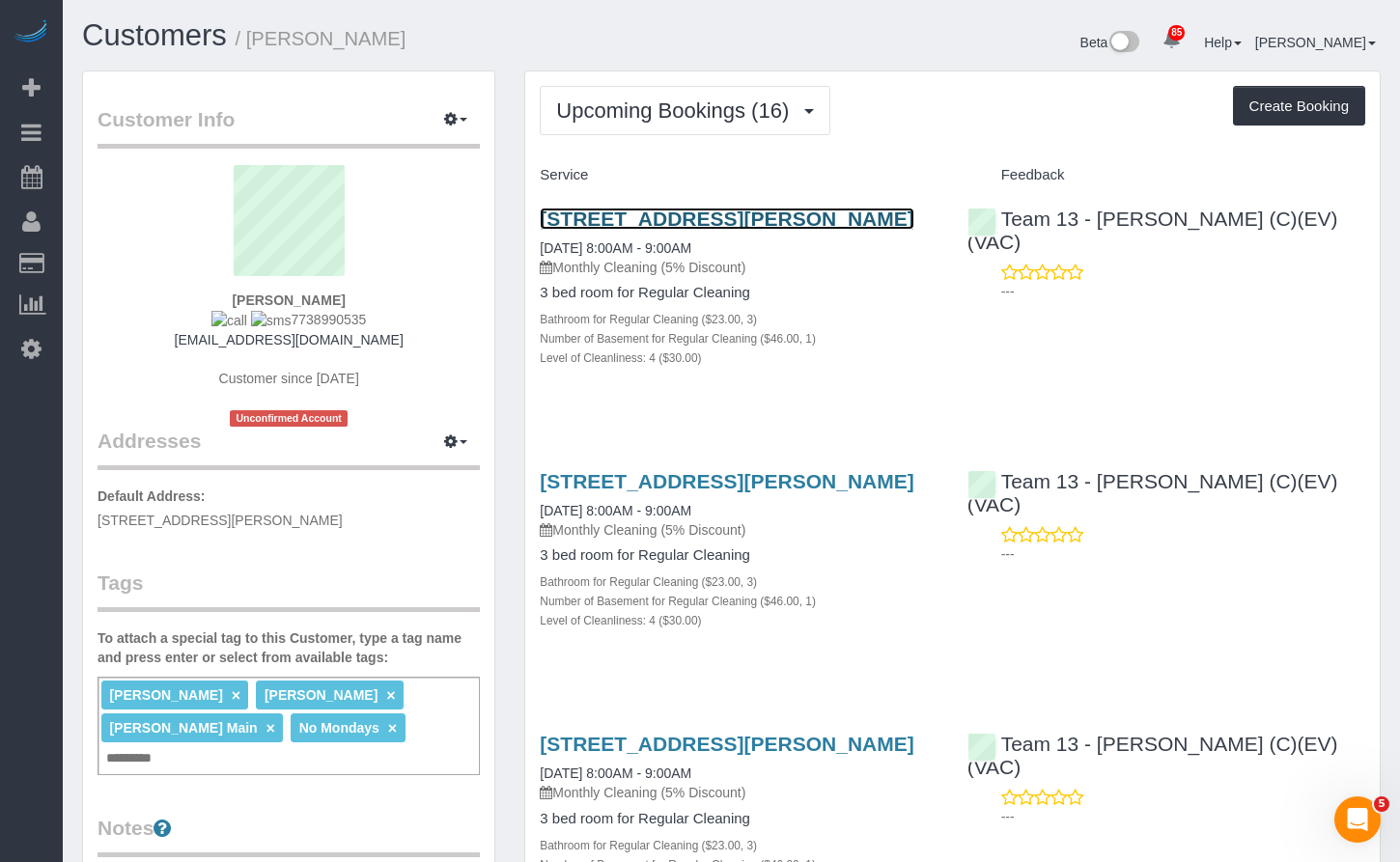
click at [693, 207] on link "[STREET_ADDRESS][PERSON_NAME]" at bounding box center [727, 218] width 374 height 23
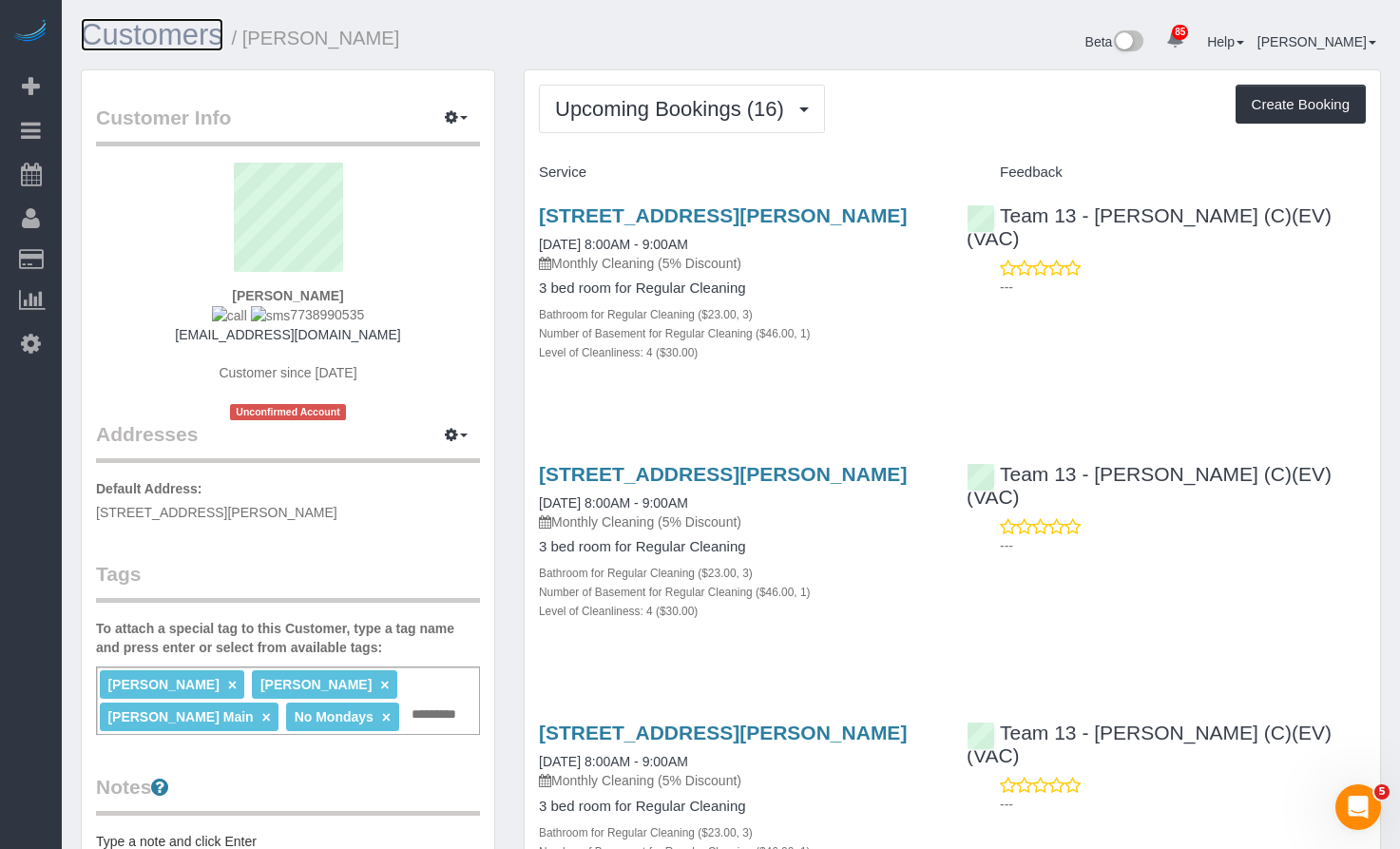
click at [200, 35] on link "Customers" at bounding box center [152, 35] width 142 height 33
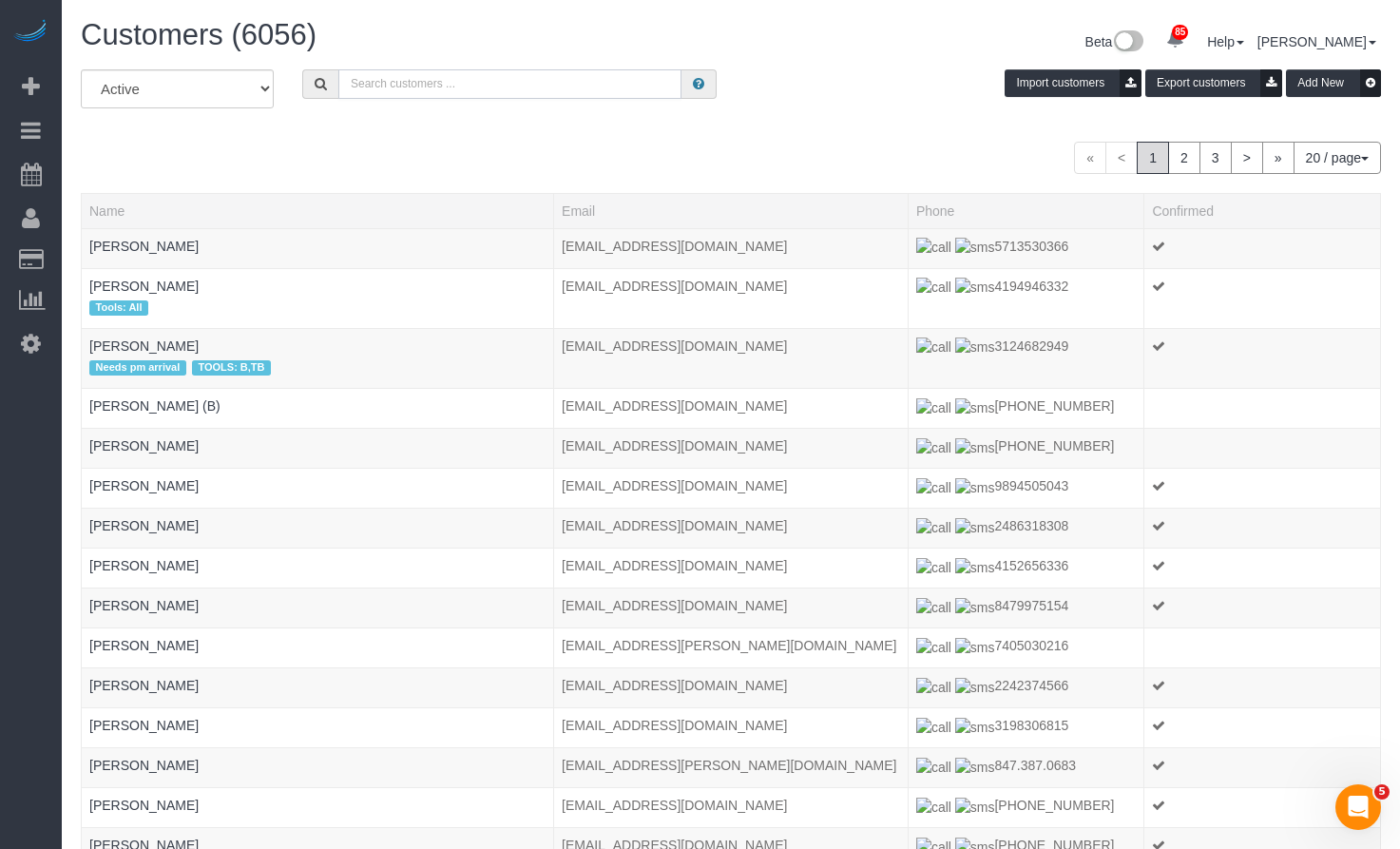
click at [451, 76] on input "text" at bounding box center [510, 84] width 343 height 29
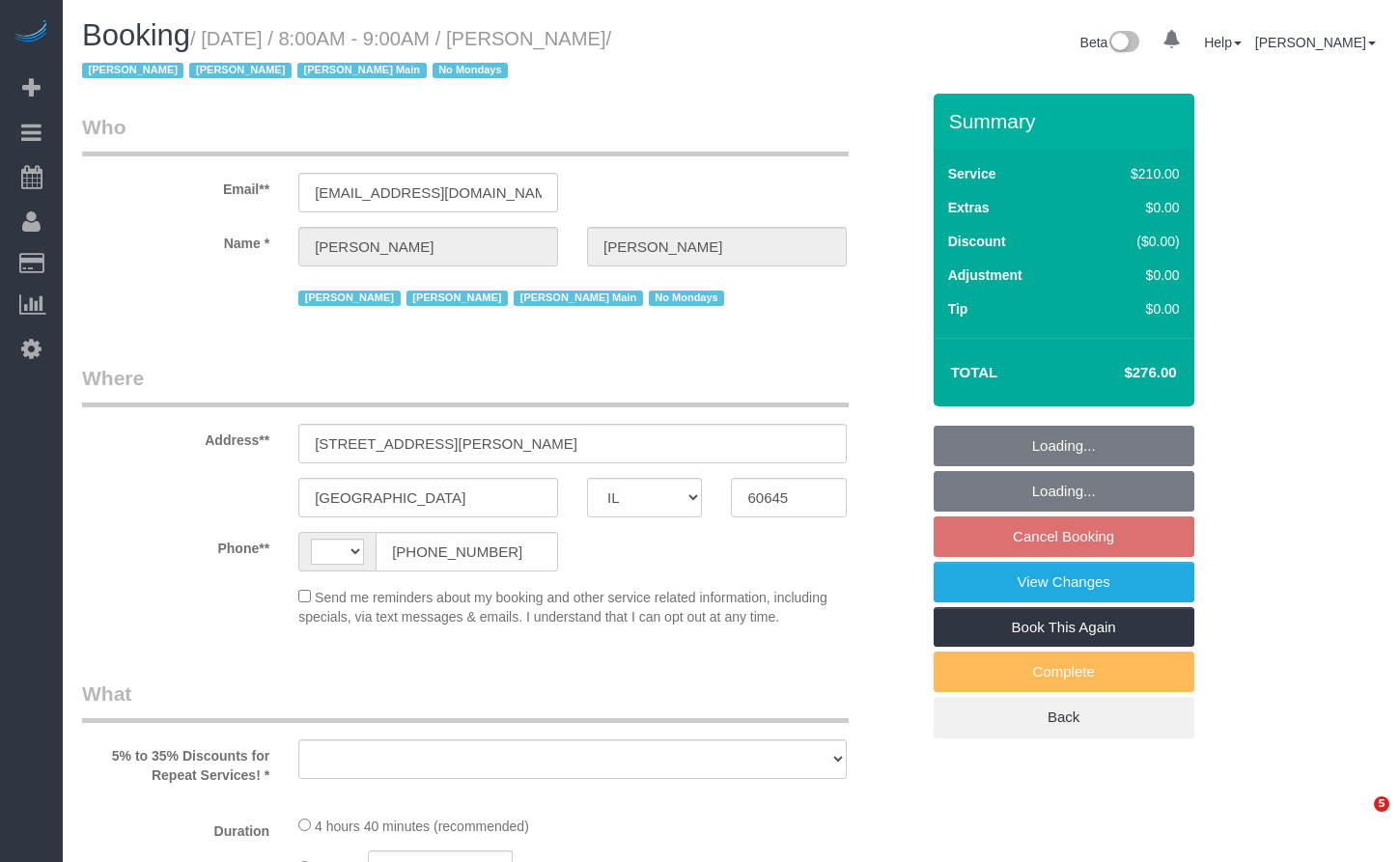
select select "IL"
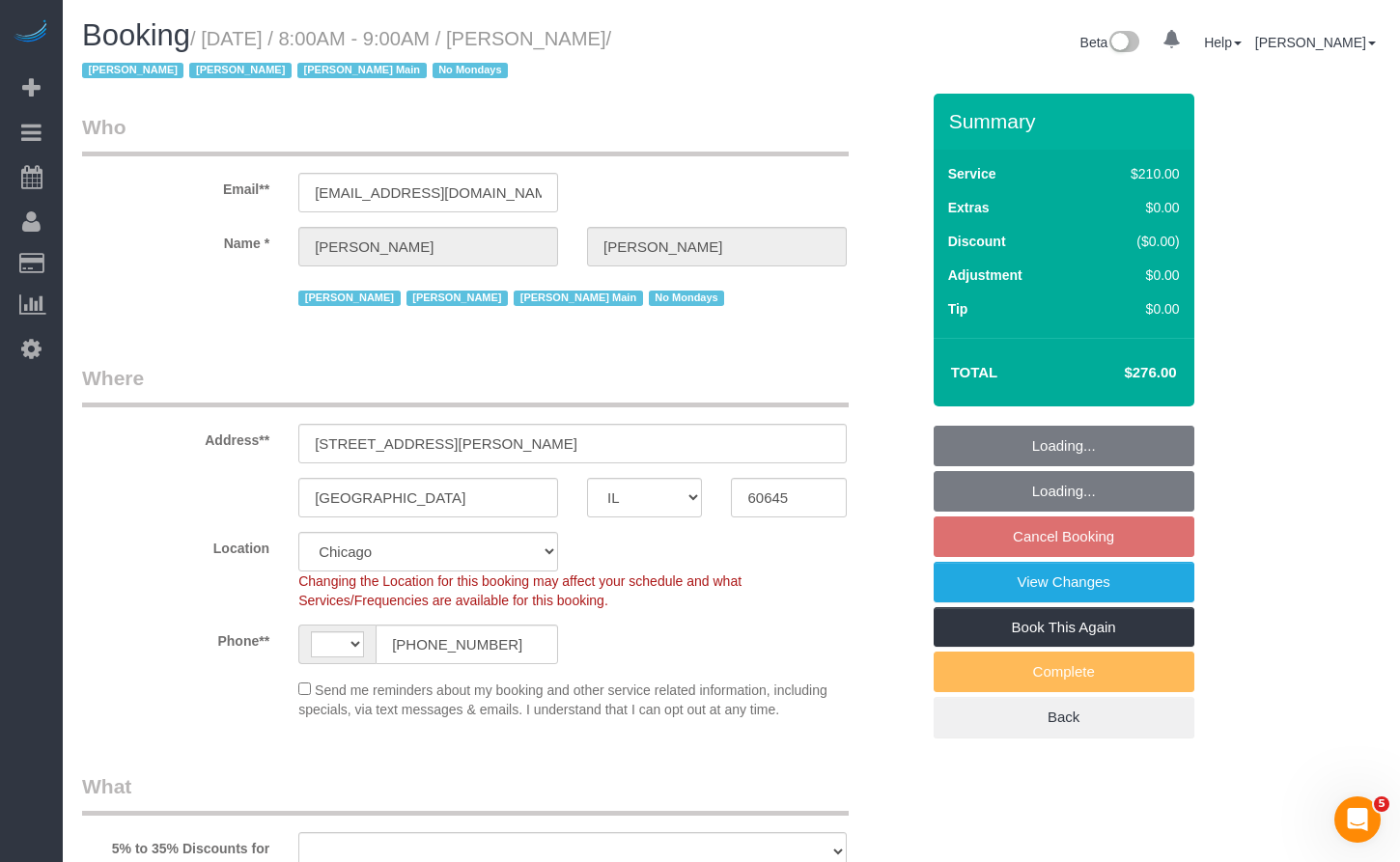
select select "string:US"
select select "object:582"
select select "512"
select select "3"
select select "1"
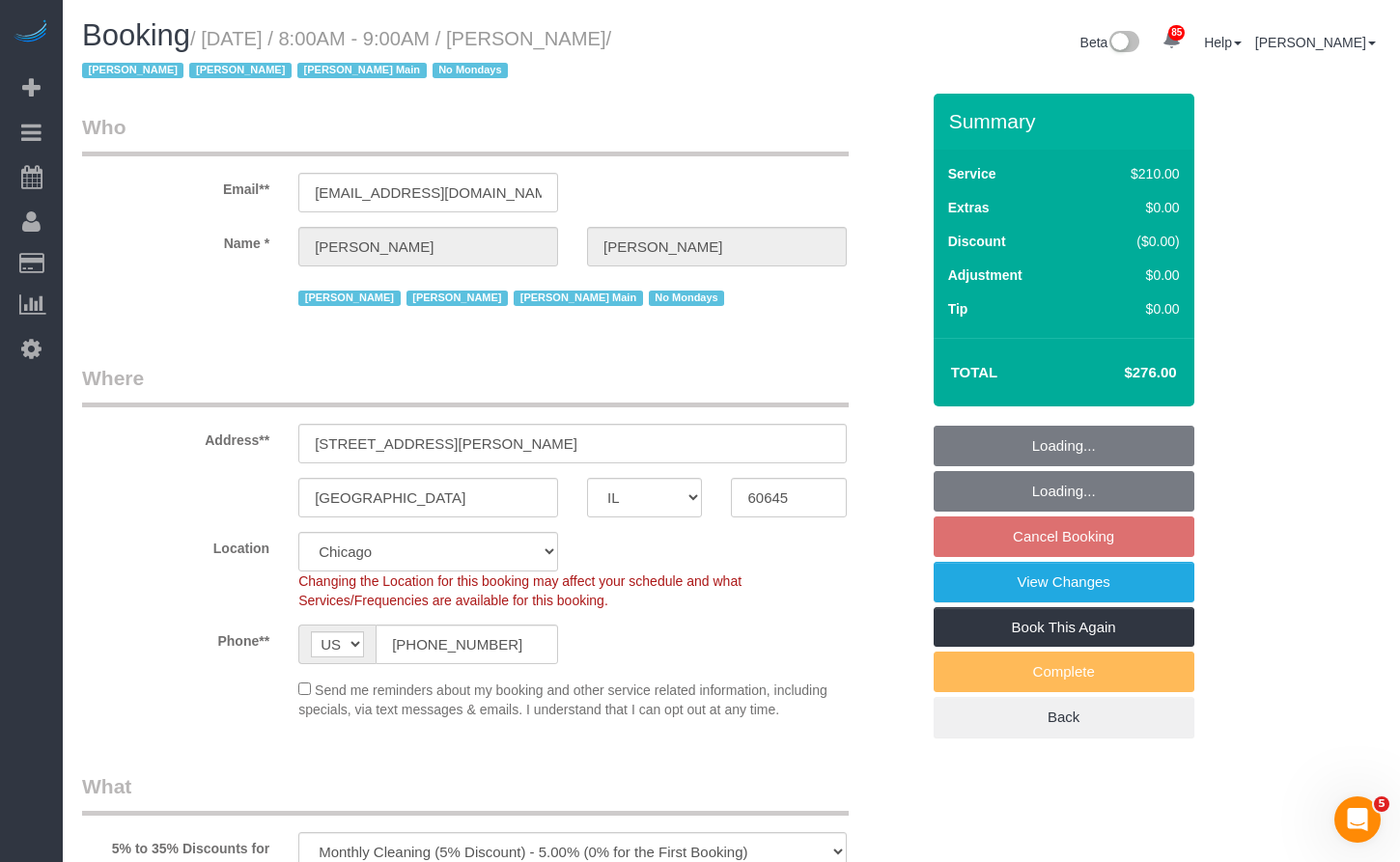
select select "4"
select select "spot1"
select select "number:1"
select select "number:58"
select select "number:139"
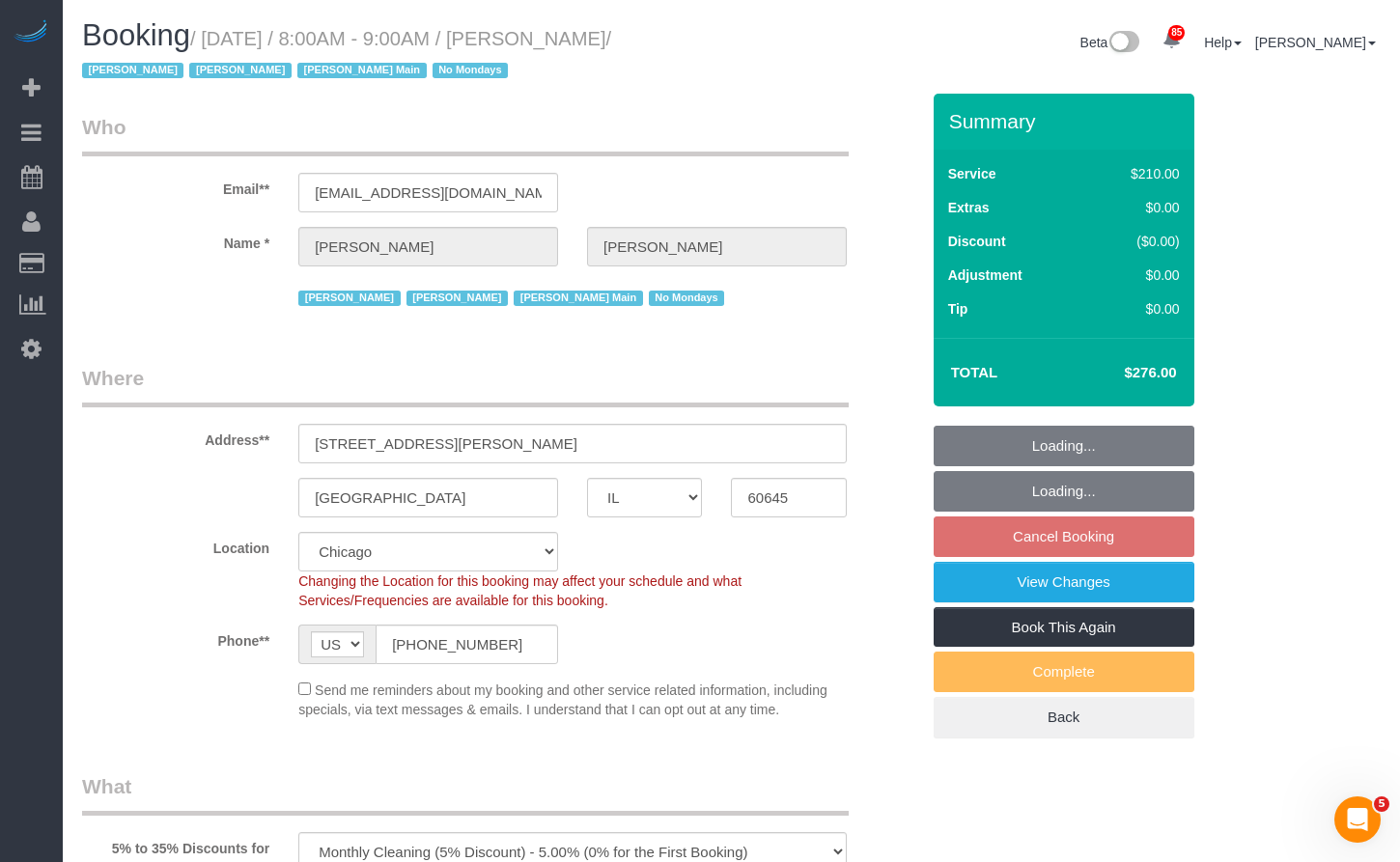
select select "number:107"
select select "object:1300"
select select "3"
select select "1"
select select "4"
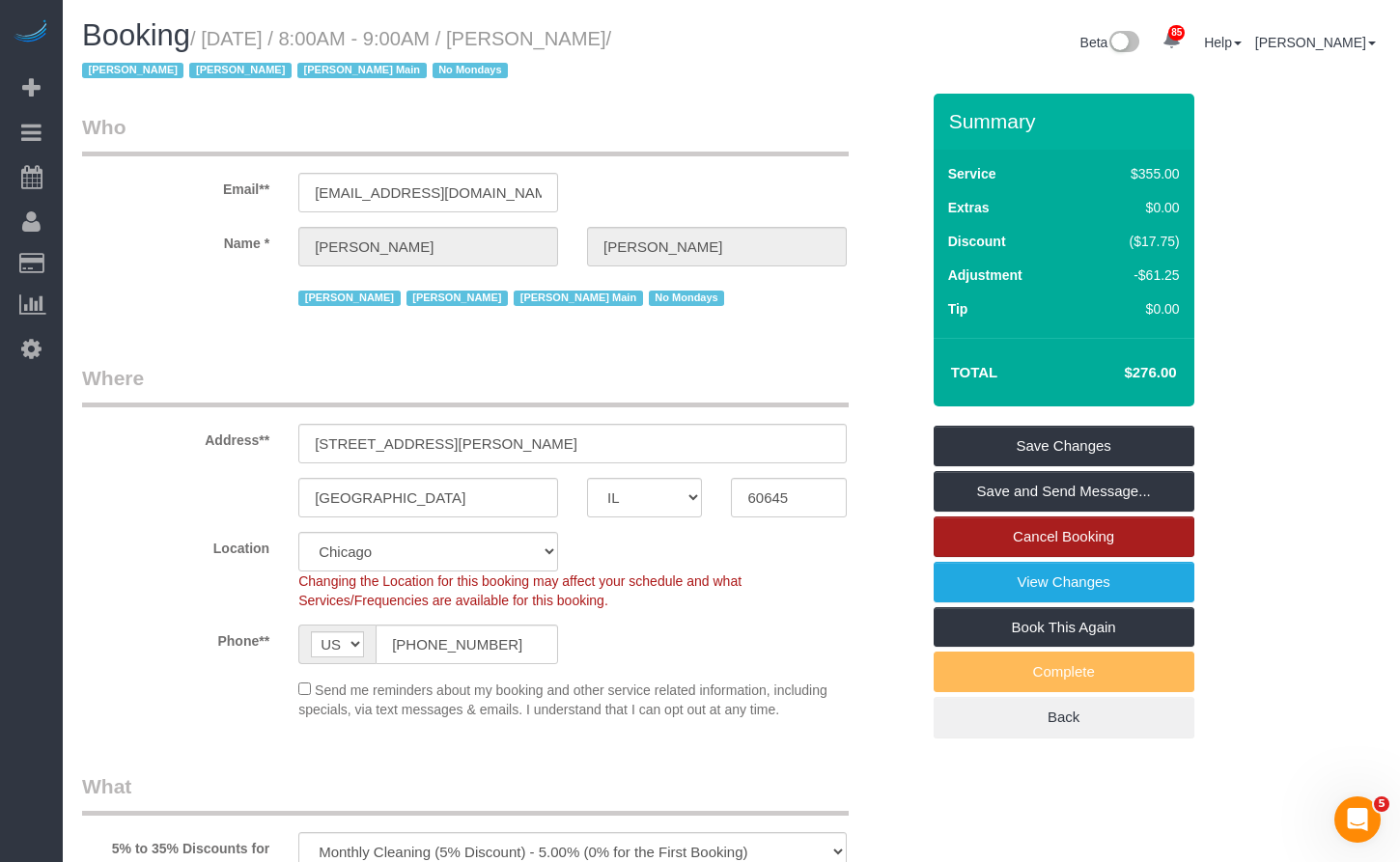
click at [1155, 533] on link "Cancel Booking" at bounding box center [1063, 536] width 260 height 40
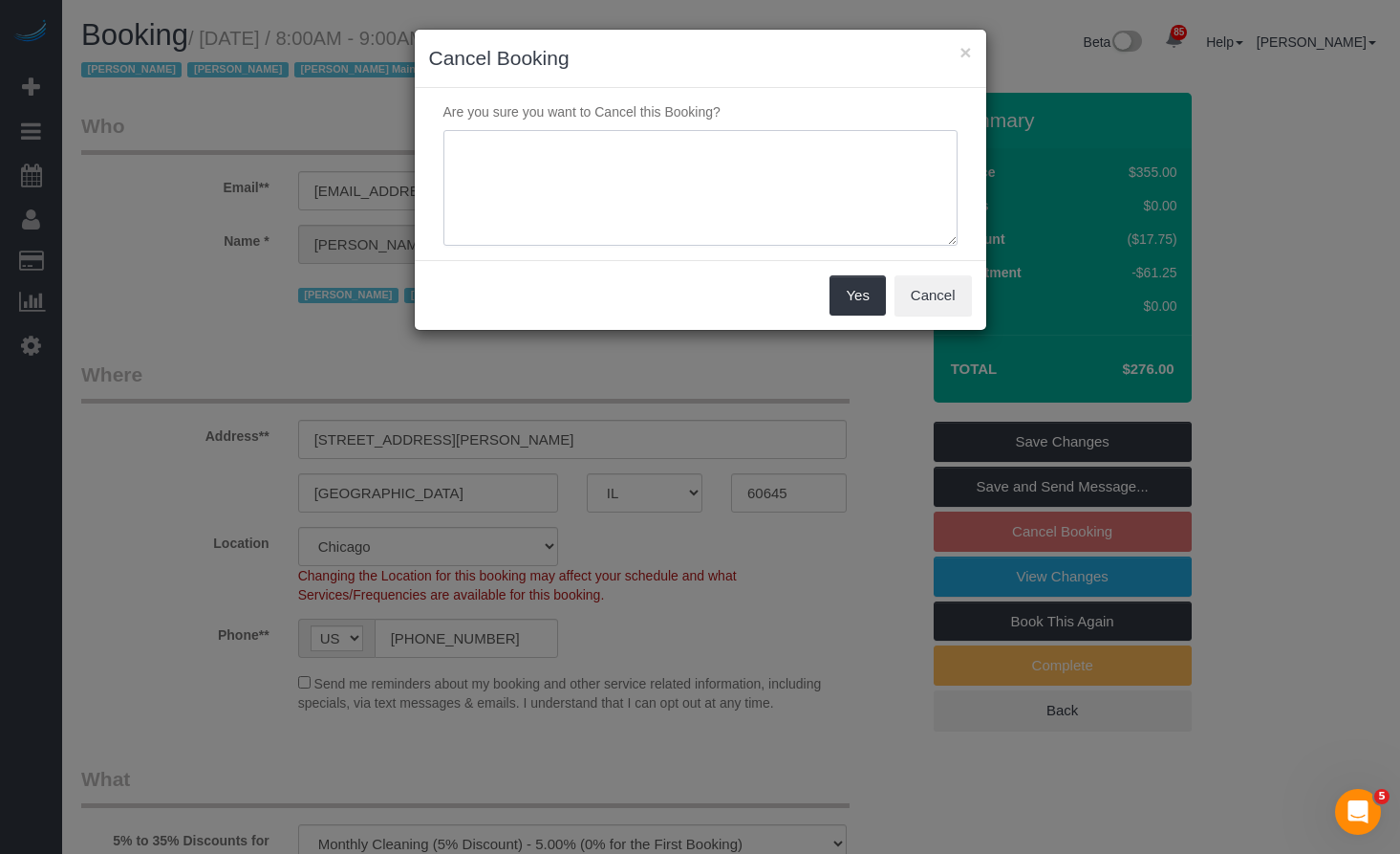
click at [686, 180] on textarea at bounding box center [700, 189] width 514 height 117
paste textarea "Client says they're moving out of Chicago."
type textarea "Client says they're moving out of Chicago."
click at [853, 297] on button "Yes" at bounding box center [857, 295] width 55 height 40
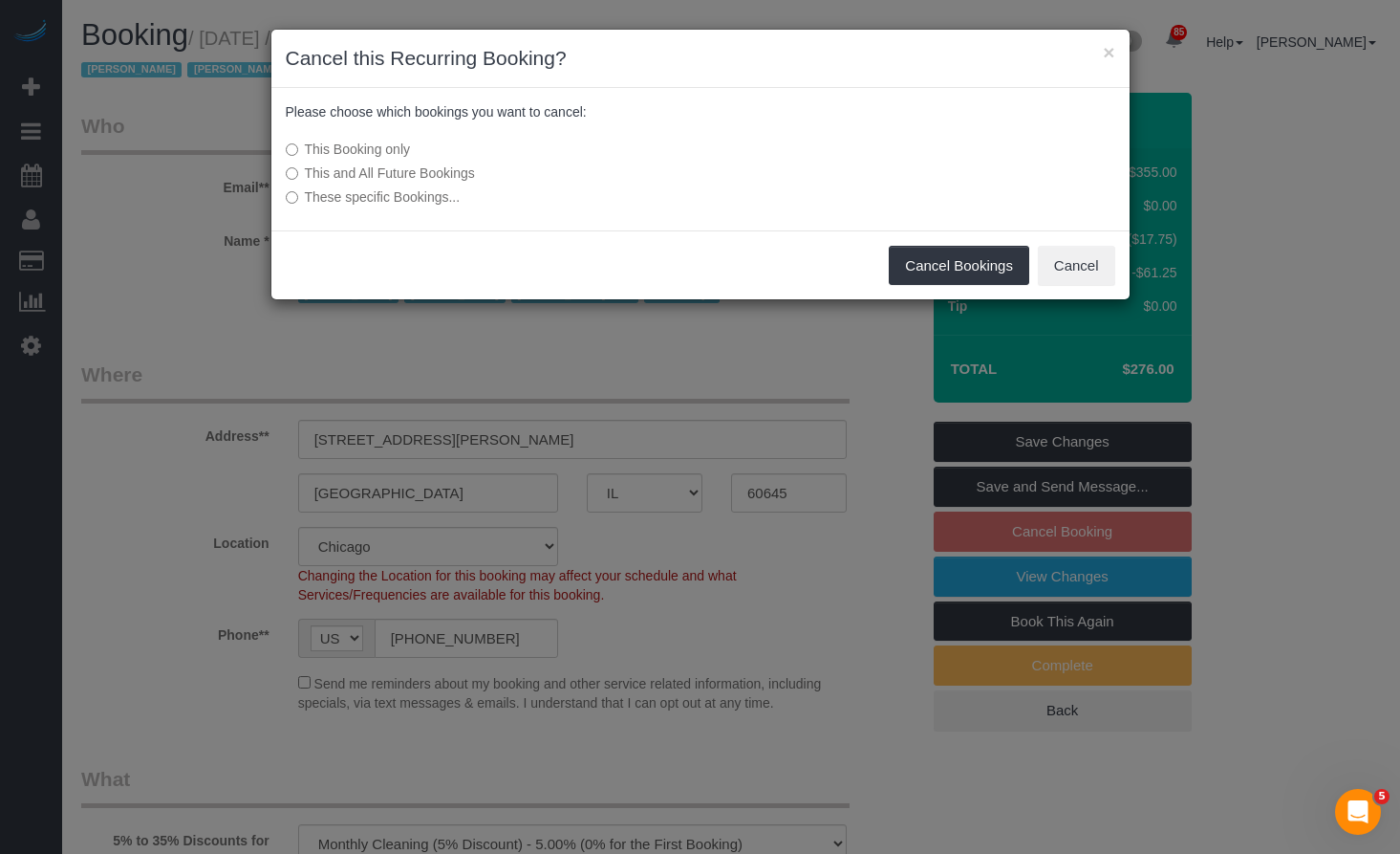
click at [413, 177] on label "This and All Future Bookings" at bounding box center [557, 173] width 543 height 19
click at [982, 265] on button "Cancel Bookings" at bounding box center [959, 266] width 141 height 40
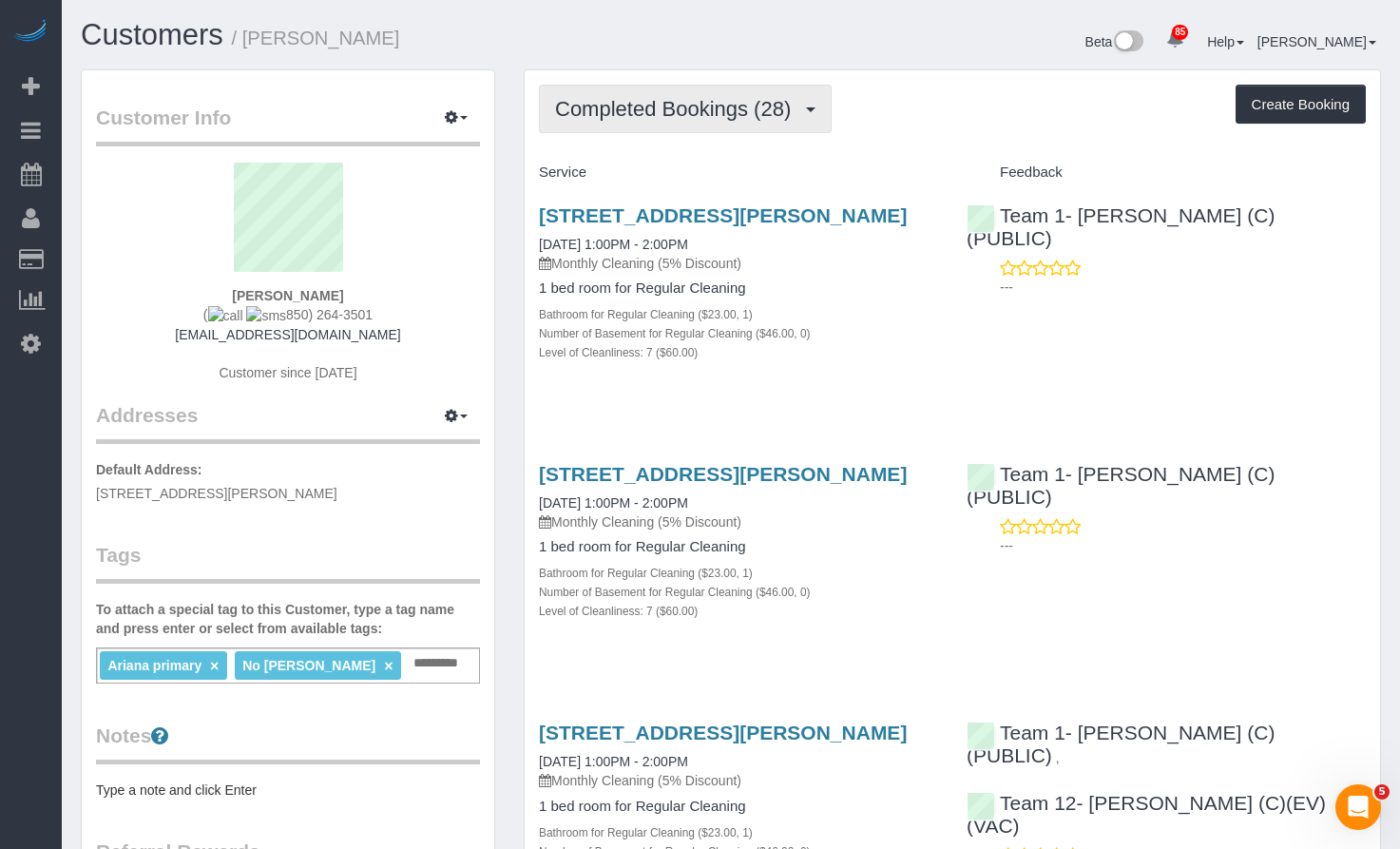
drag, startPoint x: 703, startPoint y: 107, endPoint x: 702, endPoint y: 135, distance: 28.0
click at [703, 107] on span "Completed Bookings (28)" at bounding box center [678, 108] width 246 height 24
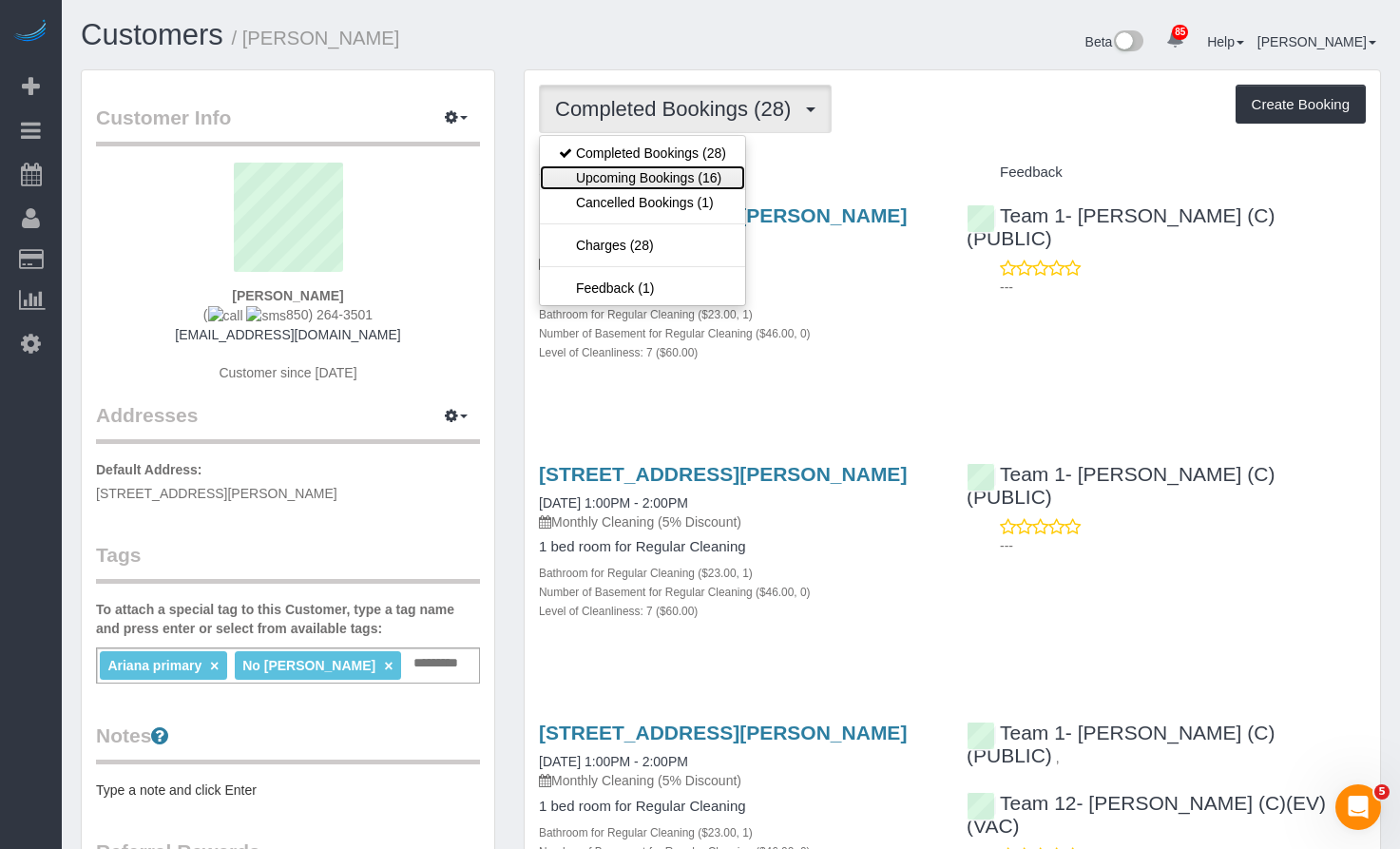
click at [687, 184] on link "Upcoming Bookings (16)" at bounding box center [642, 178] width 205 height 25
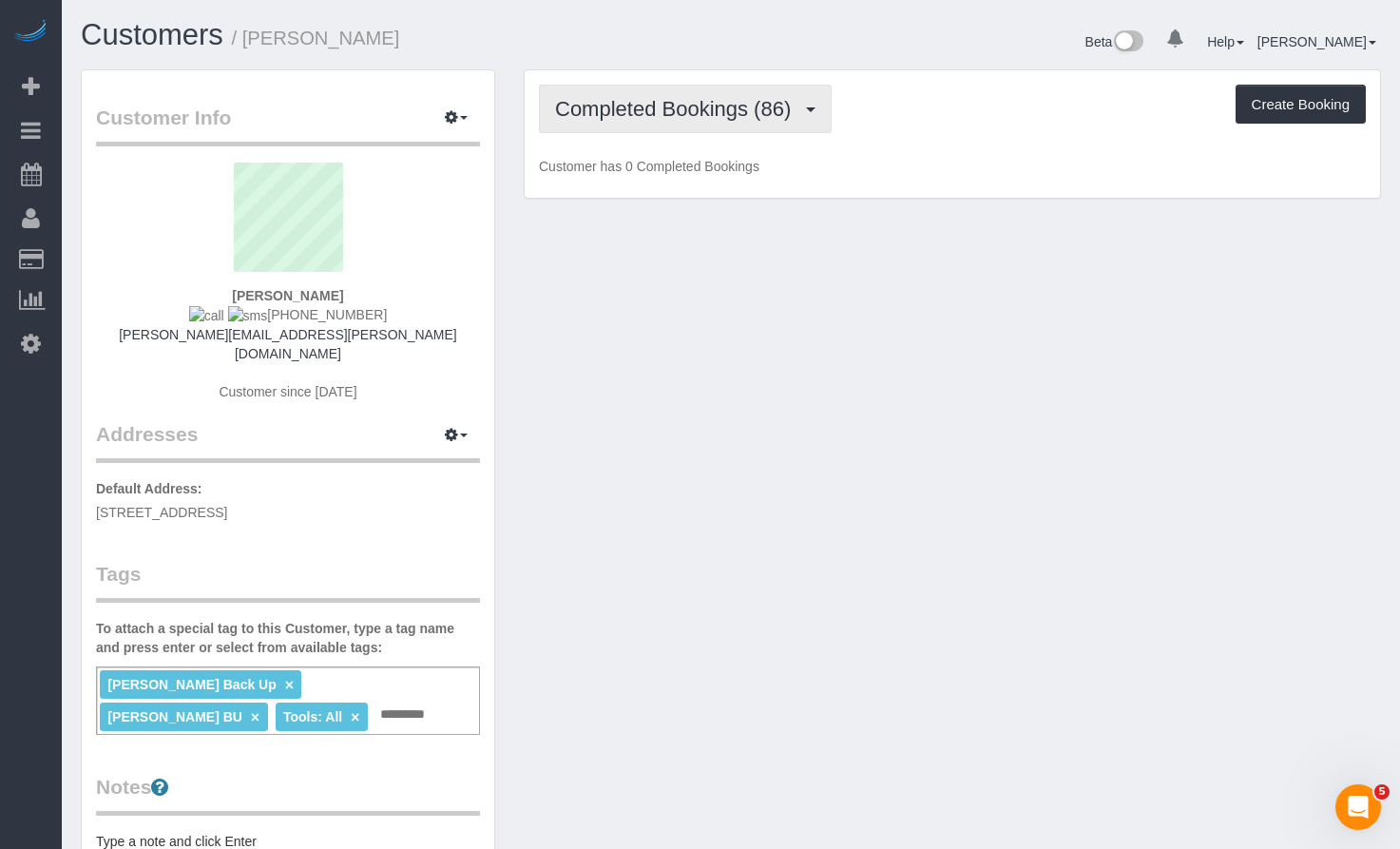
click at [643, 119] on span "Completed Bookings (86)" at bounding box center [678, 108] width 246 height 24
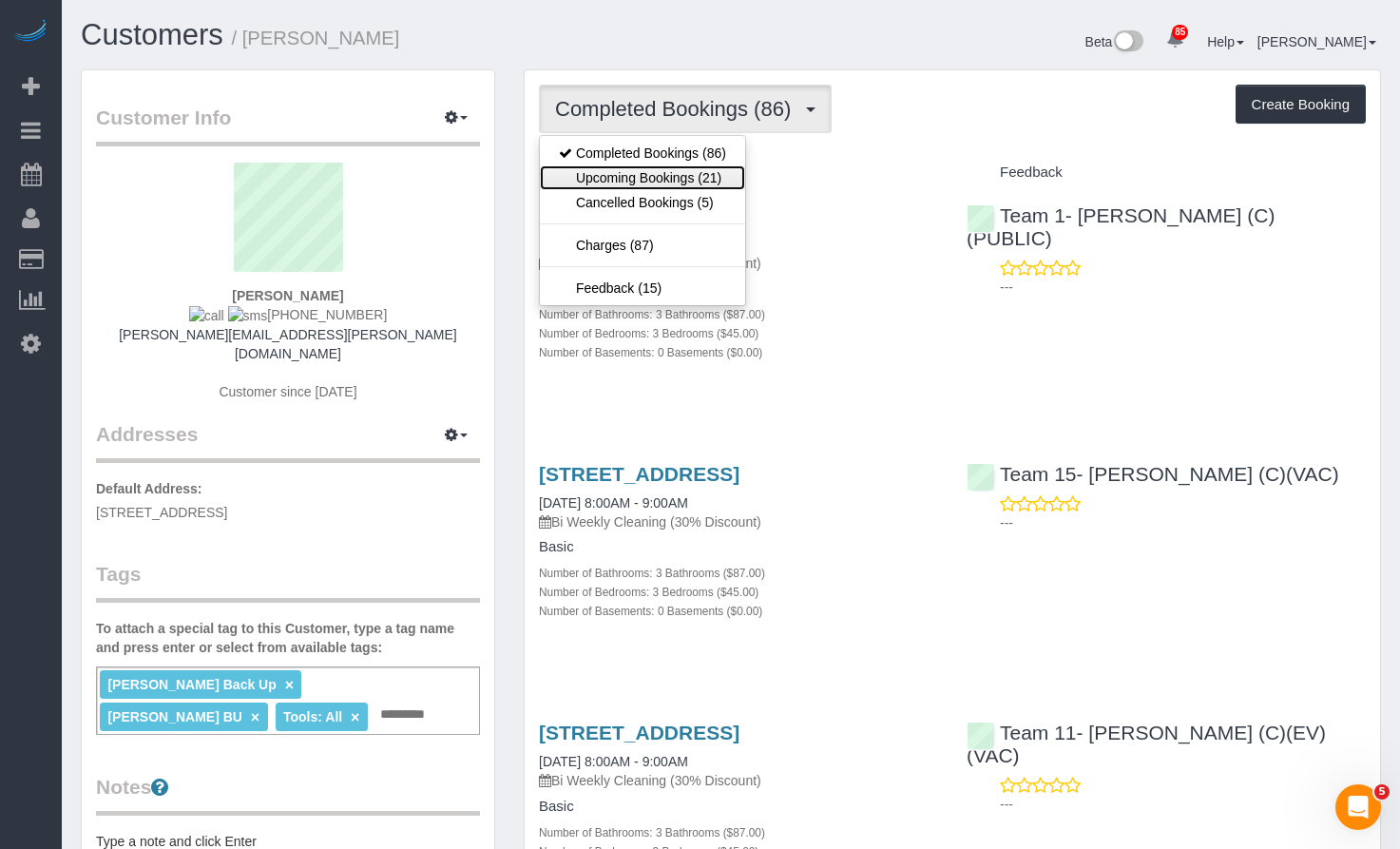
click at [639, 168] on link "Upcoming Bookings (21)" at bounding box center [642, 178] width 205 height 25
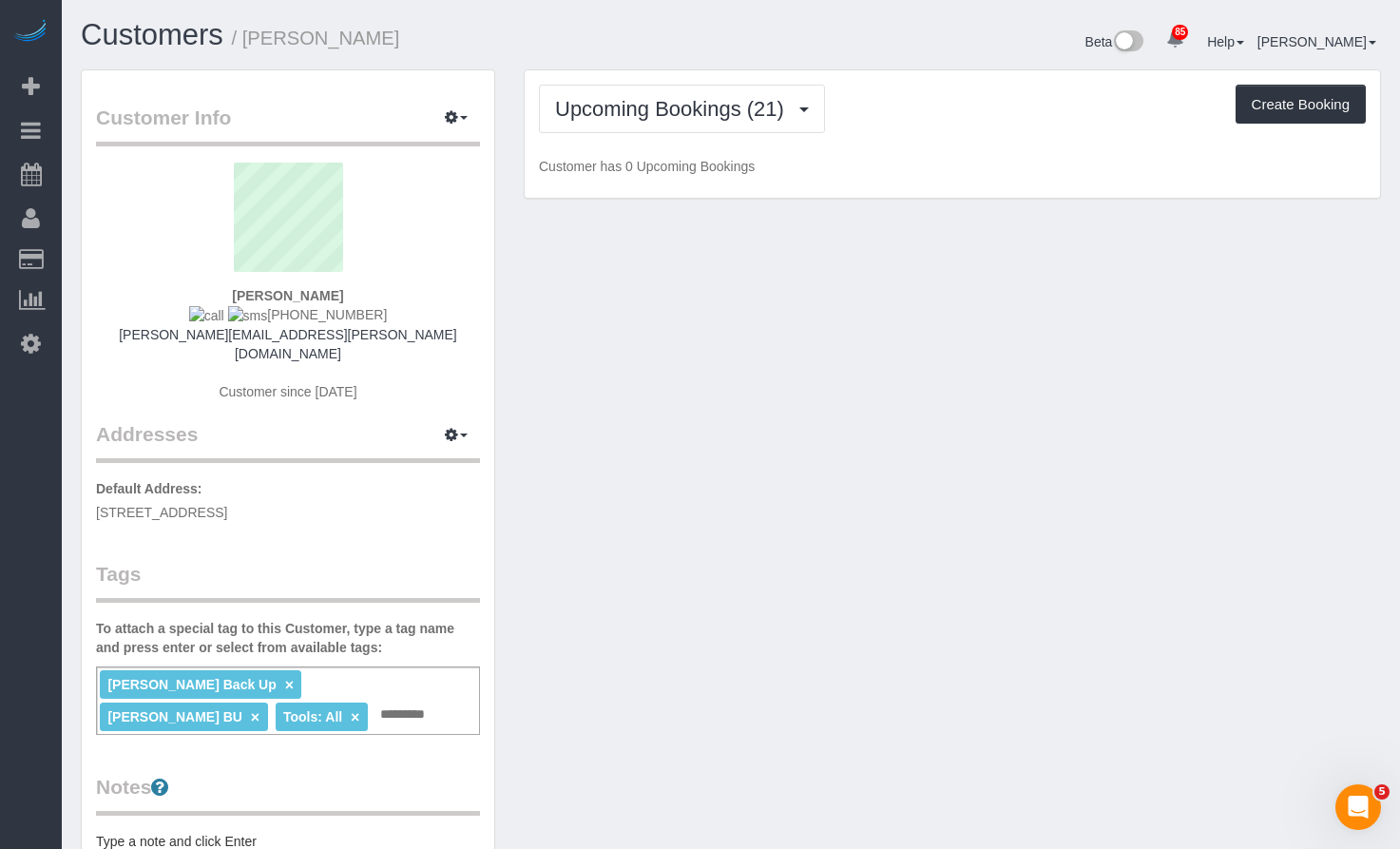
click at [617, 28] on h1 "Customers / [PERSON_NAME]" at bounding box center [399, 35] width 636 height 32
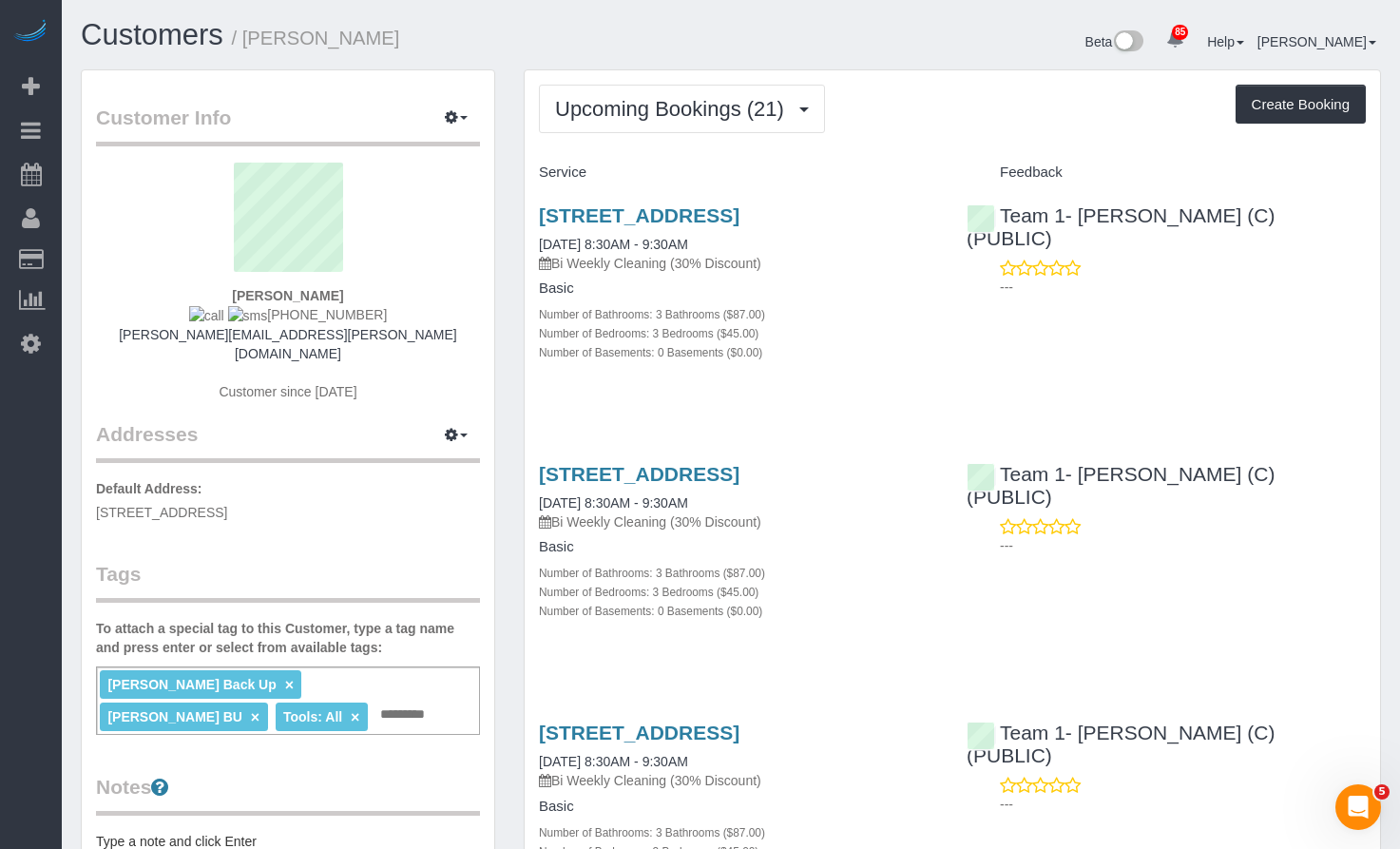
drag, startPoint x: 428, startPoint y: 36, endPoint x: 245, endPoint y: 50, distance: 183.5
click at [245, 50] on h1 "Customers / [PERSON_NAME]" at bounding box center [399, 35] width 636 height 32
copy small "[PERSON_NAME]"
click at [893, 88] on div "Upcoming Bookings (21) Completed Bookings (86) Upcoming Bookings (21) Cancelled…" at bounding box center [951, 109] width 827 height 48
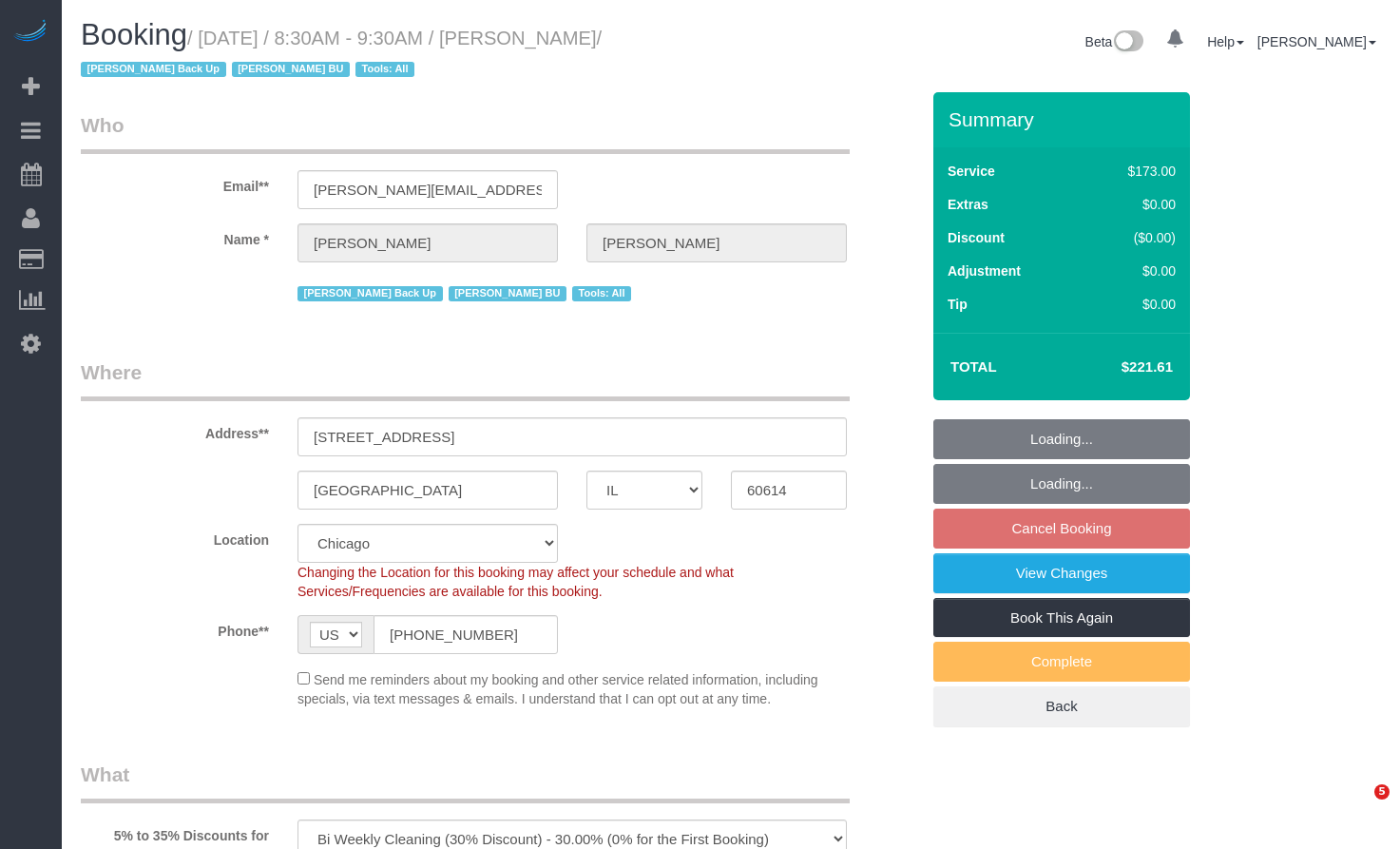
select select "IL"
select select "object:916"
select select "string:fspay-e2b46aaa-ea36-462c-becb-f77787a45dda"
select select "3"
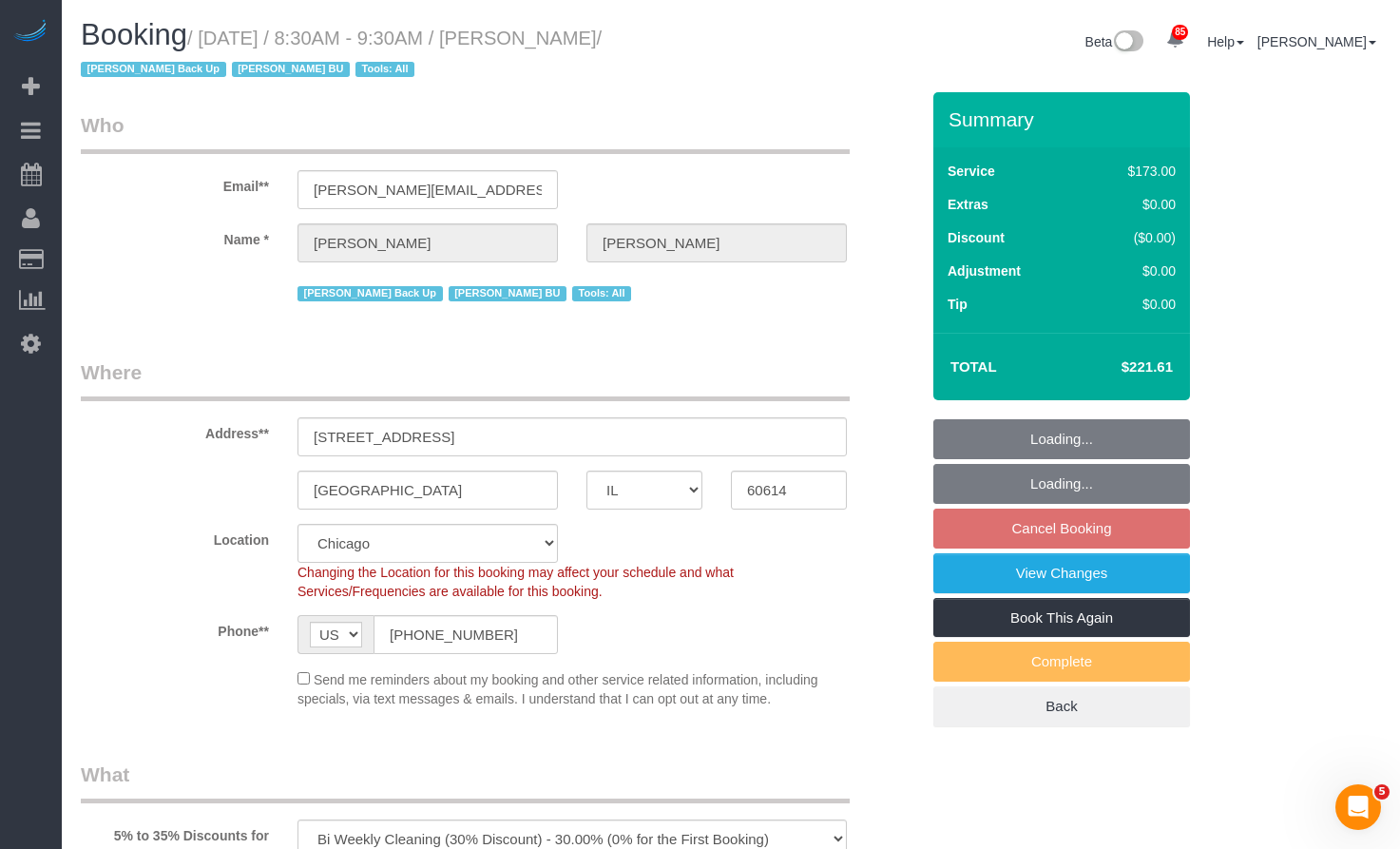
select select "number:1"
select select "number:58"
select select "number:139"
select select "number:104"
select select "3"
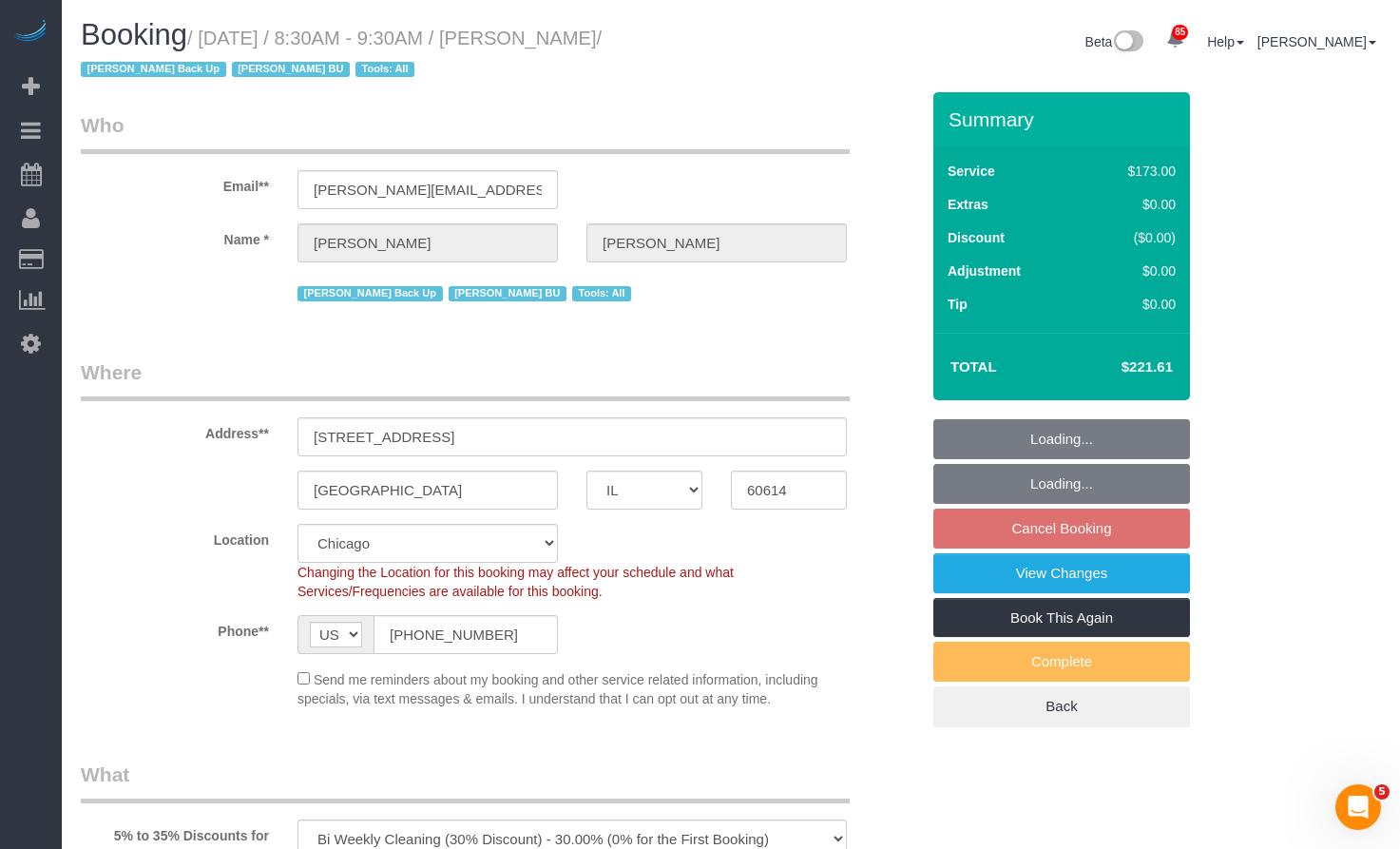
select select "3"
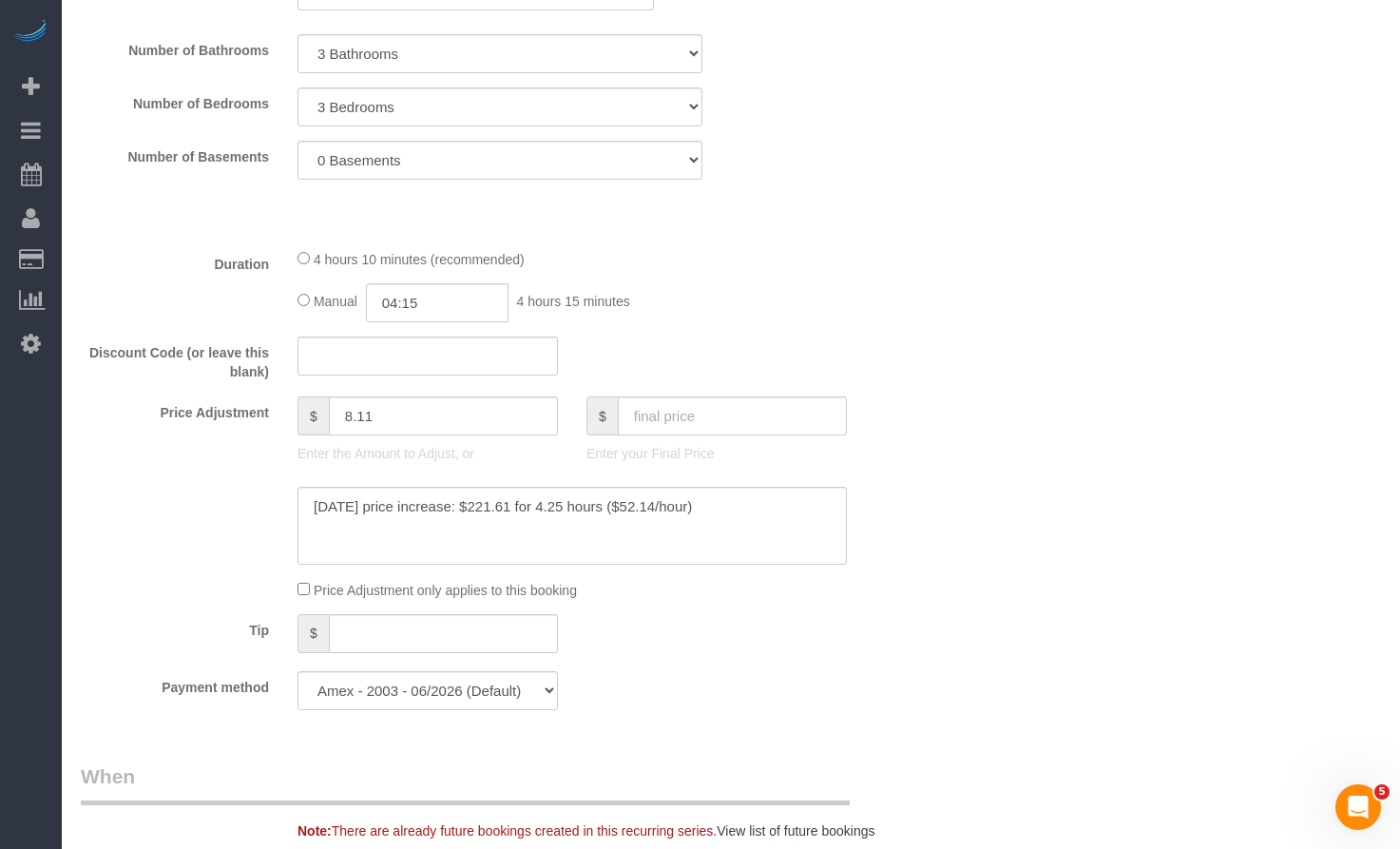
scroll to position [856, 0]
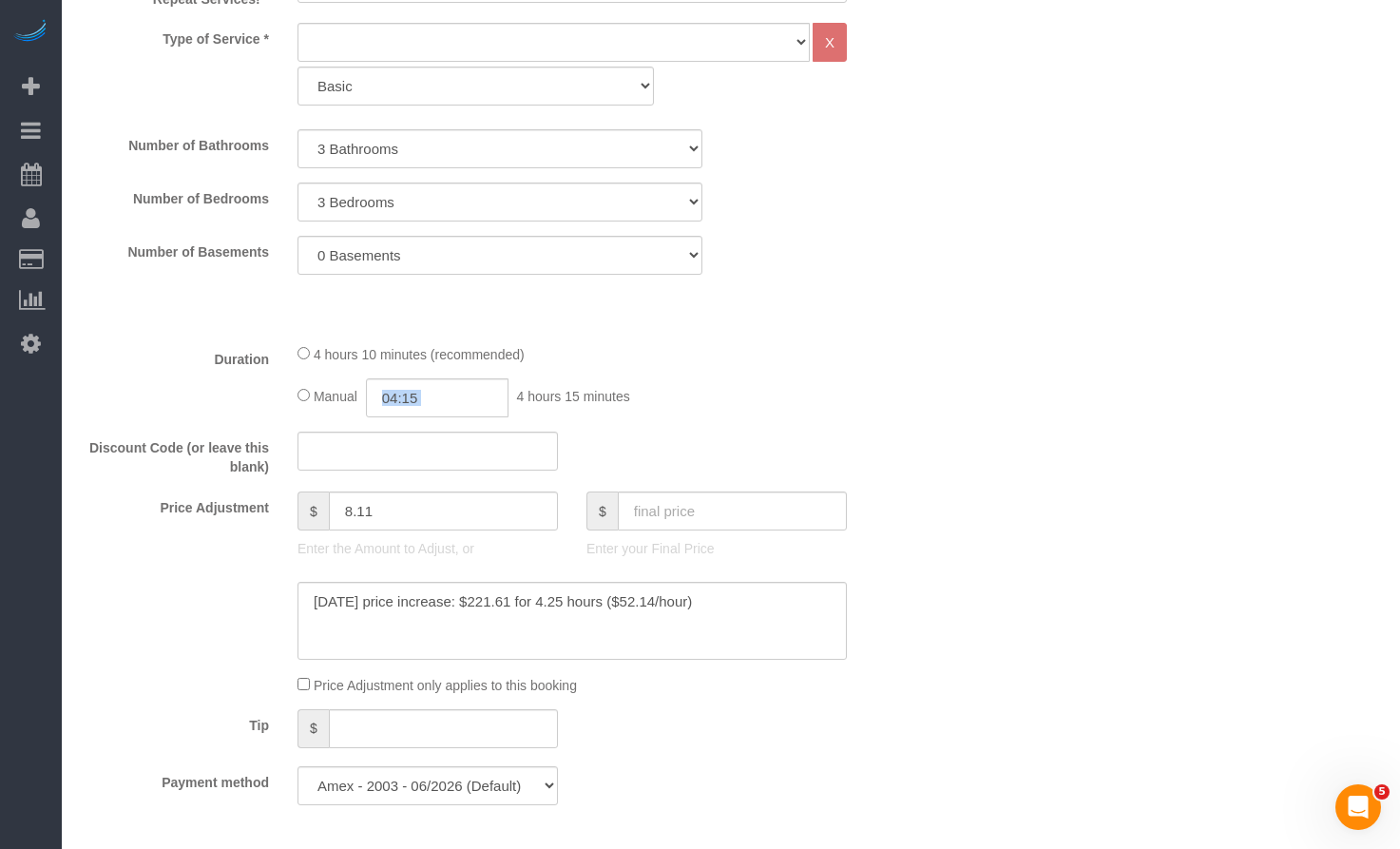
drag, startPoint x: 521, startPoint y: 386, endPoint x: 457, endPoint y: 392, distance: 64.3
click at [458, 392] on div "Manual 04:15 4 hours 15 minutes" at bounding box center [572, 397] width 549 height 39
drag, startPoint x: 456, startPoint y: 395, endPoint x: 247, endPoint y: 401, distance: 209.1
click at [259, 399] on div "Duration 4 hours 10 minutes (recommended) Manual 04:15 4 hours 15 minutes" at bounding box center [500, 380] width 867 height 74
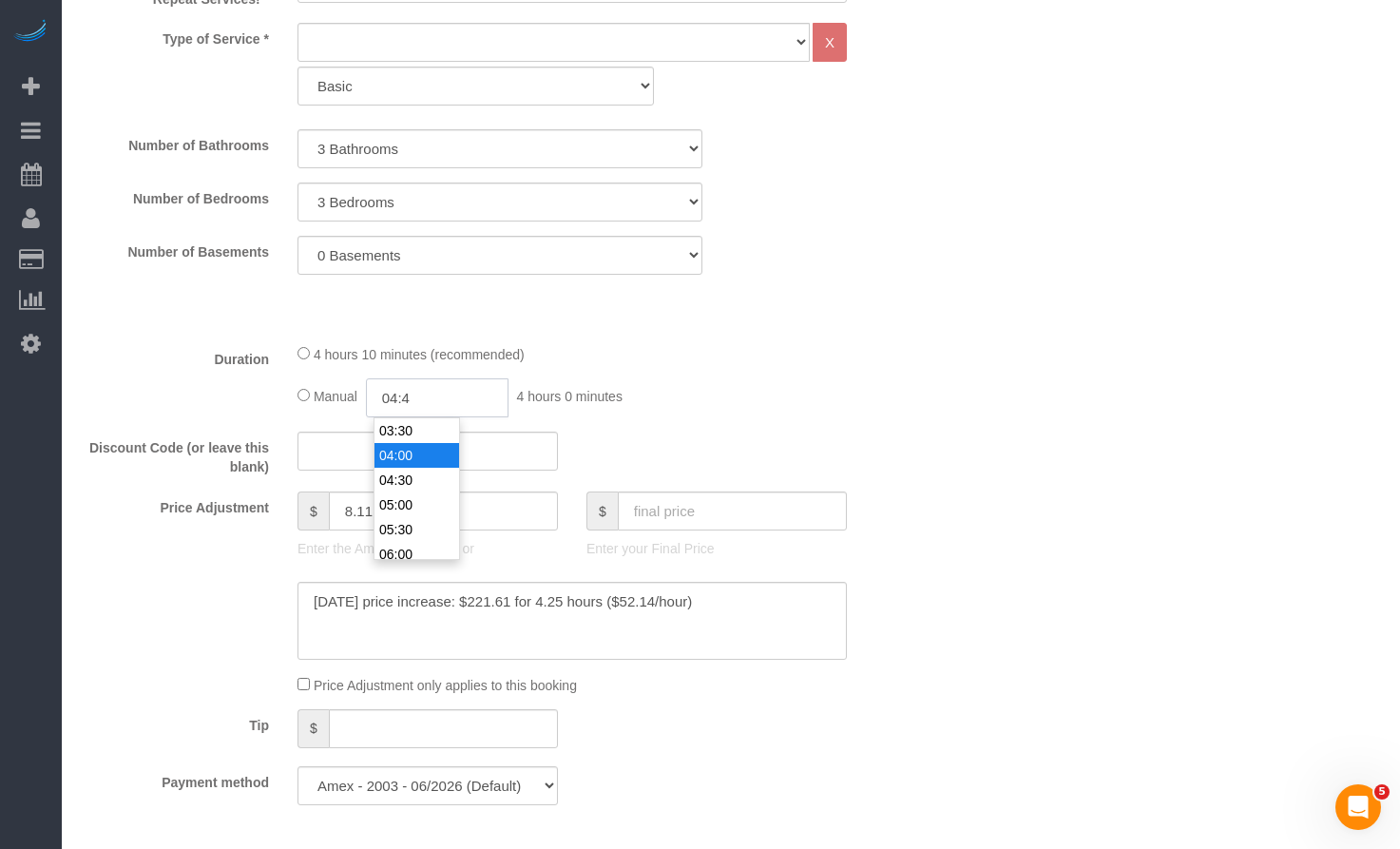
type input "04:45"
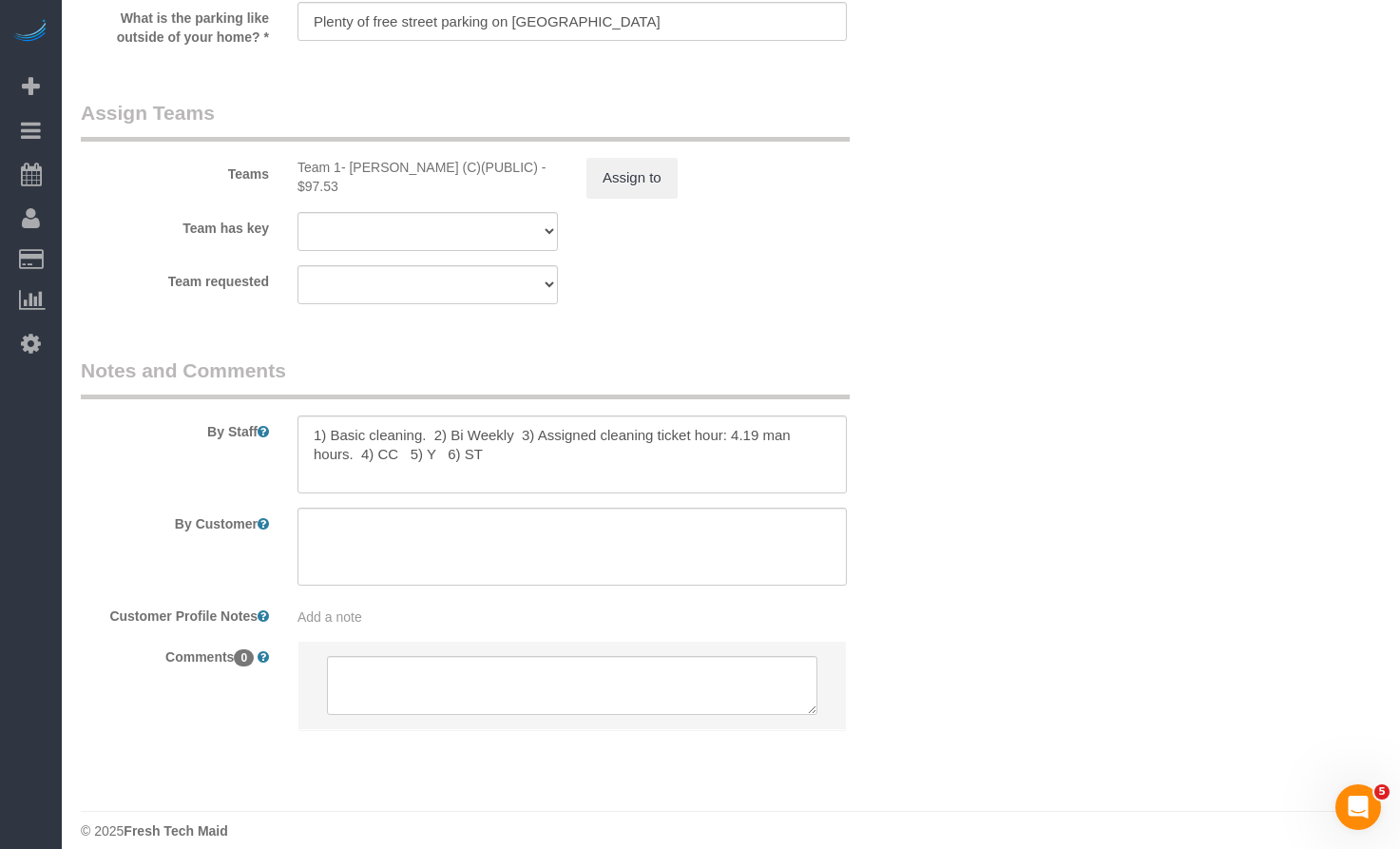
scroll to position [2641, 0]
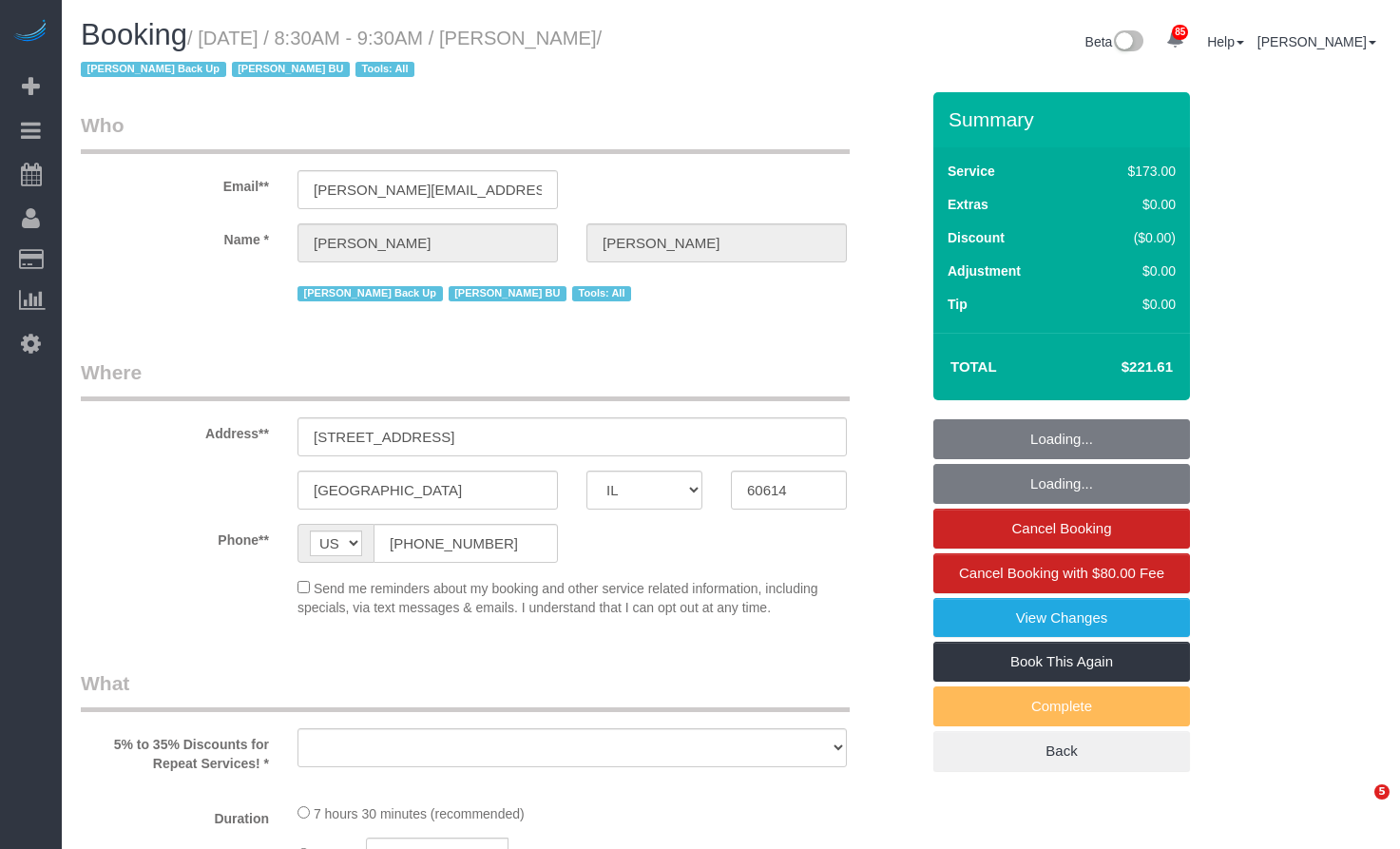
select select "IL"
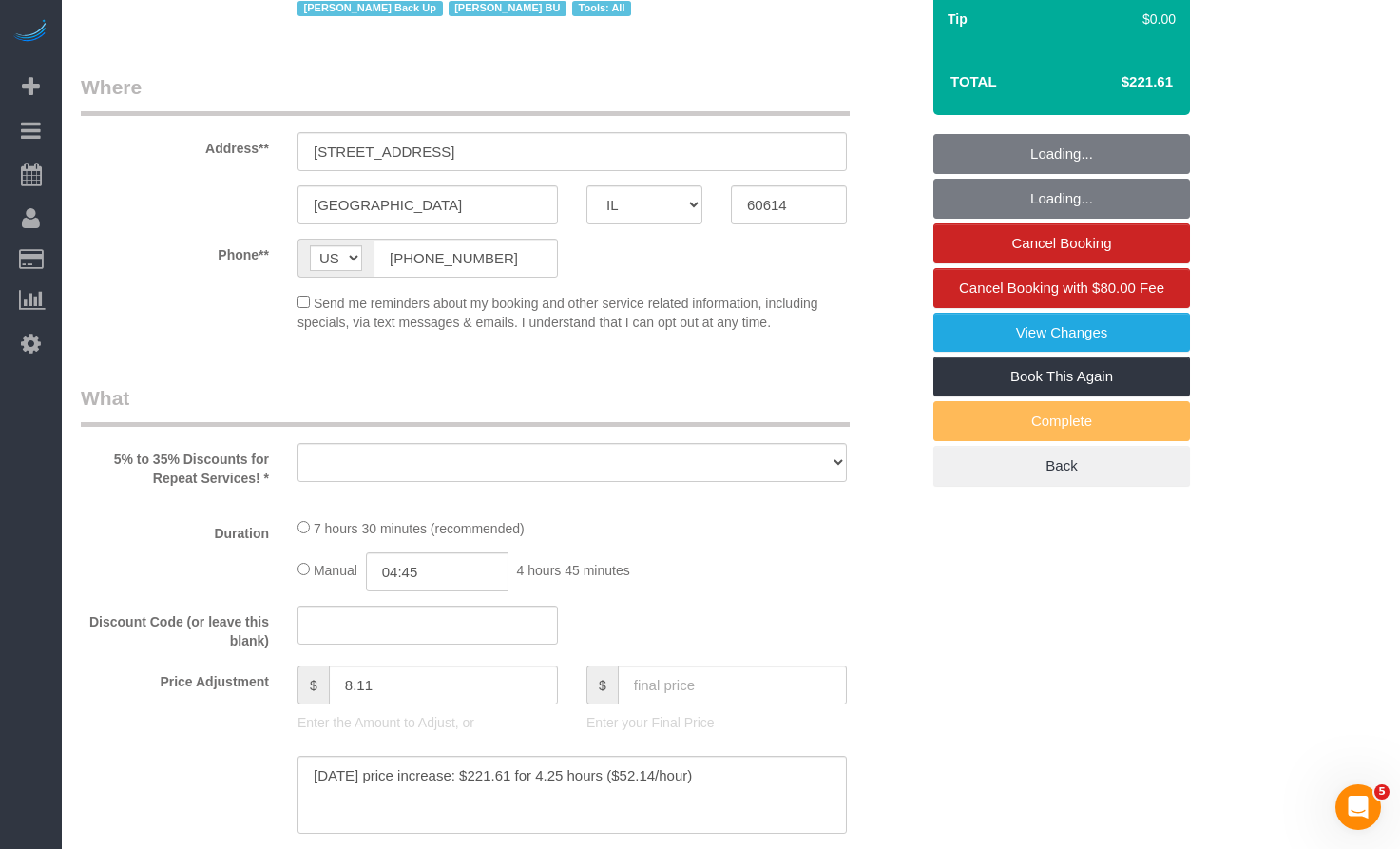
select select "3"
select select "number:1"
select select "number:58"
select select "number:139"
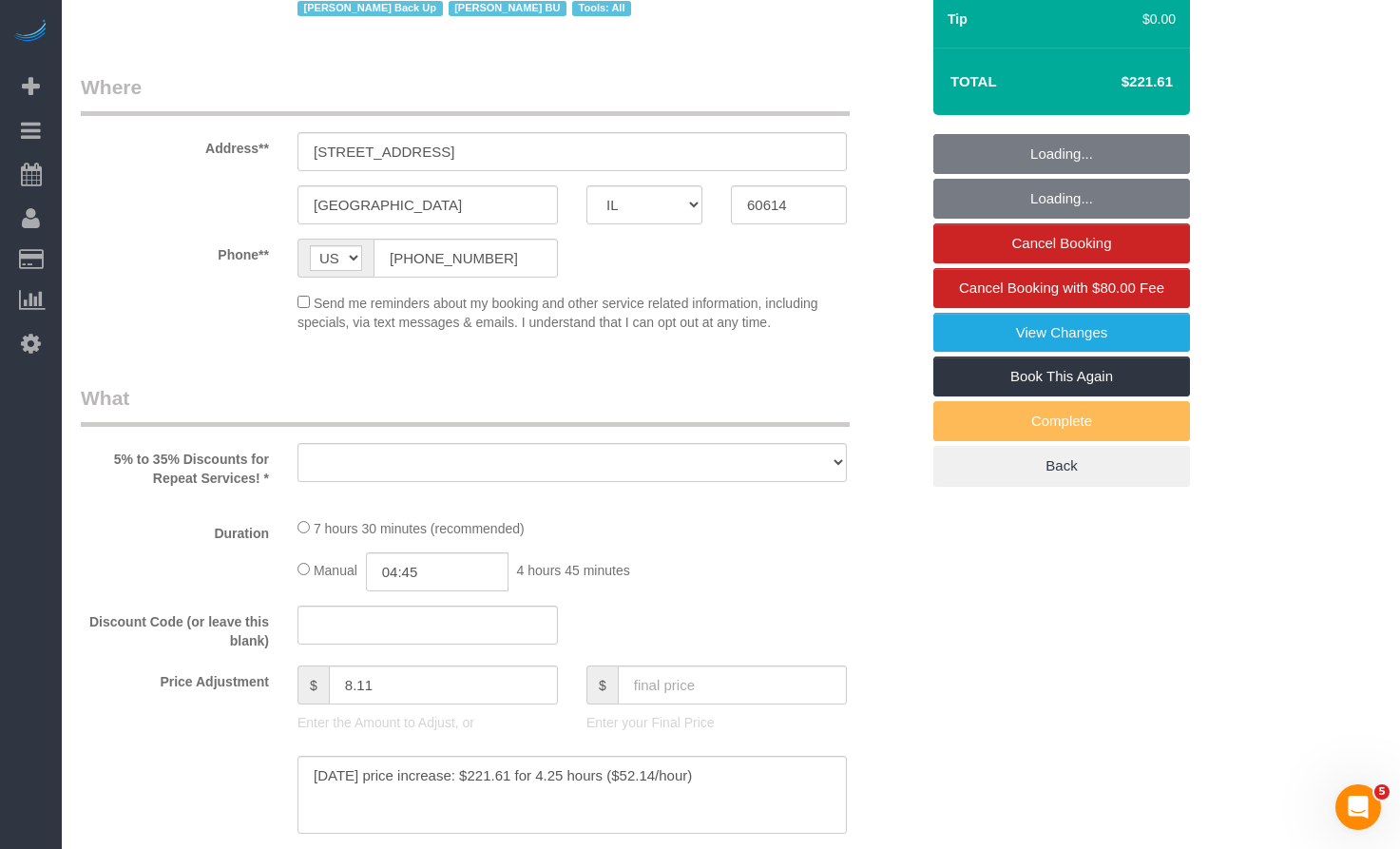
select select "number:104"
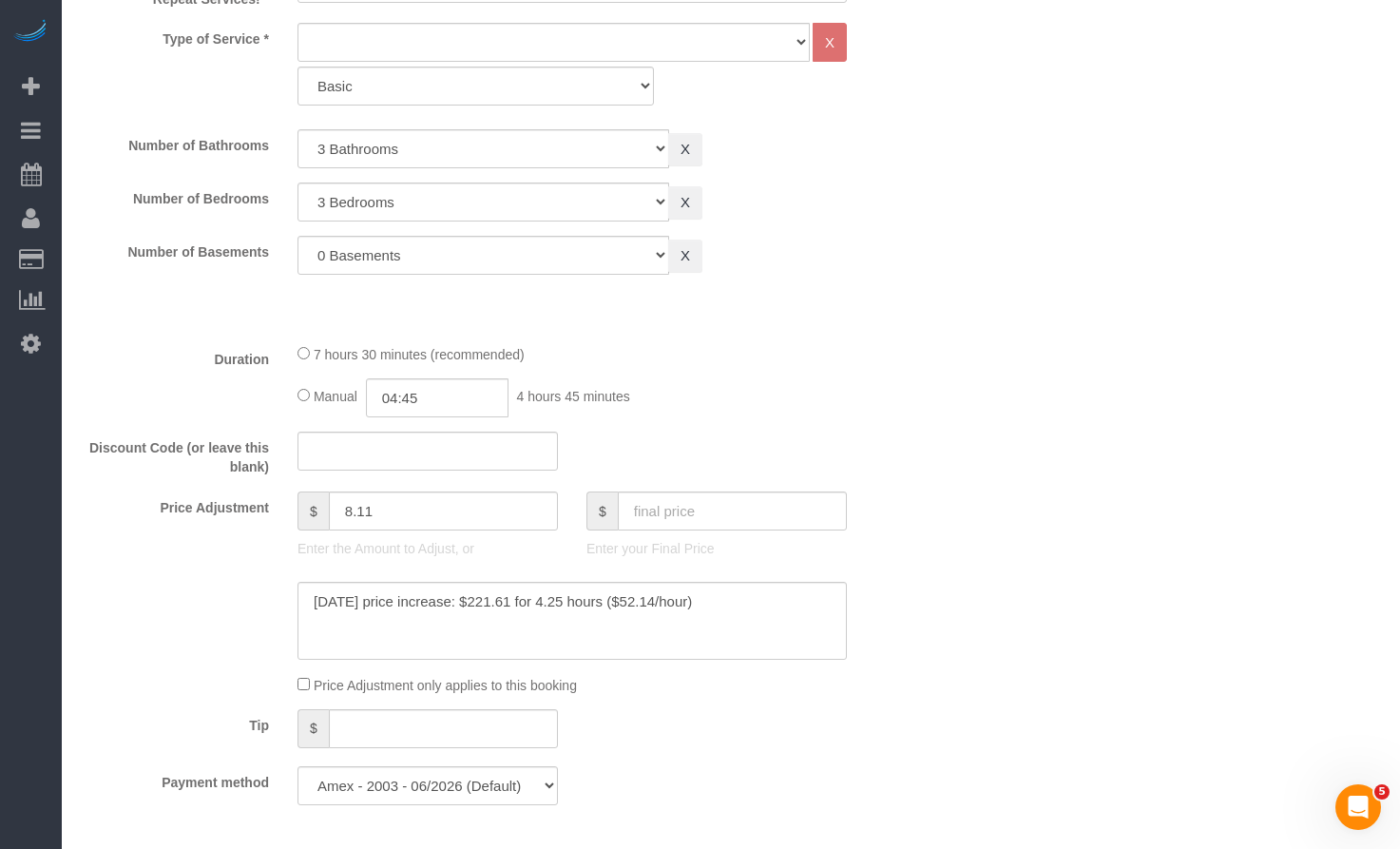
select select "object:1252"
select select "3"
select select "object:1323"
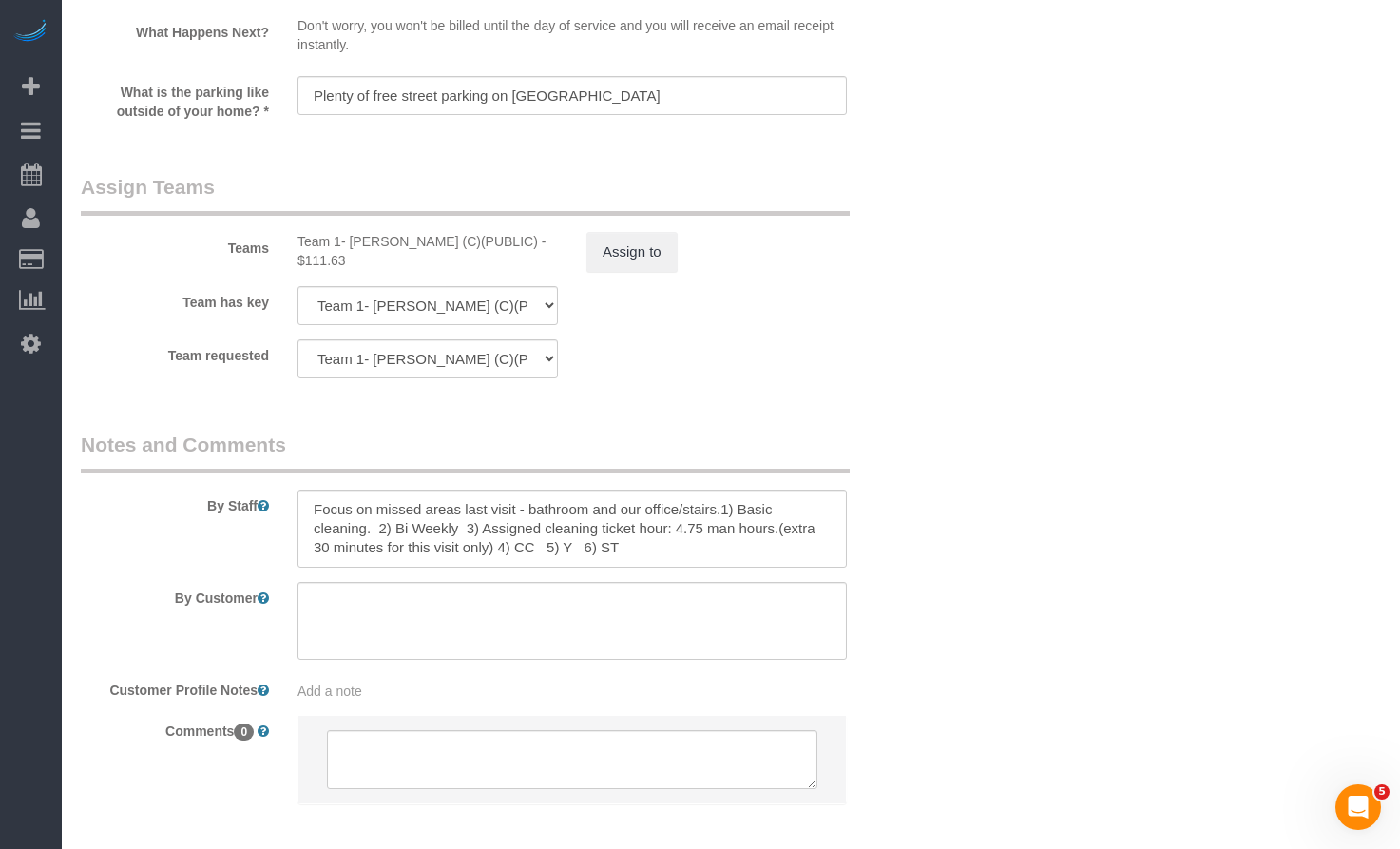
scroll to position [3117, 0]
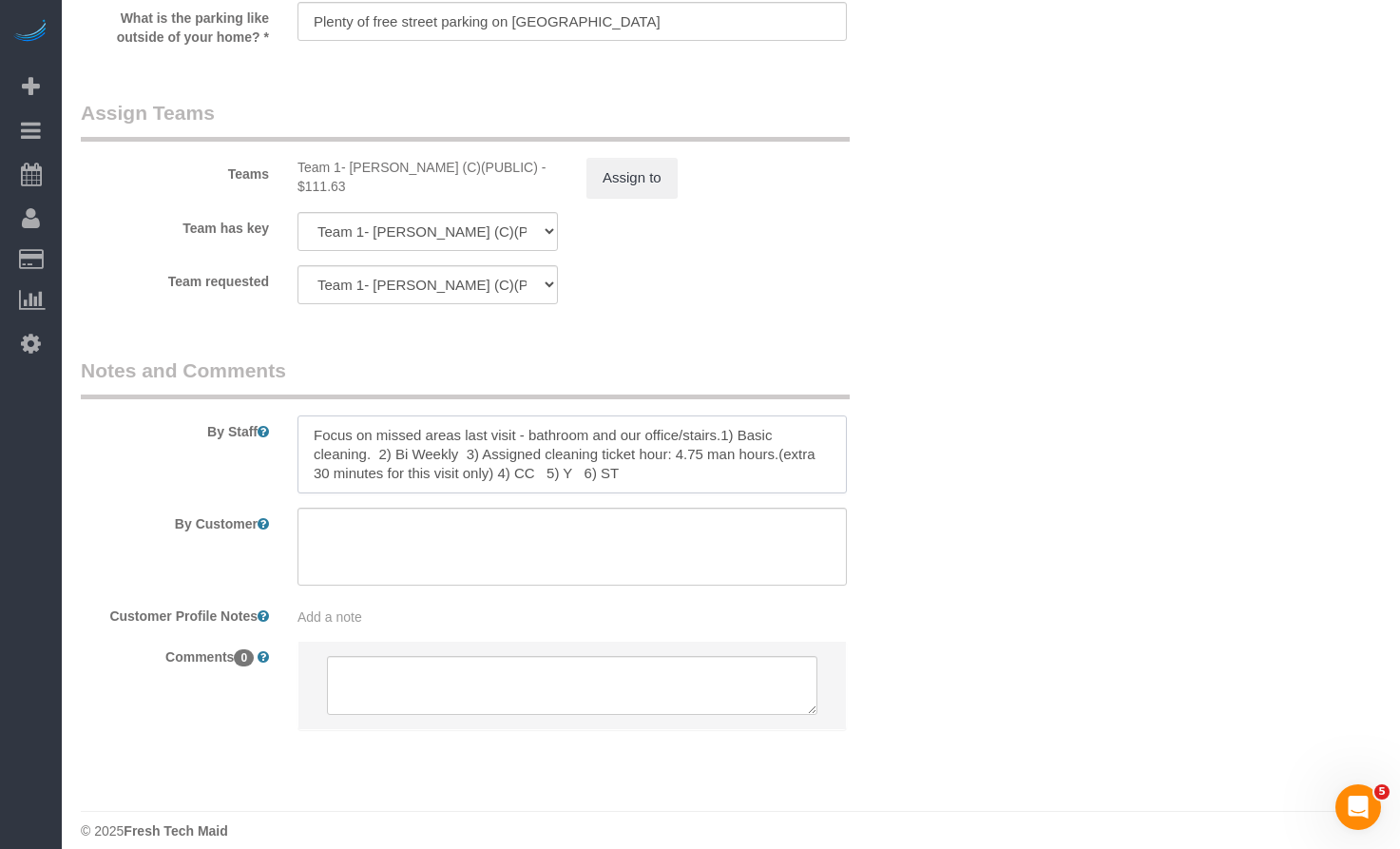
click at [494, 416] on textarea at bounding box center [572, 454] width 549 height 78
click at [724, 433] on textarea at bounding box center [572, 454] width 549 height 78
drag, startPoint x: 696, startPoint y: 459, endPoint x: 220, endPoint y: 393, distance: 480.6
click at [222, 393] on div "By Staff" at bounding box center [500, 425] width 867 height 137
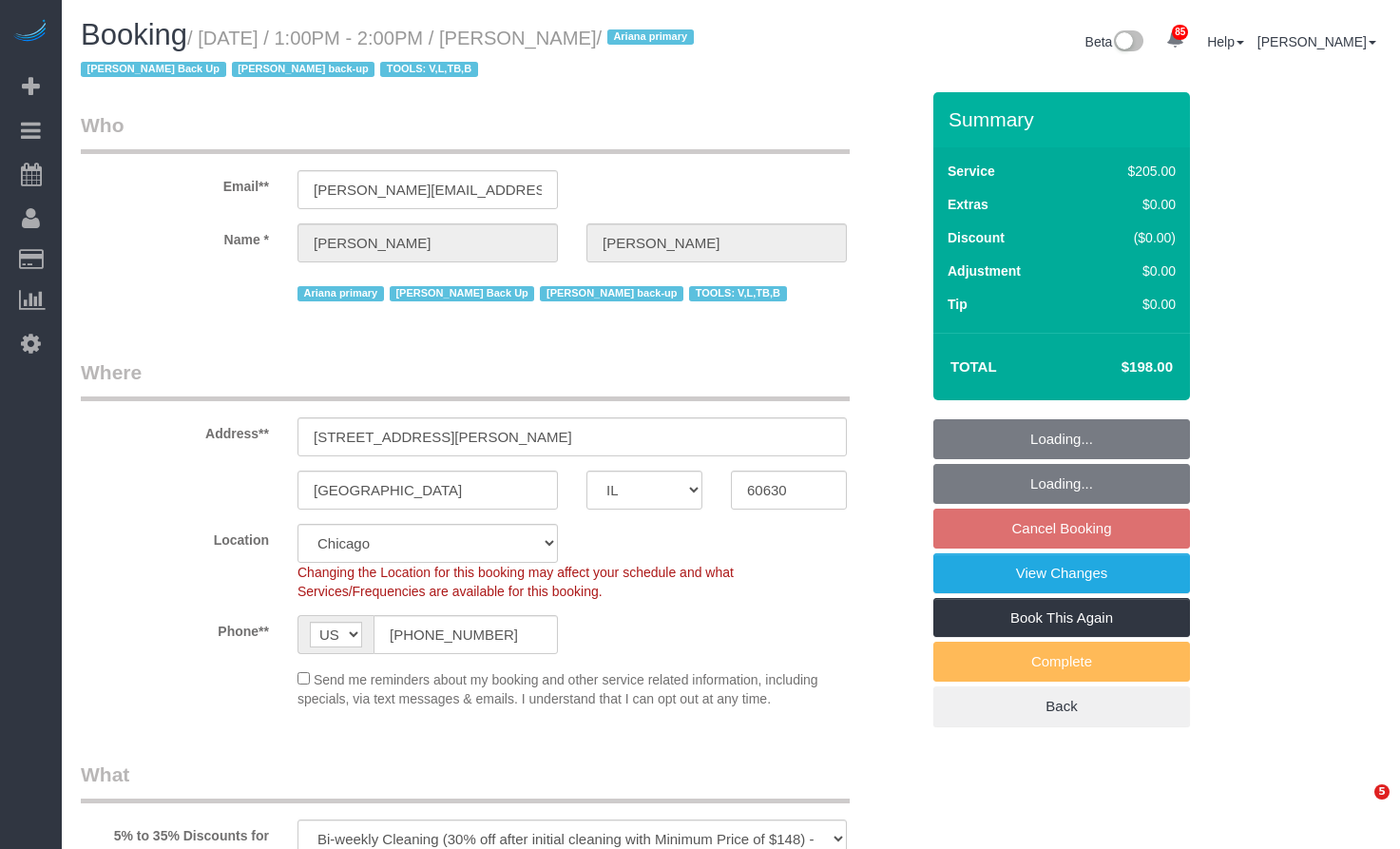
select select "IL"
select select "number:1"
select select "number:69"
select select "number:139"
select select "number:98"
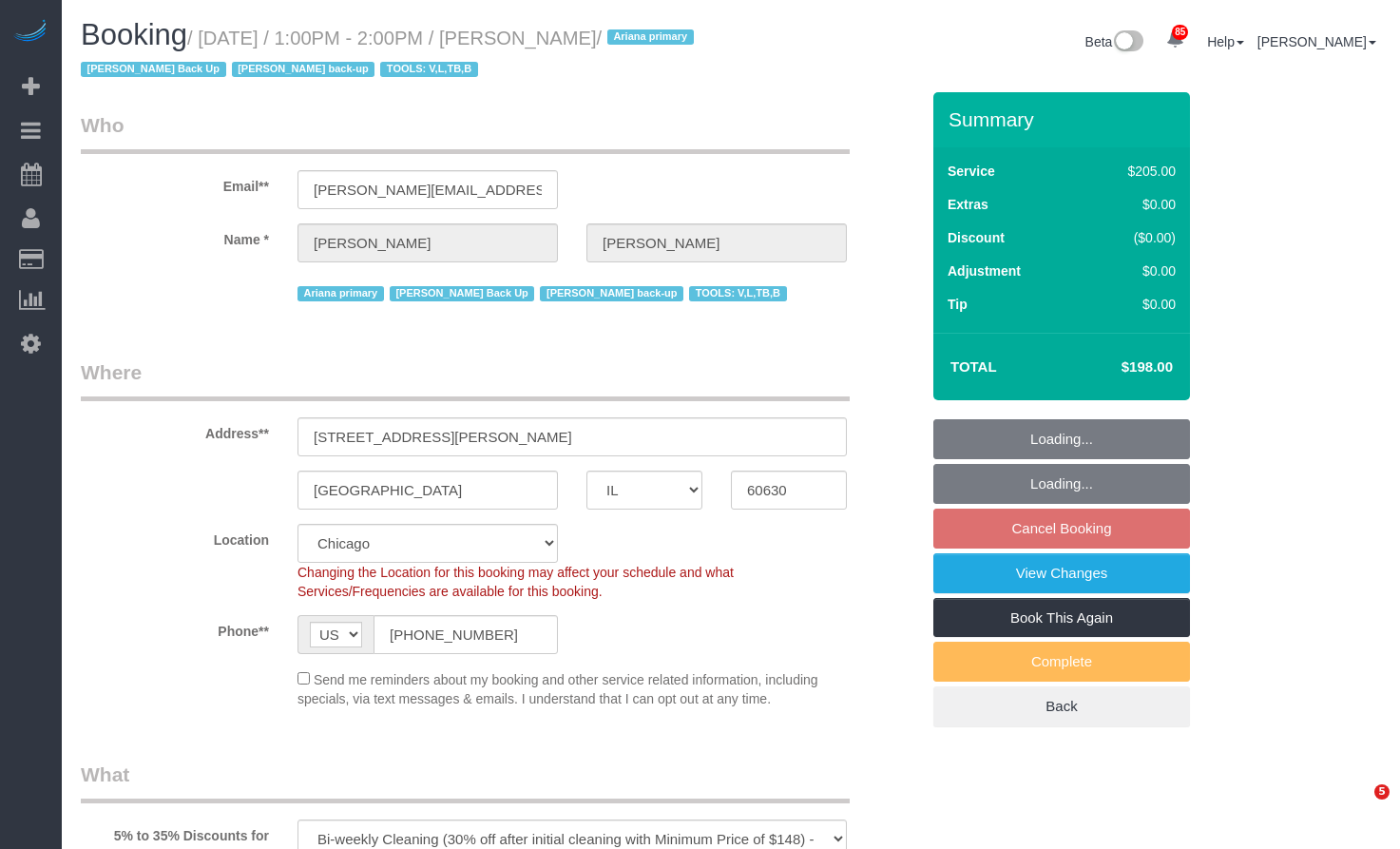
select select "number:141"
select select "number:143"
select select "object:1252"
select select "2"
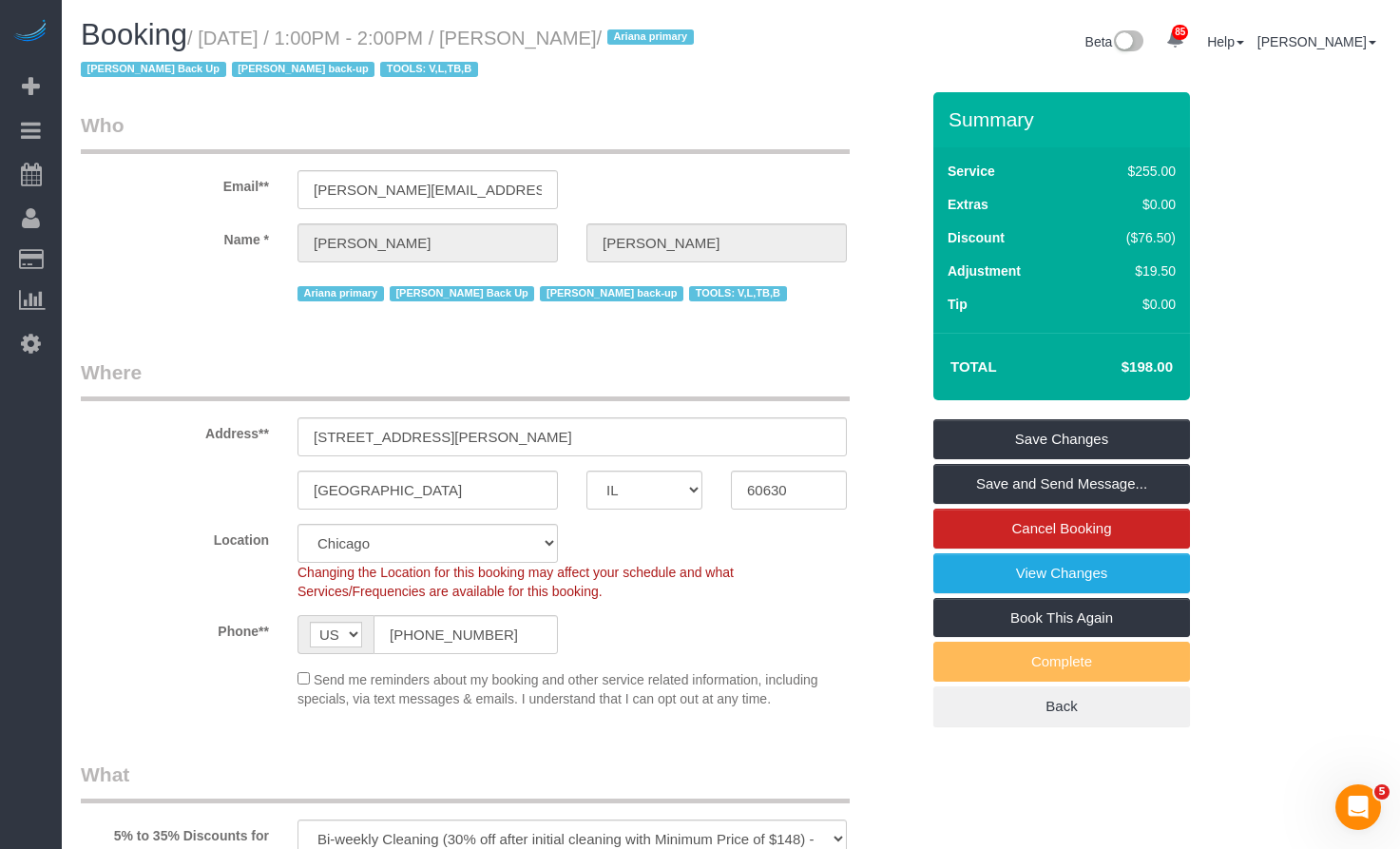
drag, startPoint x: 689, startPoint y: 39, endPoint x: 562, endPoint y: 37, distance: 127.0
click at [562, 37] on small "/ September 30, 2025 / 1:00PM - 2:00PM / Nicholas Caputi / Ariana primary Janne…" at bounding box center [391, 54] width 619 height 53
copy small "Nicholas Caputi"
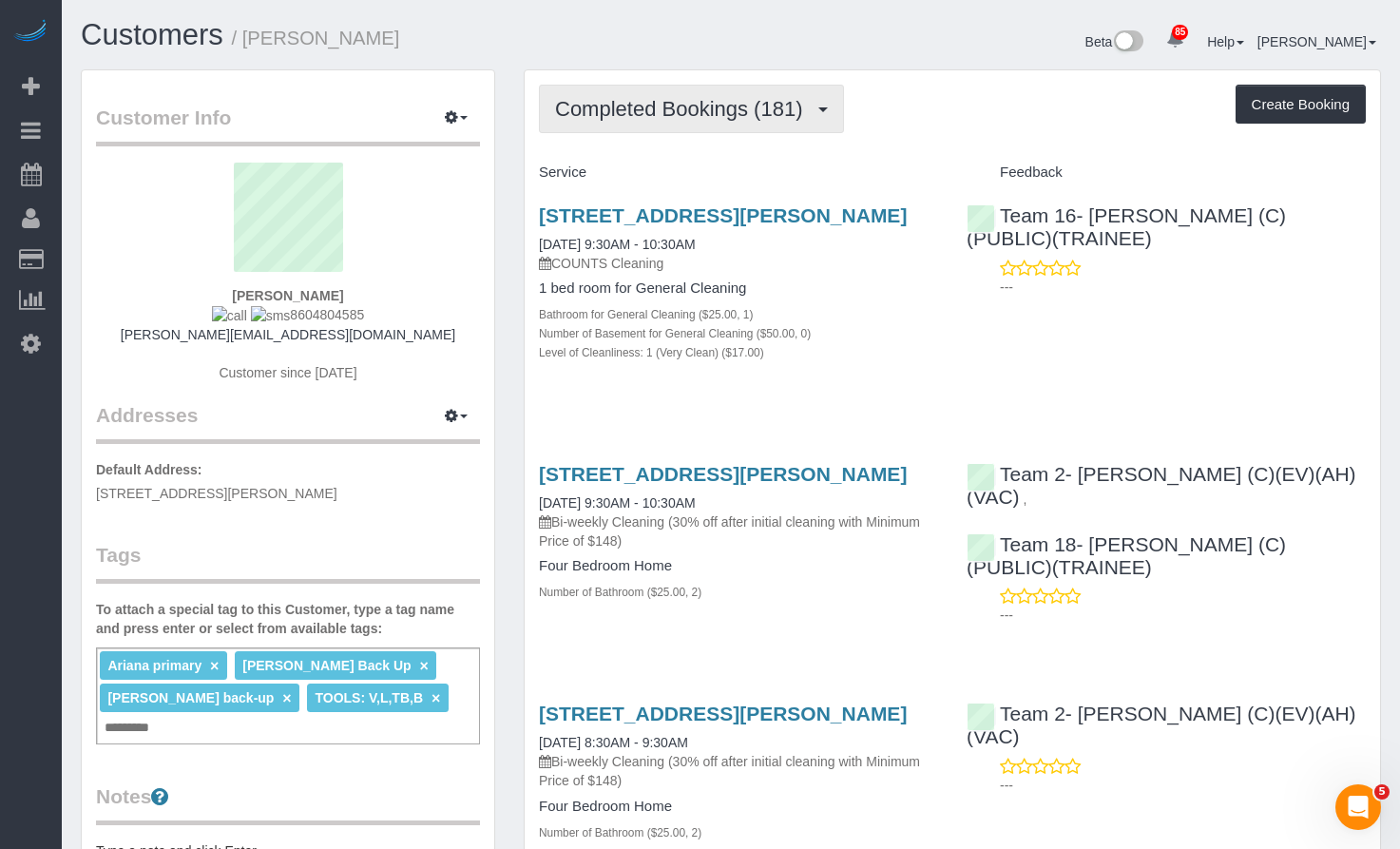
click at [735, 85] on button "Completed Bookings (181)" at bounding box center [691, 109] width 306 height 48
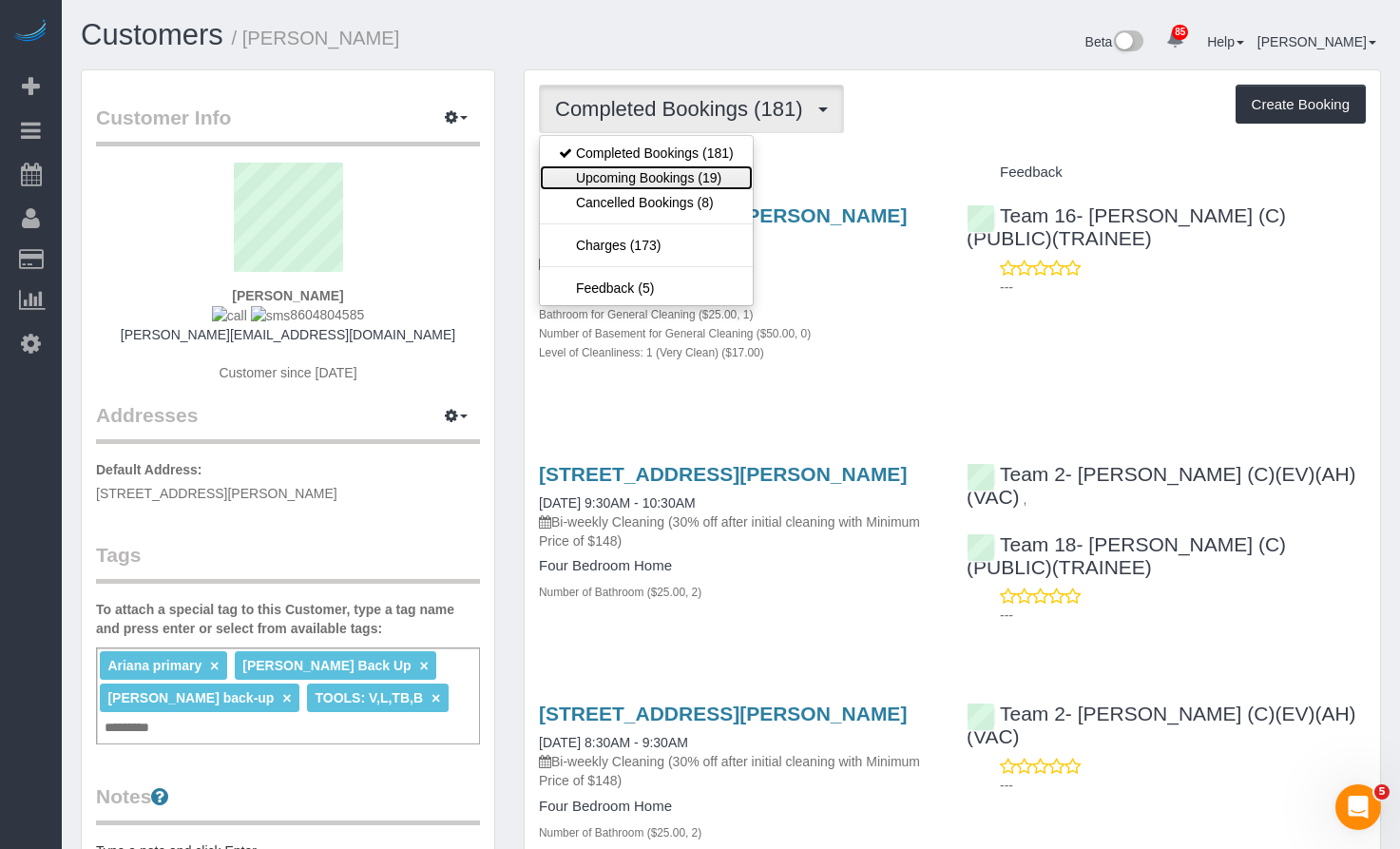
click at [733, 174] on link "Upcoming Bookings (19)" at bounding box center [646, 178] width 213 height 25
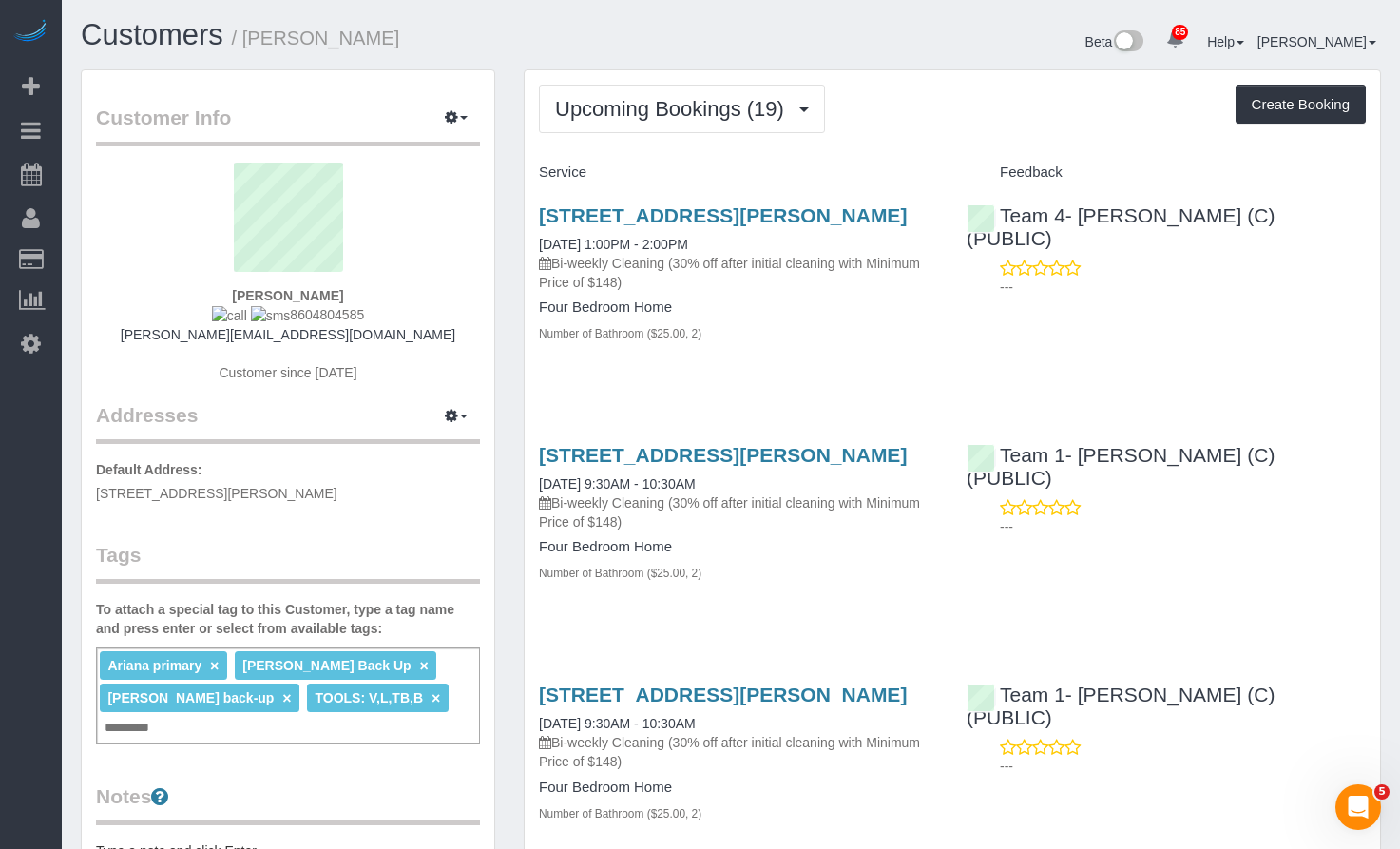
drag, startPoint x: 347, startPoint y: 317, endPoint x: 276, endPoint y: 319, distance: 71.0
click at [276, 319] on div "Nicholas Caputi 8604804585 caputi@gmail.com Customer since 2018" at bounding box center [287, 281] width 384 height 239
copy span "8604804585"
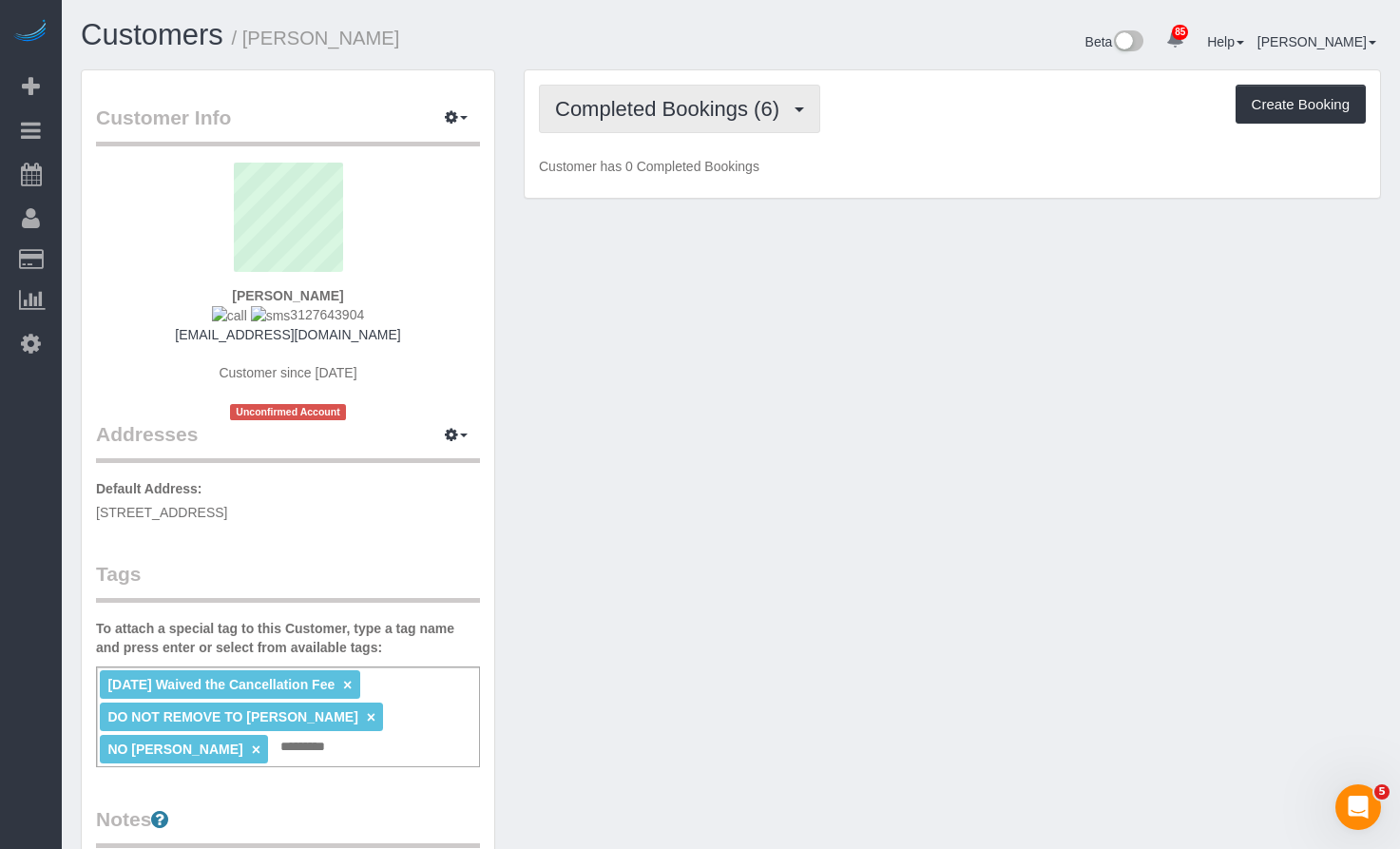
click at [647, 119] on button "Completed Bookings (6)" at bounding box center [679, 109] width 281 height 48
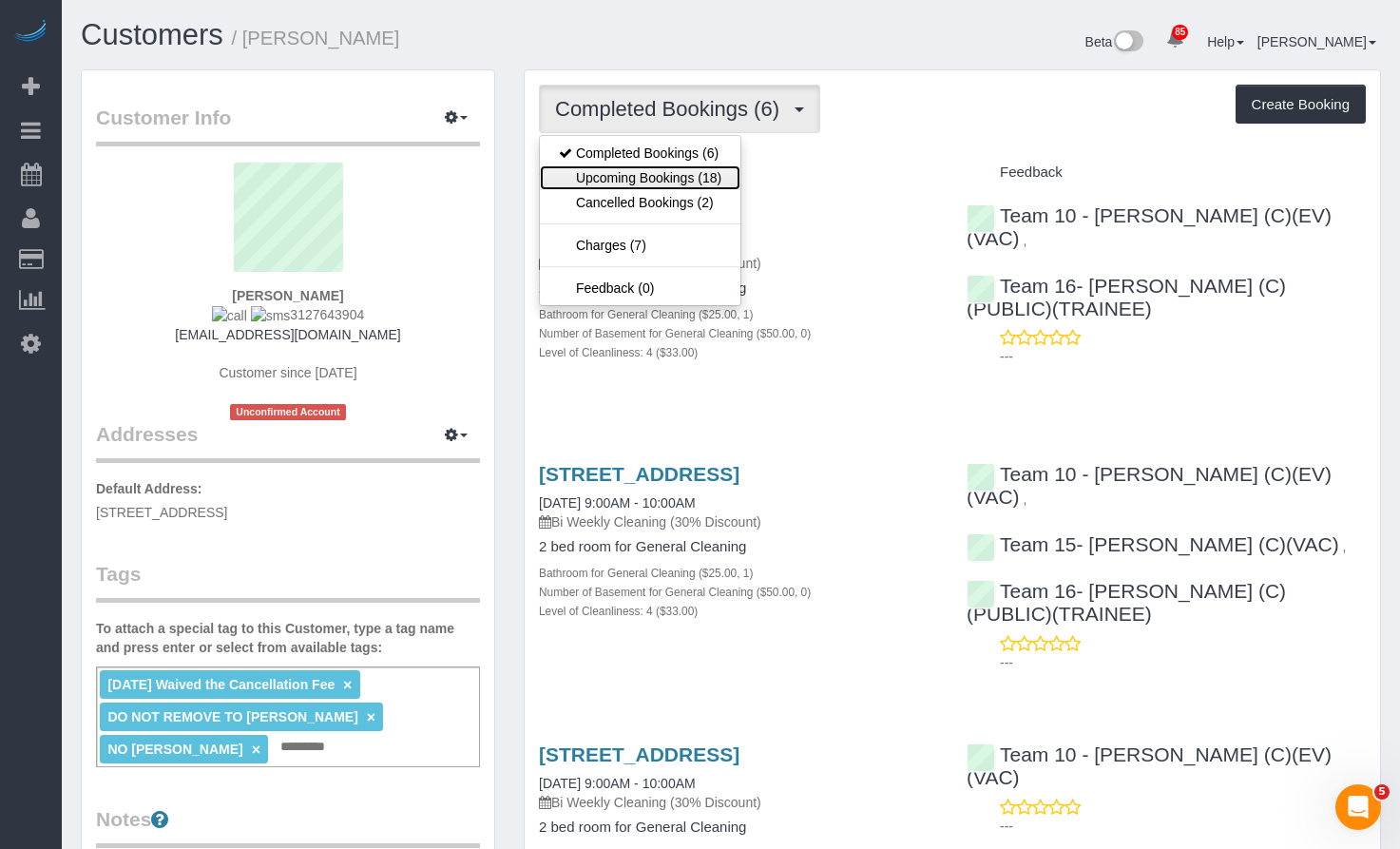
drag, startPoint x: 644, startPoint y: 177, endPoint x: 650, endPoint y: 149, distance: 28.6
click at [644, 177] on link "Upcoming Bookings (18)" at bounding box center [639, 178] width 200 height 25
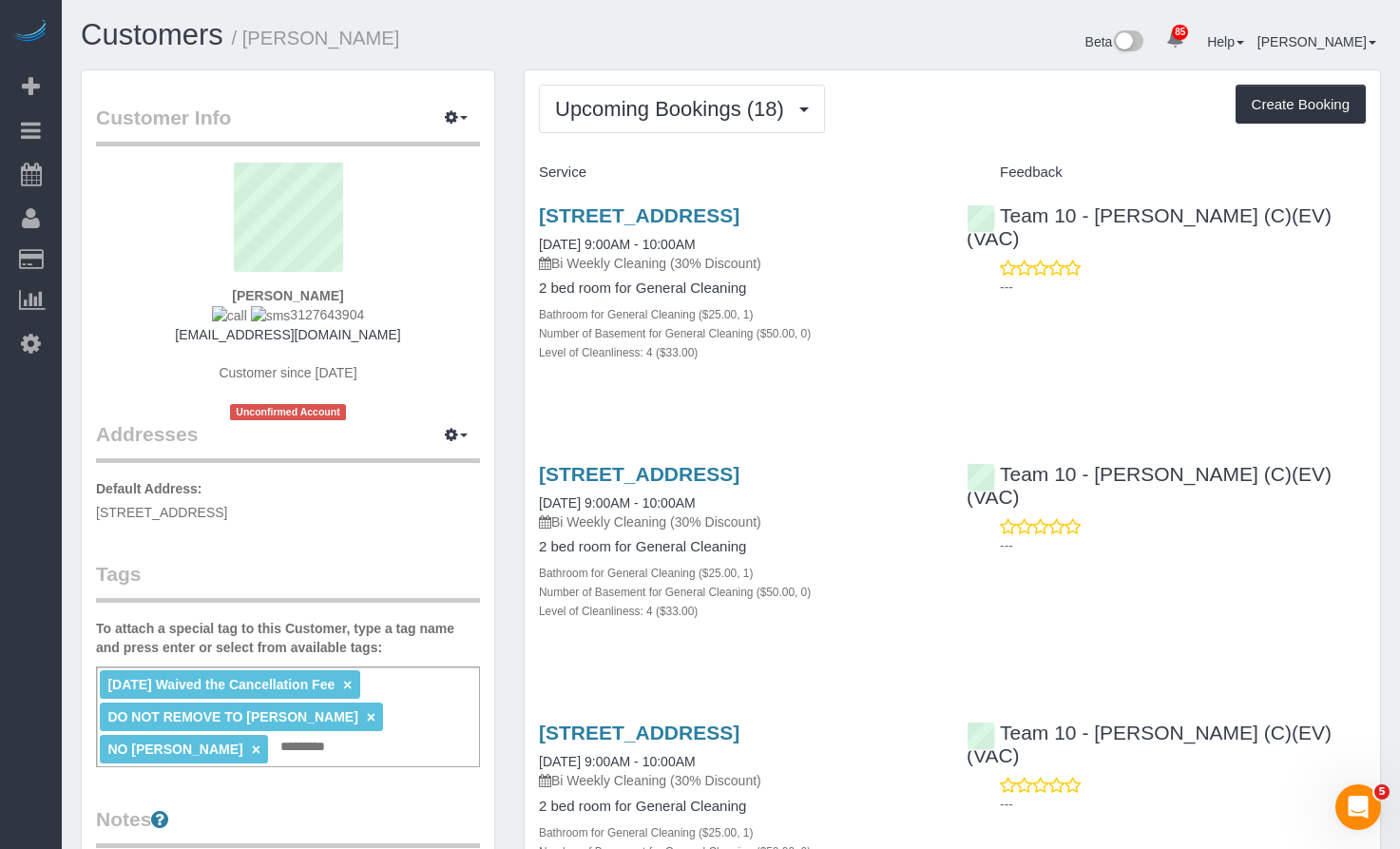
drag, startPoint x: 402, startPoint y: 331, endPoint x: 190, endPoint y: 336, distance: 212.1
click at [190, 336] on div "Brittany Reid 3127643904 alexisreid7592@gmail.com Customer since 2025 Unconfirm…" at bounding box center [287, 291] width 384 height 257
copy link "alexisreid7592@gmail.com"
drag, startPoint x: 367, startPoint y: 310, endPoint x: 274, endPoint y: 315, distance: 93.1
click at [274, 315] on div "Brittany Reid 3127643904 alexisreid7592@gmail.com Customer since 2025 Unconfirm…" at bounding box center [287, 291] width 384 height 257
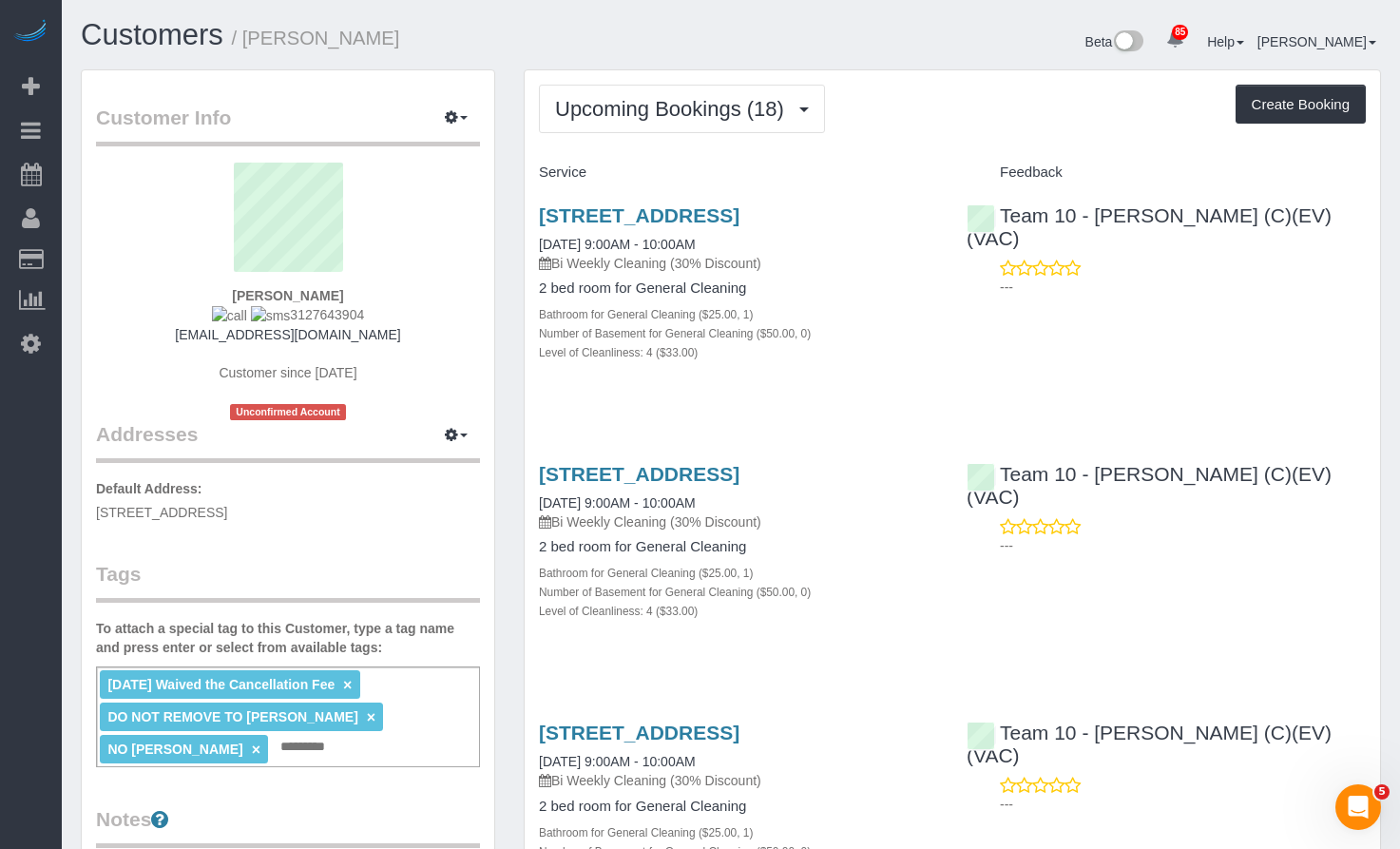
copy span "3127643904"
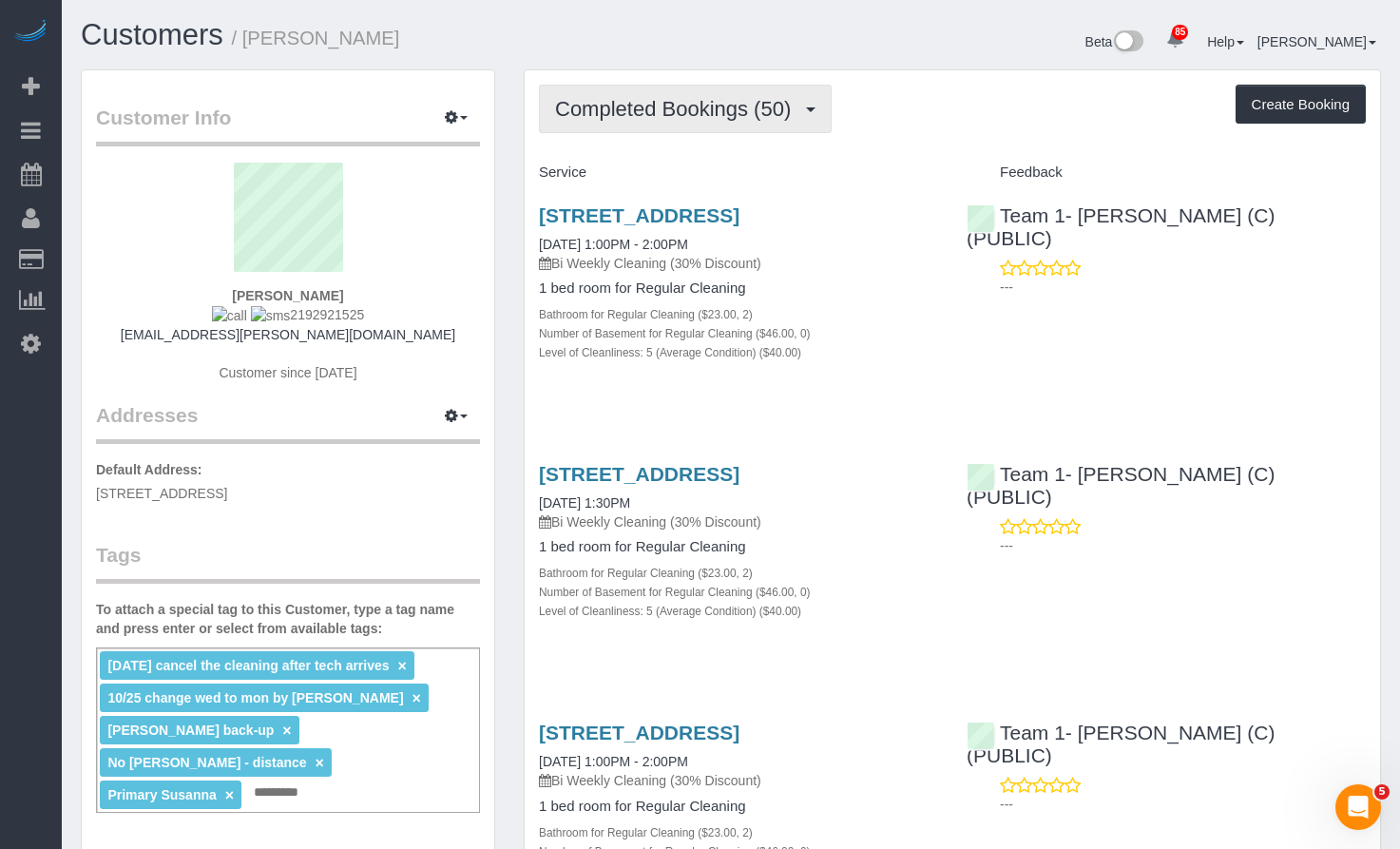
click at [696, 119] on span "Completed Bookings (50)" at bounding box center [678, 108] width 246 height 24
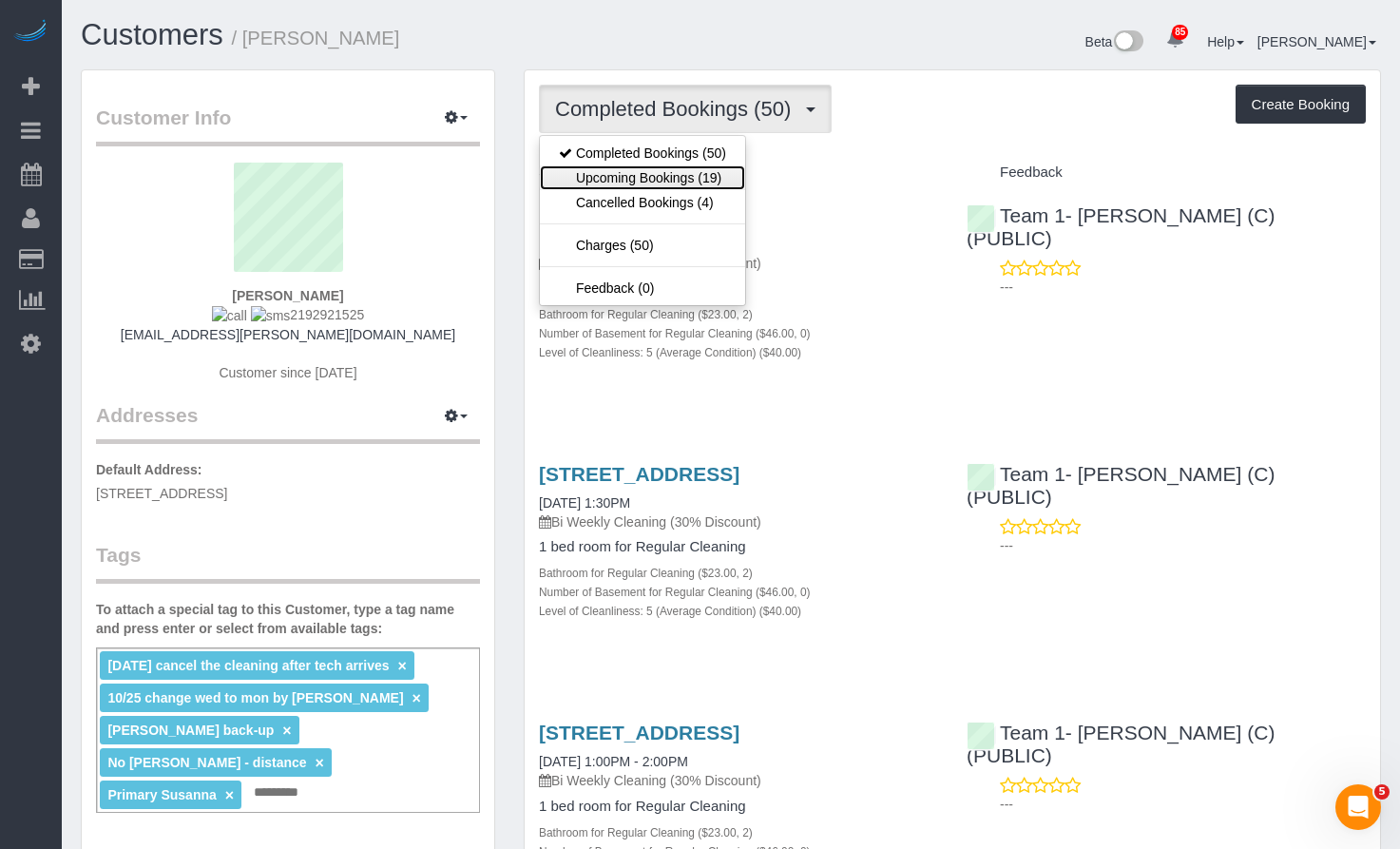
drag, startPoint x: 692, startPoint y: 172, endPoint x: 691, endPoint y: 123, distance: 49.0
click at [692, 172] on link "Upcoming Bookings (19)" at bounding box center [642, 178] width 205 height 25
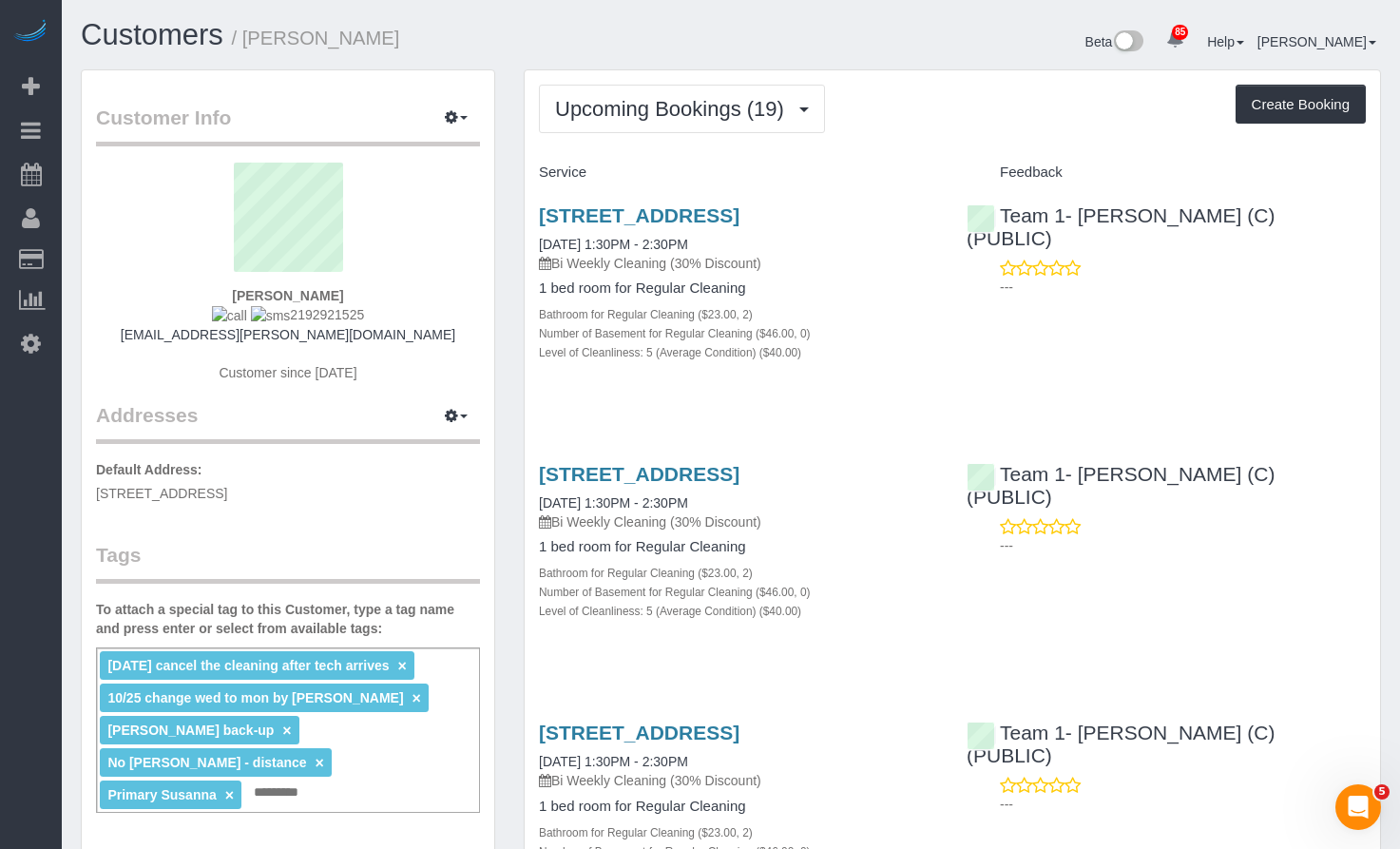
drag, startPoint x: 719, startPoint y: 211, endPoint x: 939, endPoint y: 127, distance: 235.5
click at [939, 127] on div "Upcoming Bookings (19) Completed Bookings (50) Upcoming Bookings (19) Cancelled…" at bounding box center [951, 109] width 827 height 48
click at [690, 99] on span "Upcoming Bookings (19)" at bounding box center [674, 108] width 239 height 24
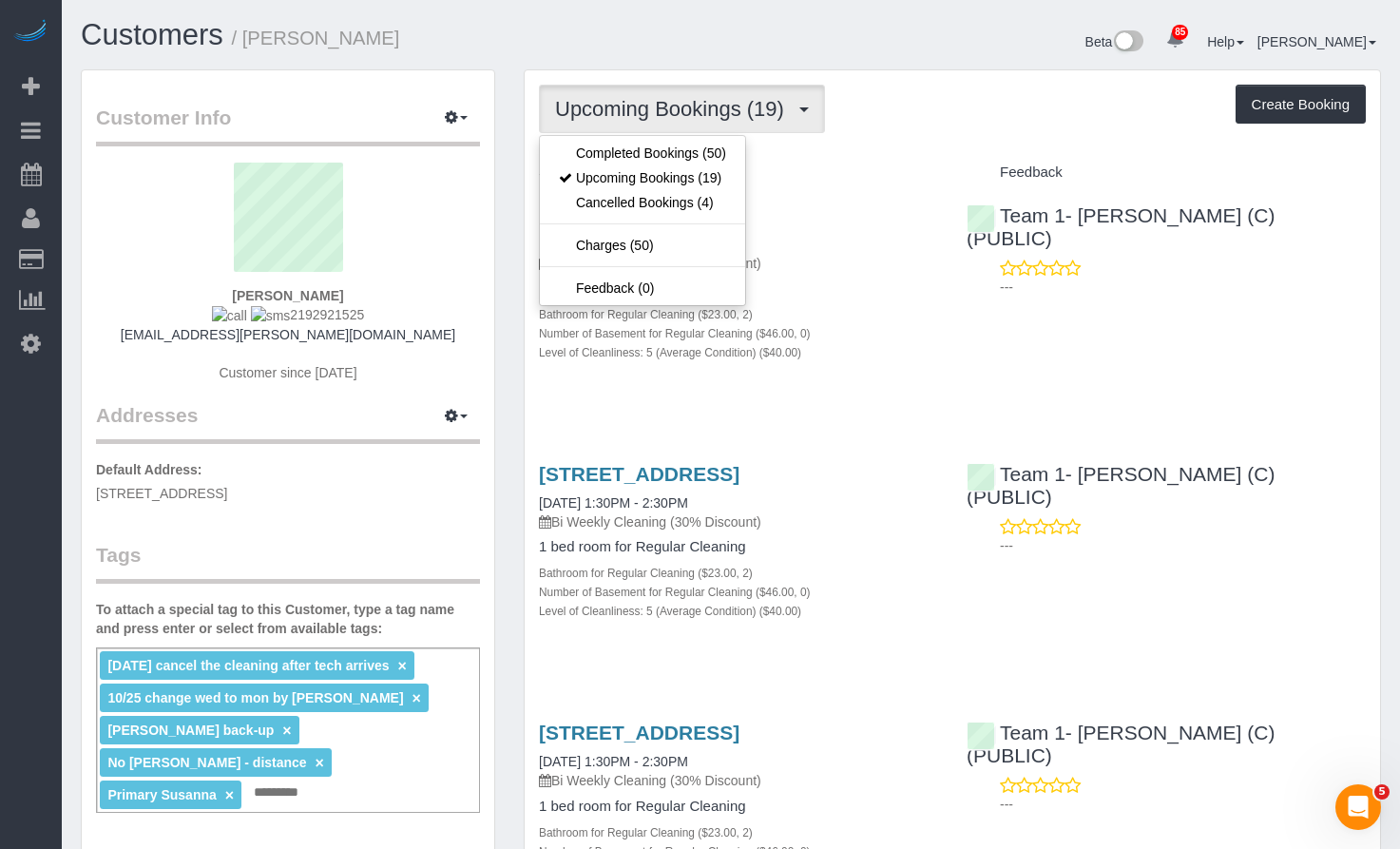
click at [985, 130] on div "Upcoming Bookings (19) Completed Bookings (50) Upcoming Bookings (19) Cancelled…" at bounding box center [951, 109] width 827 height 48
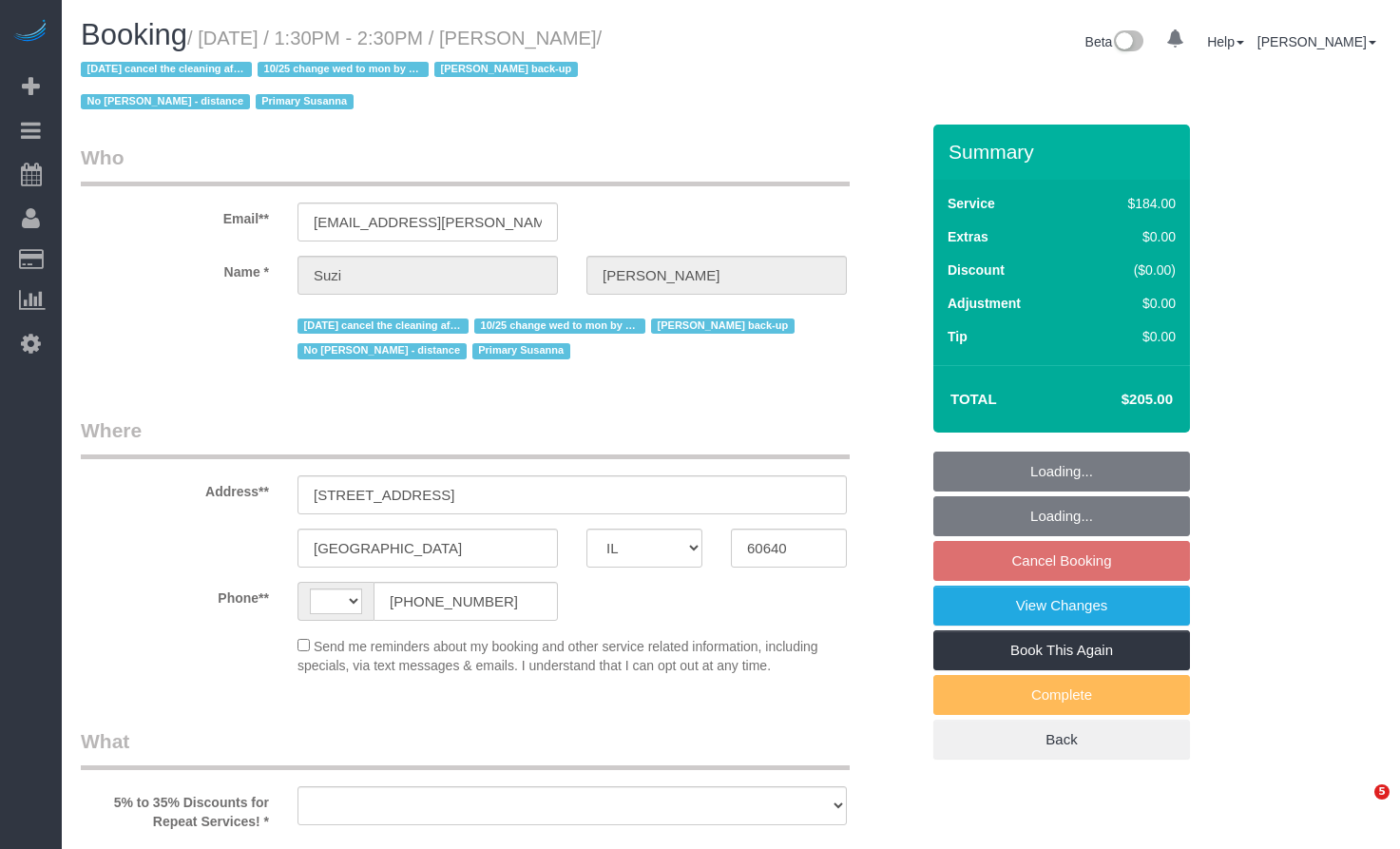
select select "IL"
select select "string:[GEOGRAPHIC_DATA]"
select select "string:fspay-b8c91712-9b72-41d9-9cc2-be9fa02d8c30"
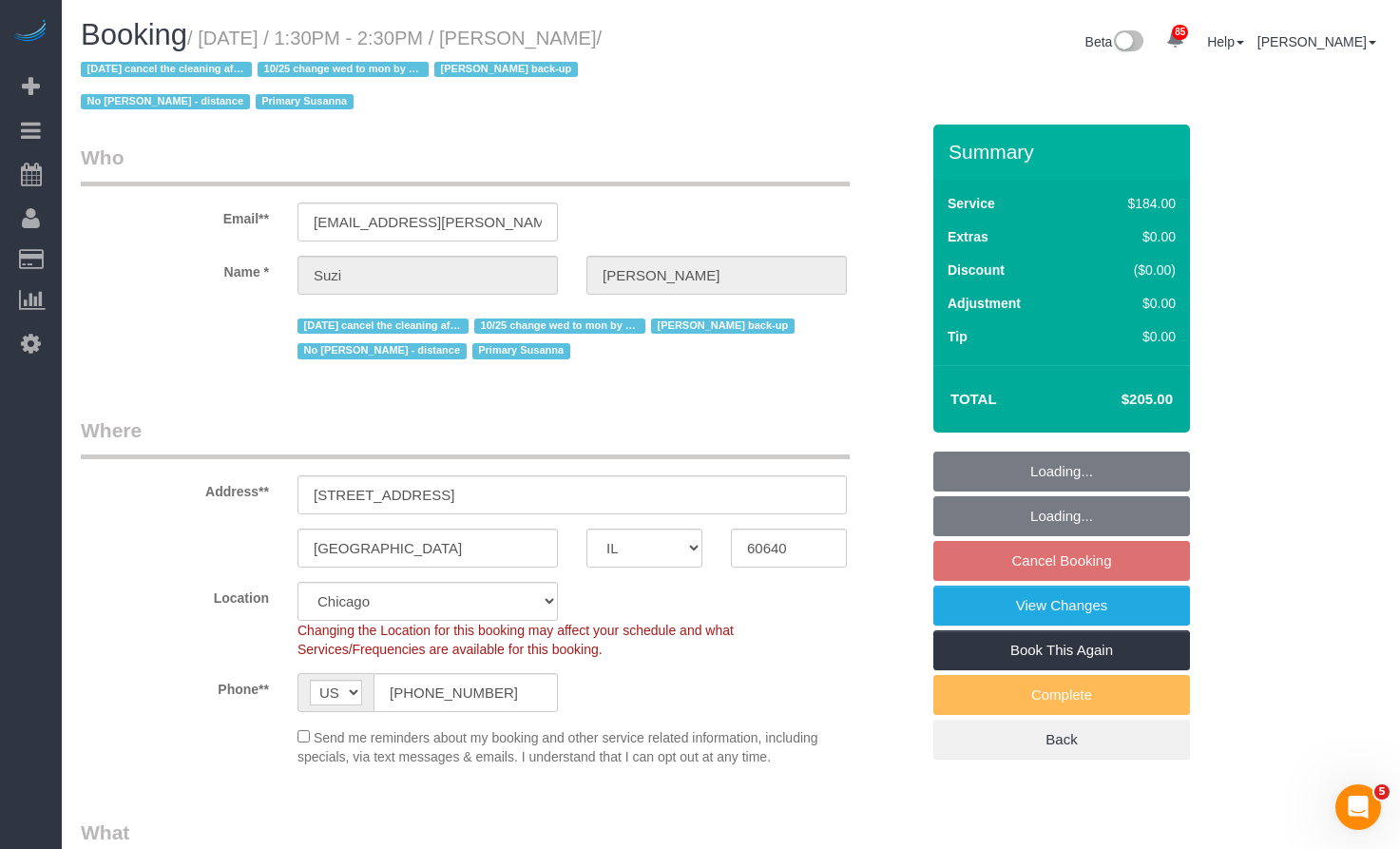
select select "object:896"
select select "512"
select select "2"
select select "5"
select select "number:1"
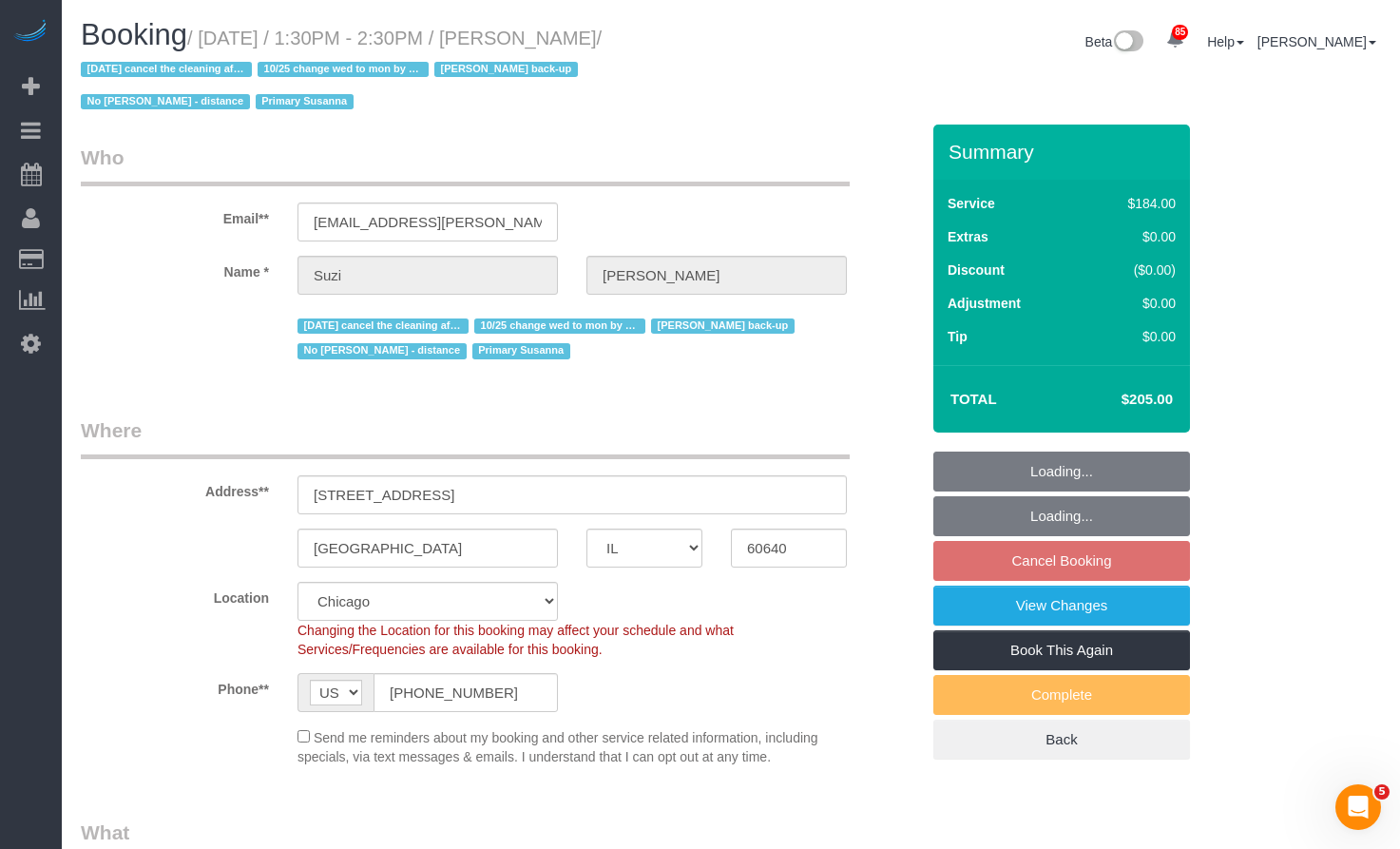
select select "number:58"
select select "number:139"
select select "number:106"
select select "2"
select select "5"
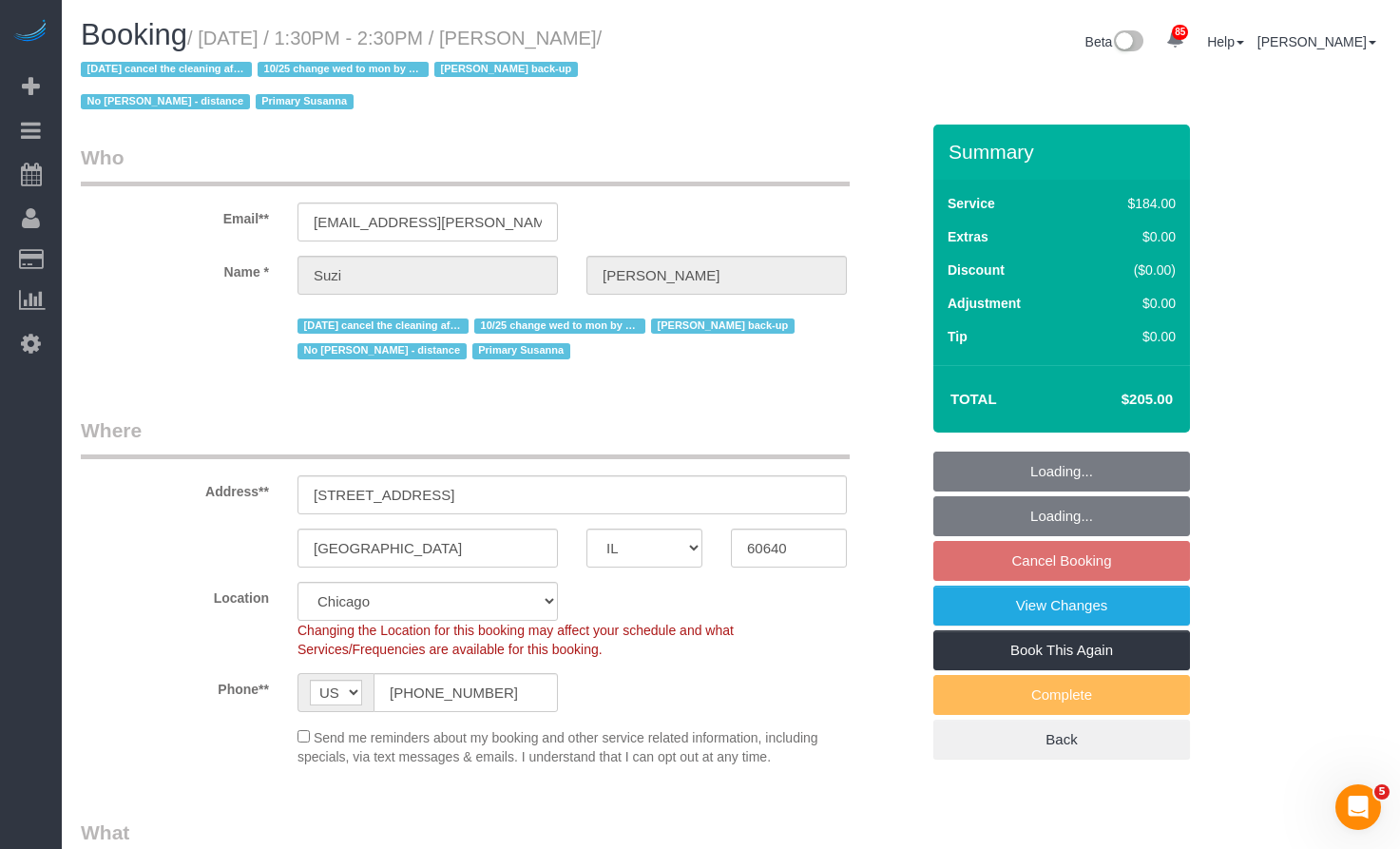
select select "object:1376"
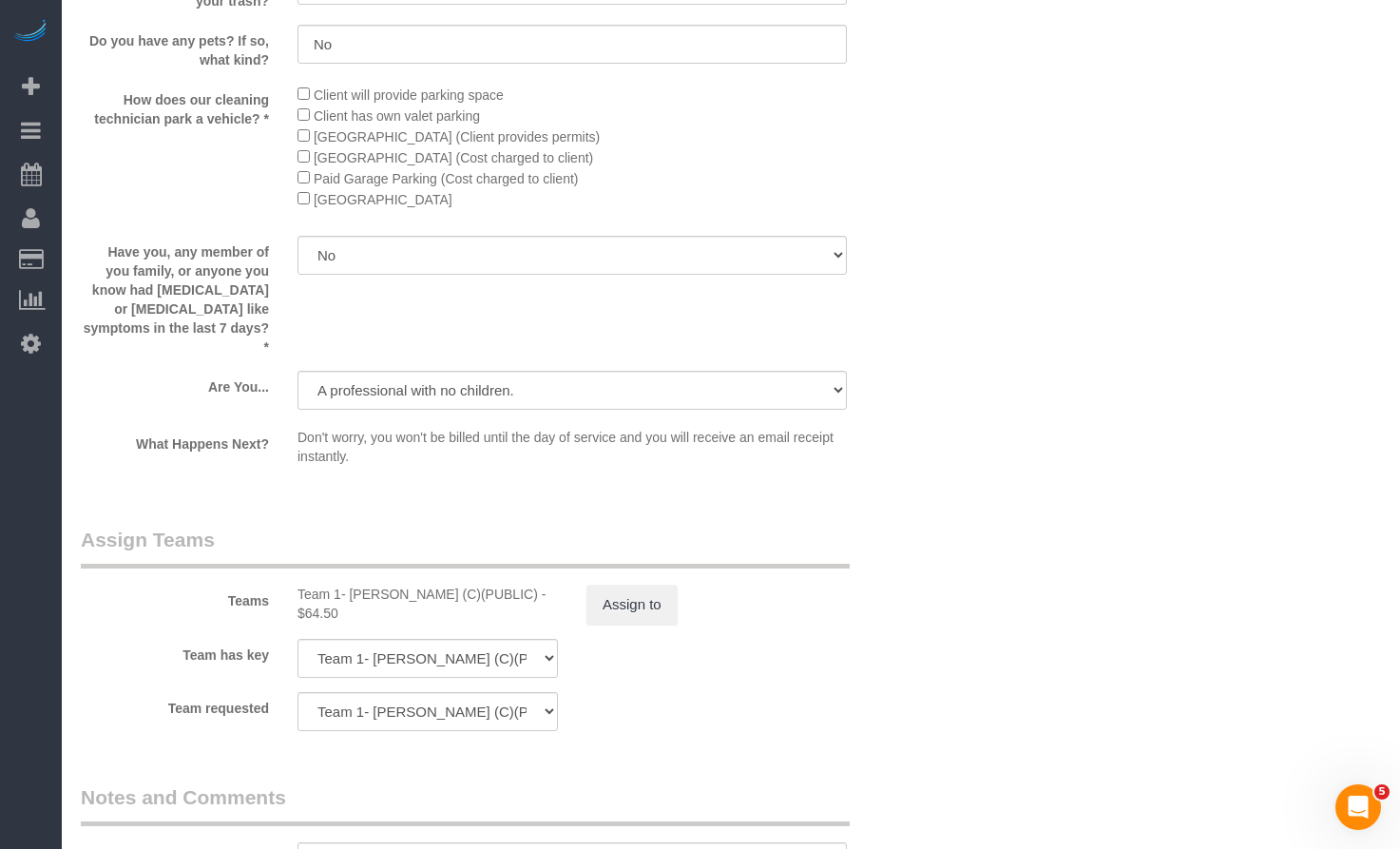
scroll to position [2662, 0]
